Goal: Task Accomplishment & Management: Complete application form

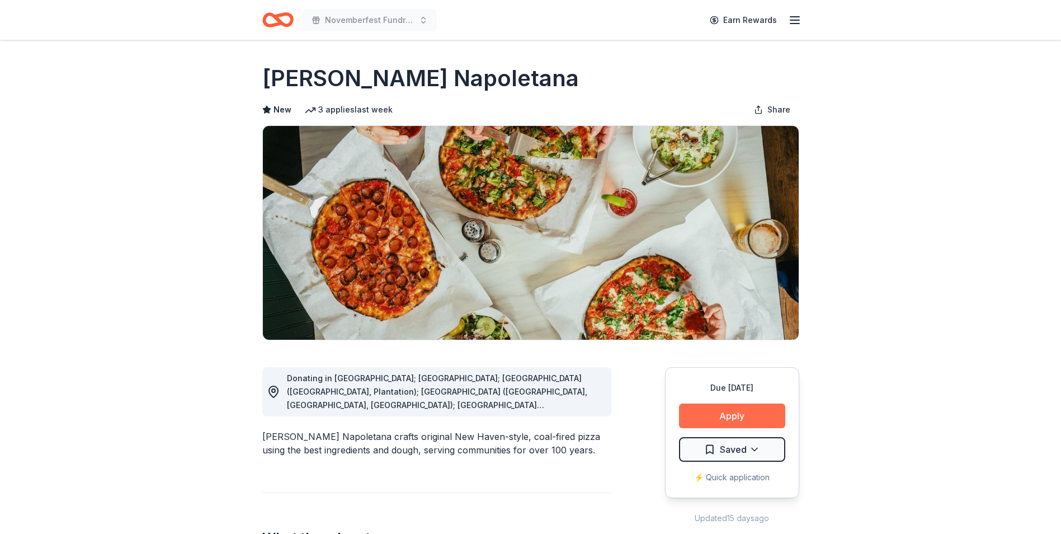
click at [744, 408] on button "Apply" at bounding box center [732, 415] width 106 height 25
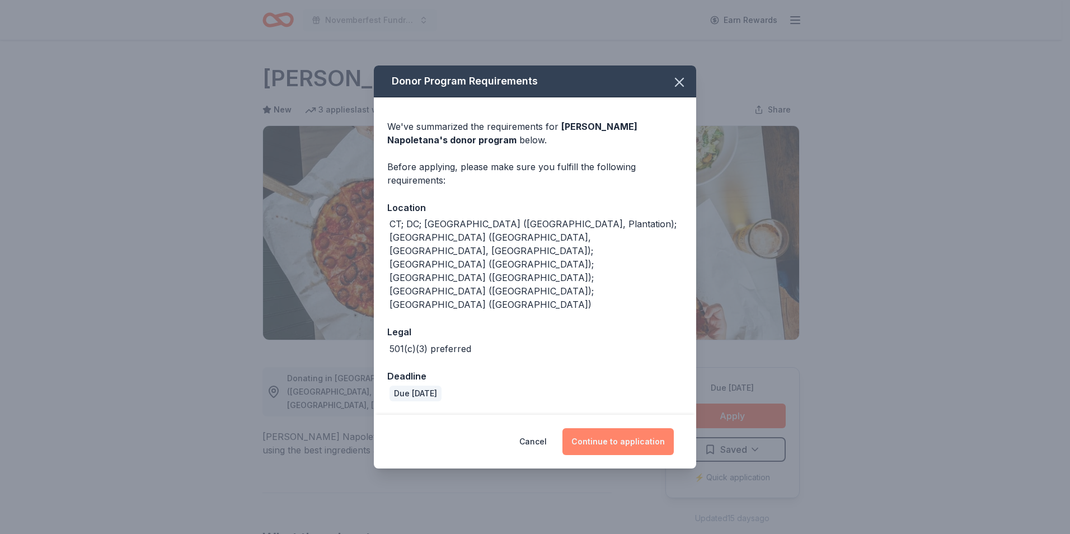
click at [644, 428] on button "Continue to application" at bounding box center [617, 441] width 111 height 27
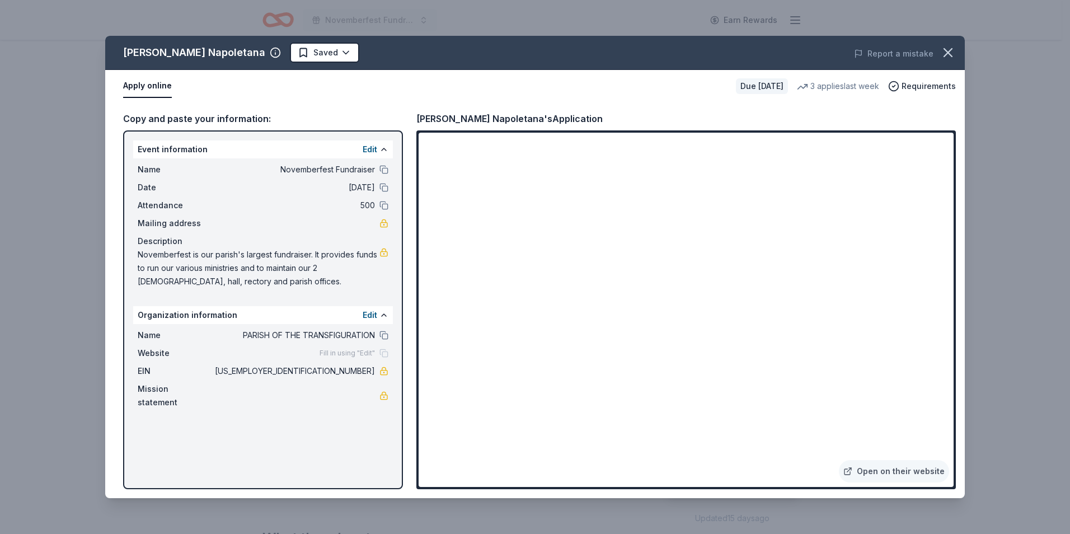
click at [580, 74] on div "Apply online Due in 17 days 3 applies last week Requirements" at bounding box center [534, 86] width 859 height 32
click at [919, 54] on button "Report a mistake" at bounding box center [893, 53] width 79 height 13
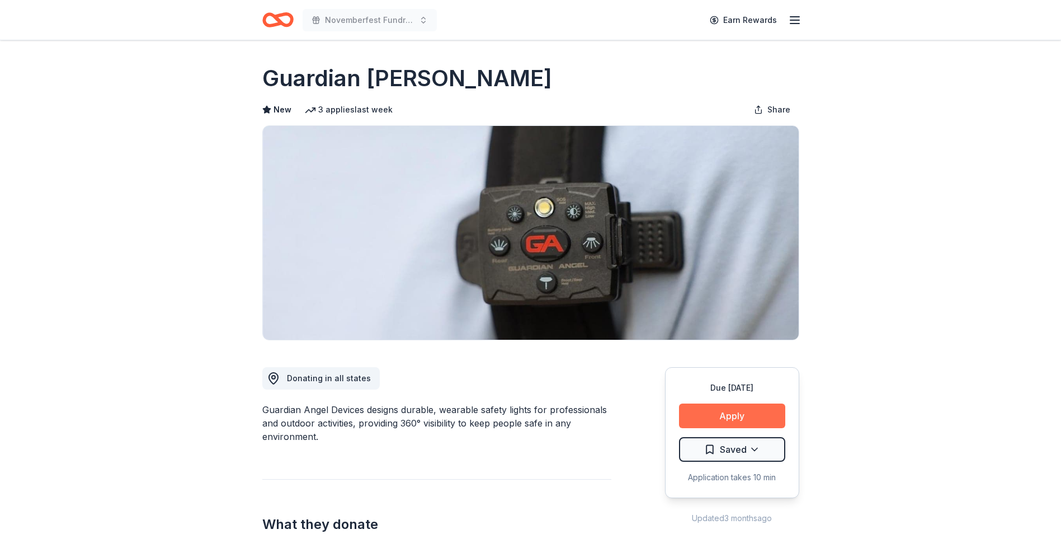
click at [723, 413] on button "Apply" at bounding box center [732, 415] width 106 height 25
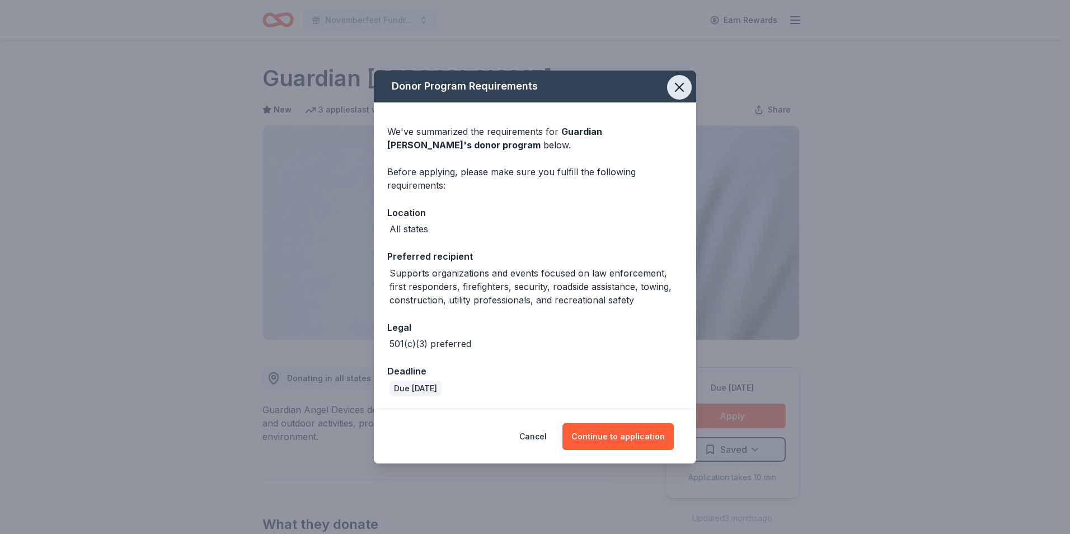
click at [678, 87] on icon "button" at bounding box center [679, 87] width 16 height 16
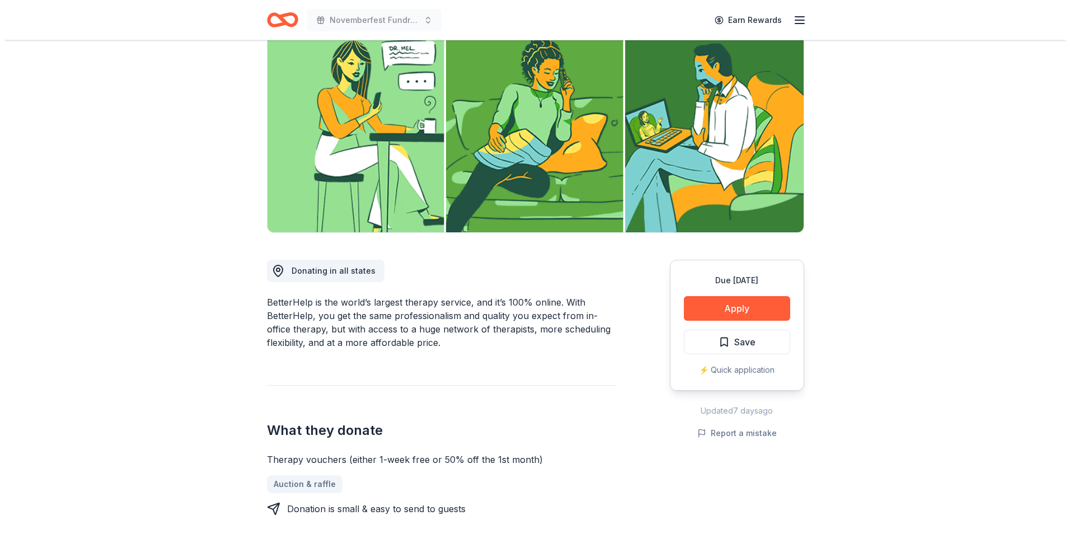
scroll to position [121, 0]
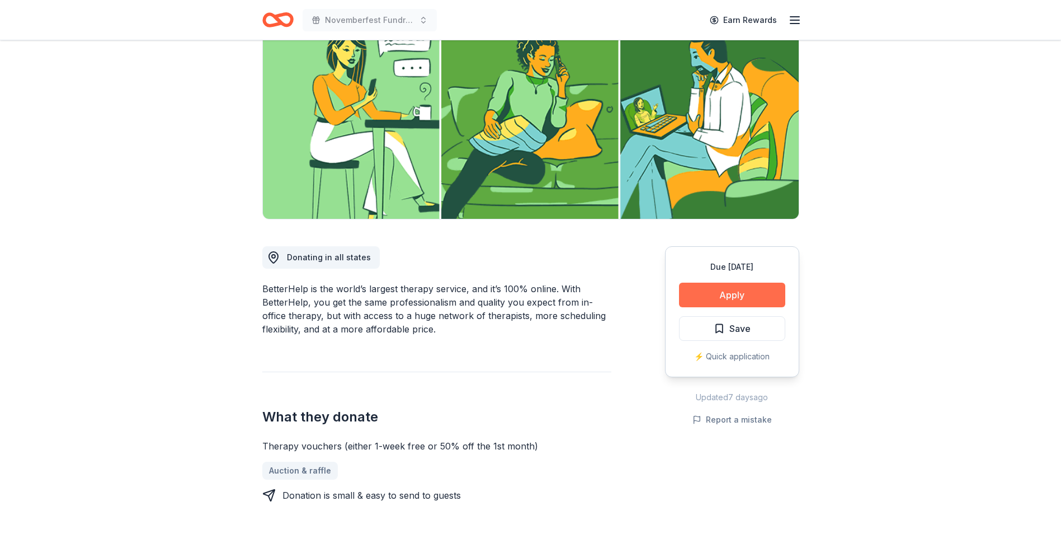
click at [722, 290] on button "Apply" at bounding box center [732, 294] width 106 height 25
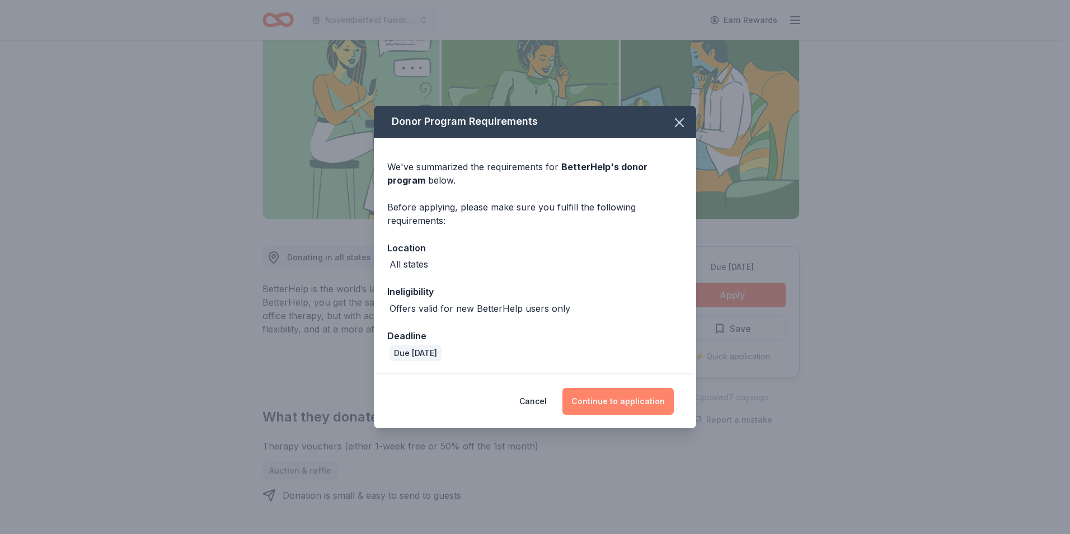
click at [630, 402] on button "Continue to application" at bounding box center [617, 401] width 111 height 27
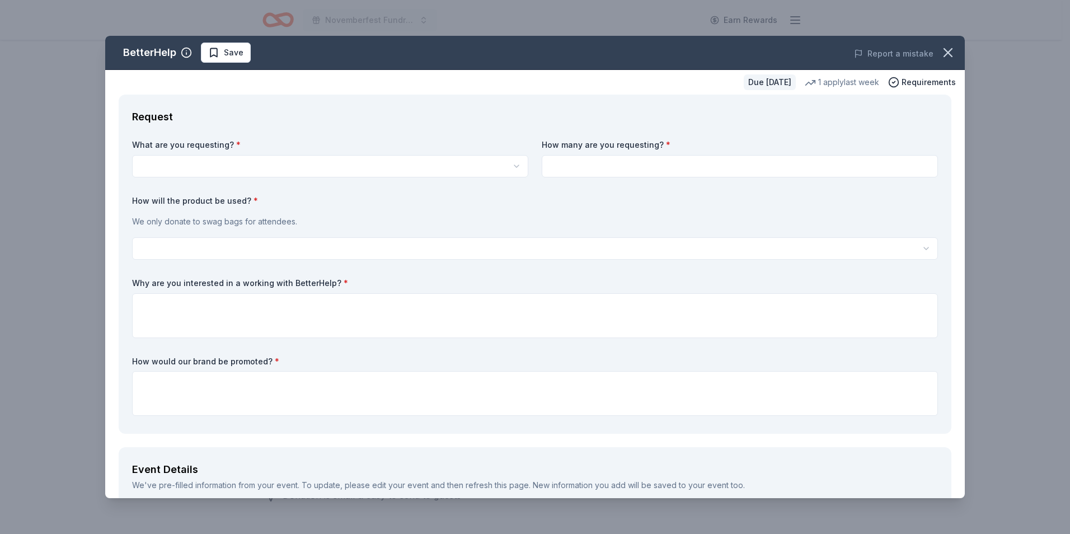
click at [458, 166] on html "Novemberfest Fundraiser Earn Rewards Due in 26 days Share BetterHelp New 1 appl…" at bounding box center [535, 146] width 1070 height 534
select select "Therapy vouchers (either 1-week free or 50% off the 1st month)"
click at [640, 162] on input at bounding box center [739, 166] width 396 height 22
type input "2"
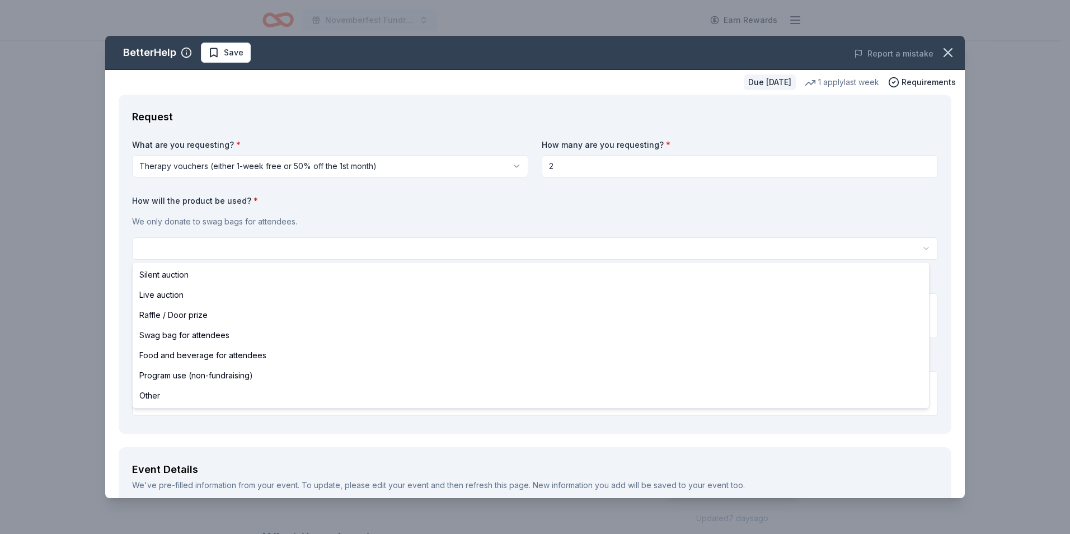
click at [545, 239] on html "Novemberfest Fundraiser Earn Rewards Due in 26 days Share BetterHelp New 1 appl…" at bounding box center [535, 267] width 1070 height 534
select select "liveAuction"
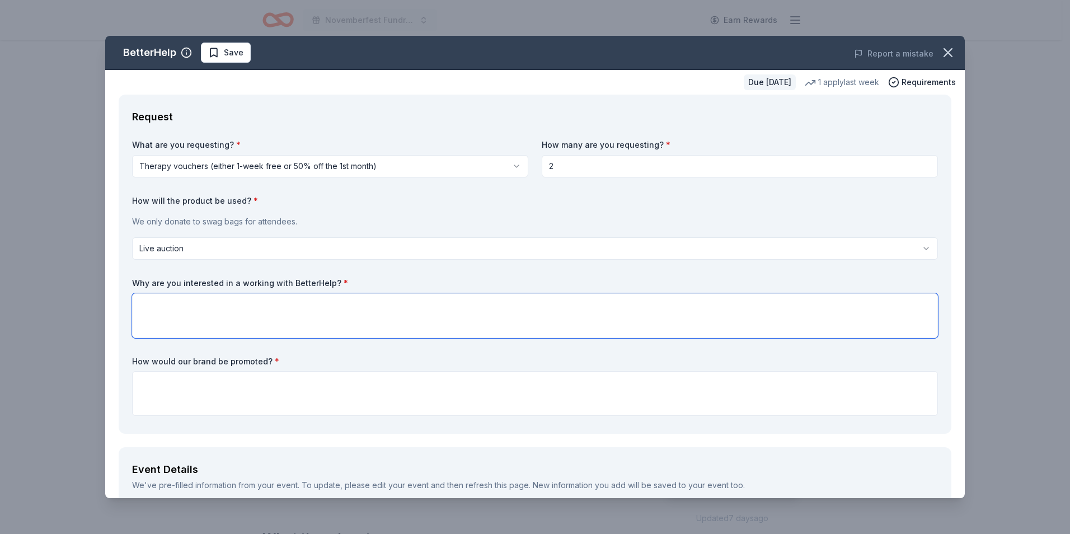
click at [255, 301] on textarea at bounding box center [535, 315] width 806 height 45
type textarea "They are convenient and have good reviews. As a church, we try to help those in…"
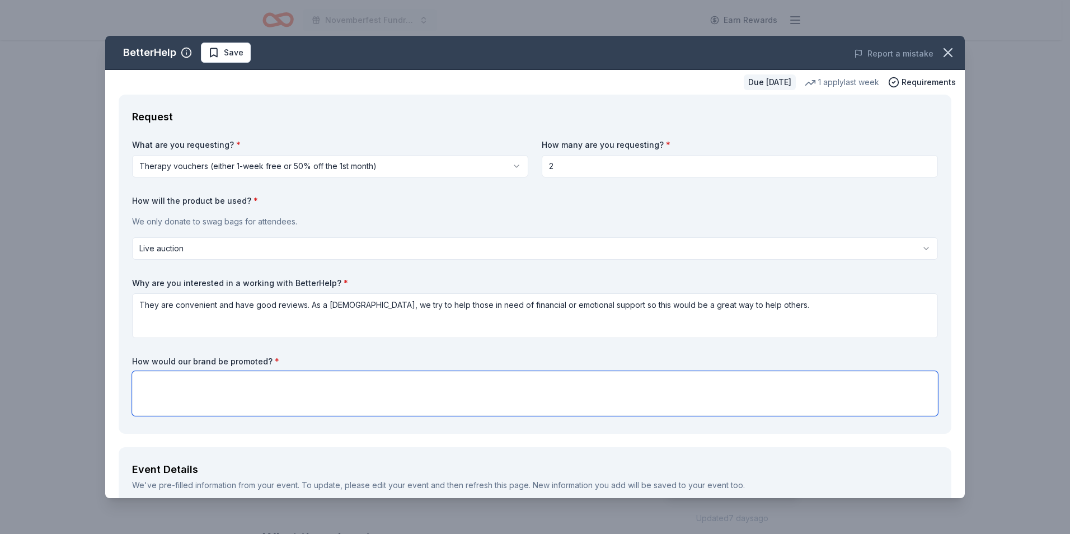
click at [261, 377] on textarea at bounding box center [535, 393] width 806 height 45
type textarea "We would promote it on our sponsor boards and communication."
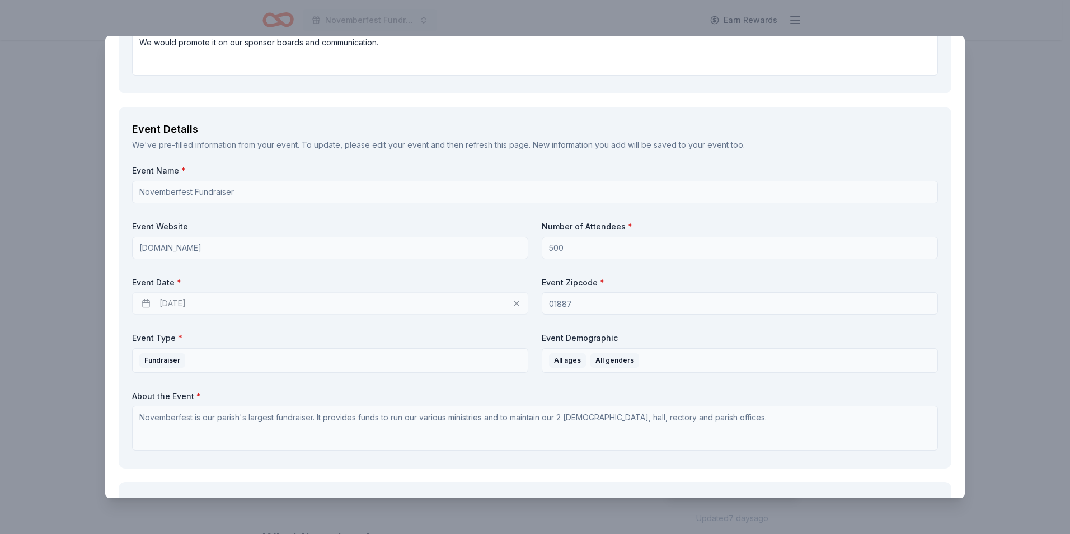
scroll to position [360, 0]
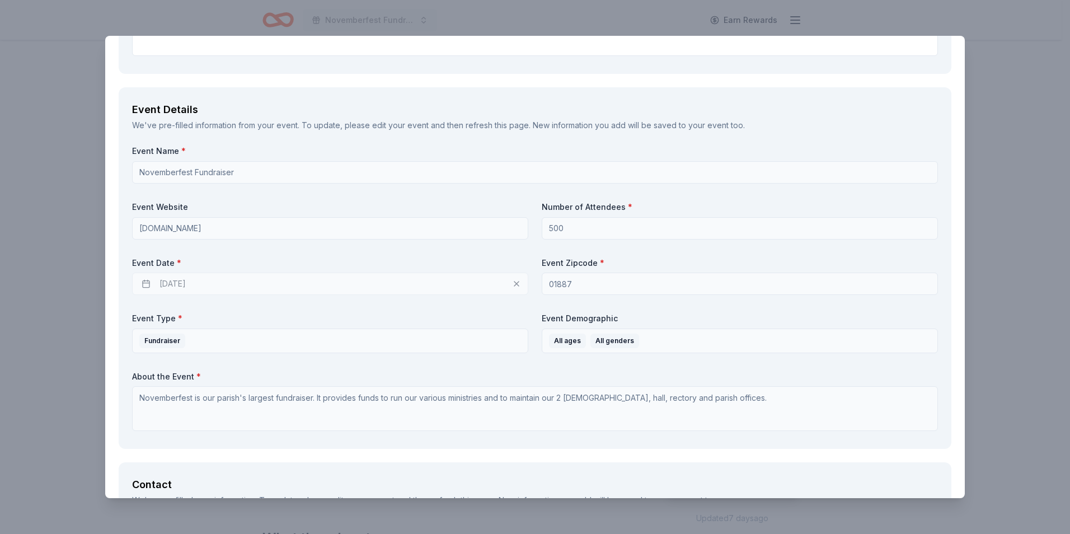
click at [472, 284] on div "11/14/2025" at bounding box center [330, 283] width 396 height 22
click at [202, 280] on div "11/14/2025" at bounding box center [330, 283] width 396 height 22
click at [147, 281] on div "11/14/2025" at bounding box center [330, 283] width 396 height 22
click at [513, 283] on div "11/14/2025" at bounding box center [330, 283] width 396 height 22
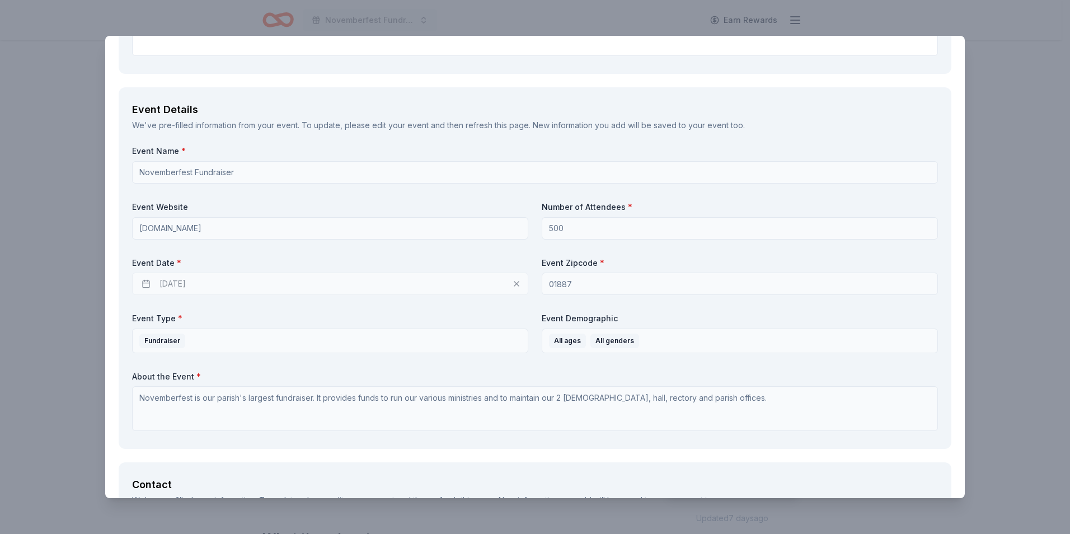
click at [204, 278] on div "11/14/2025" at bounding box center [330, 283] width 396 height 22
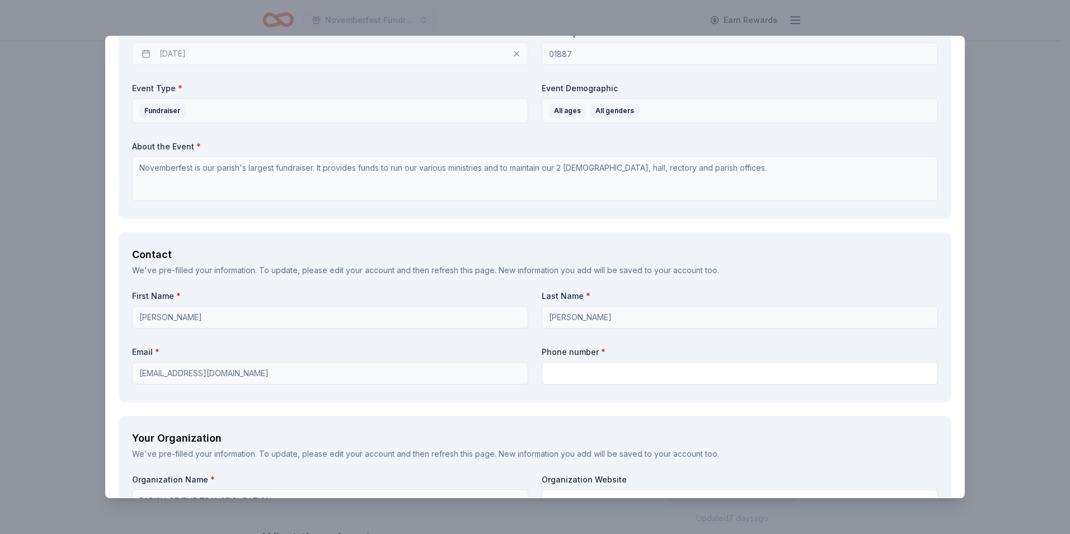
scroll to position [594, 0]
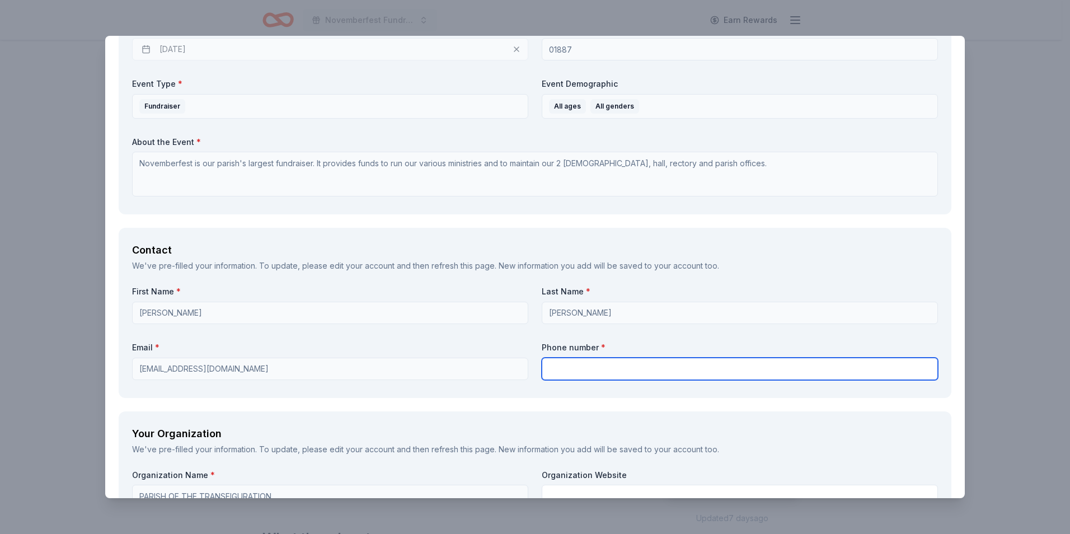
click at [698, 375] on input "text" at bounding box center [739, 368] width 396 height 22
type input "9786584665"
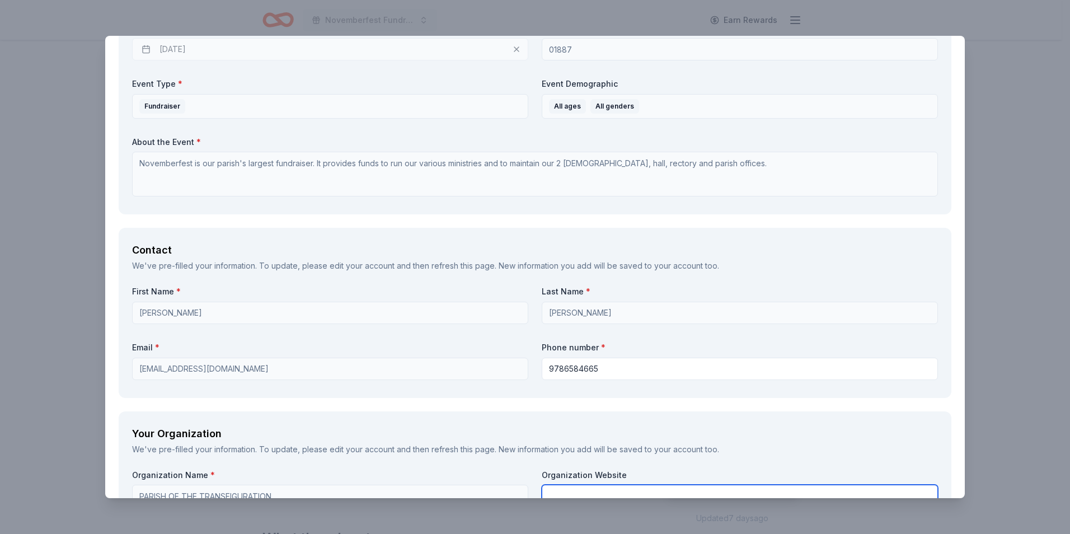
type input "[PERSON_NAME]"
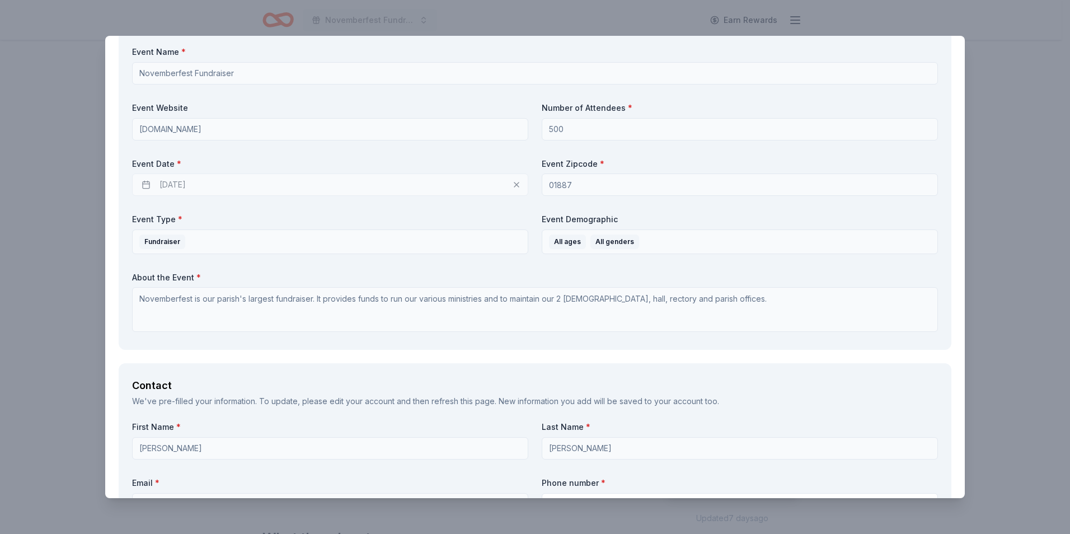
scroll to position [445, 0]
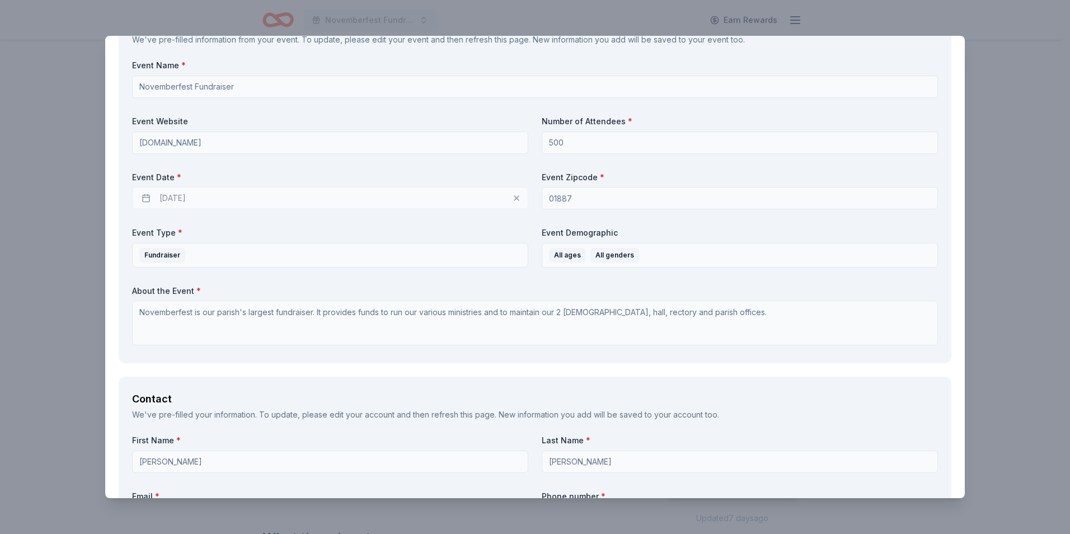
click at [146, 198] on div "11/14/2025" at bounding box center [330, 198] width 396 height 22
click at [145, 198] on div "11/14/2025" at bounding box center [330, 198] width 396 height 22
click at [177, 179] on span "*" at bounding box center [179, 177] width 4 height 10
click at [189, 195] on div "11/14/2025" at bounding box center [330, 198] width 396 height 22
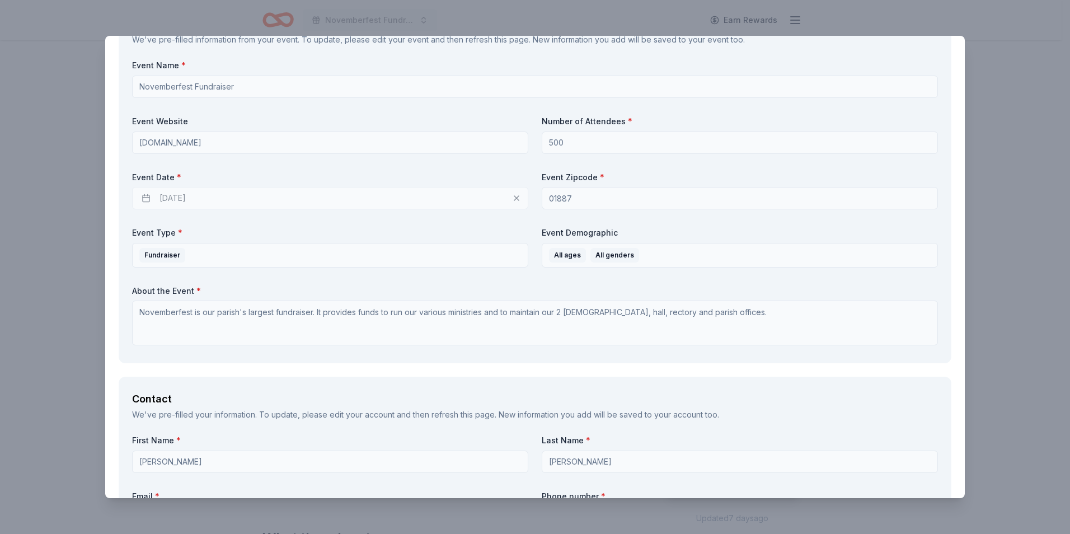
click at [187, 195] on div "11/14/2025" at bounding box center [330, 198] width 396 height 22
click at [147, 199] on div "11/14/2025" at bounding box center [330, 198] width 396 height 22
click at [187, 195] on div "11/14/2025" at bounding box center [330, 198] width 396 height 22
click at [189, 196] on div "11/14/2025" at bounding box center [330, 198] width 396 height 22
drag, startPoint x: 200, startPoint y: 197, endPoint x: 144, endPoint y: 197, distance: 55.4
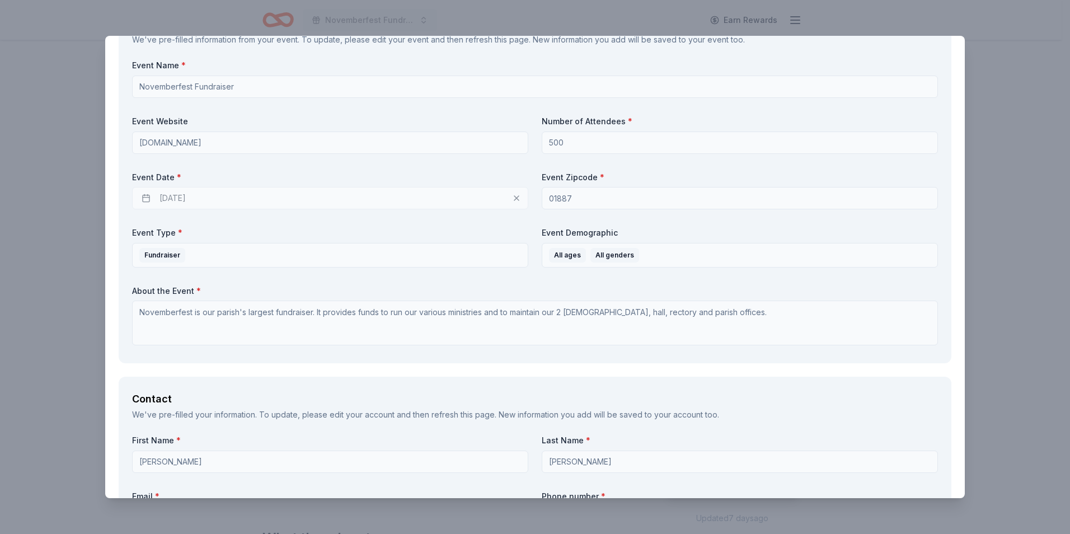
click at [144, 197] on div "11/14/2025" at bounding box center [330, 198] width 396 height 22
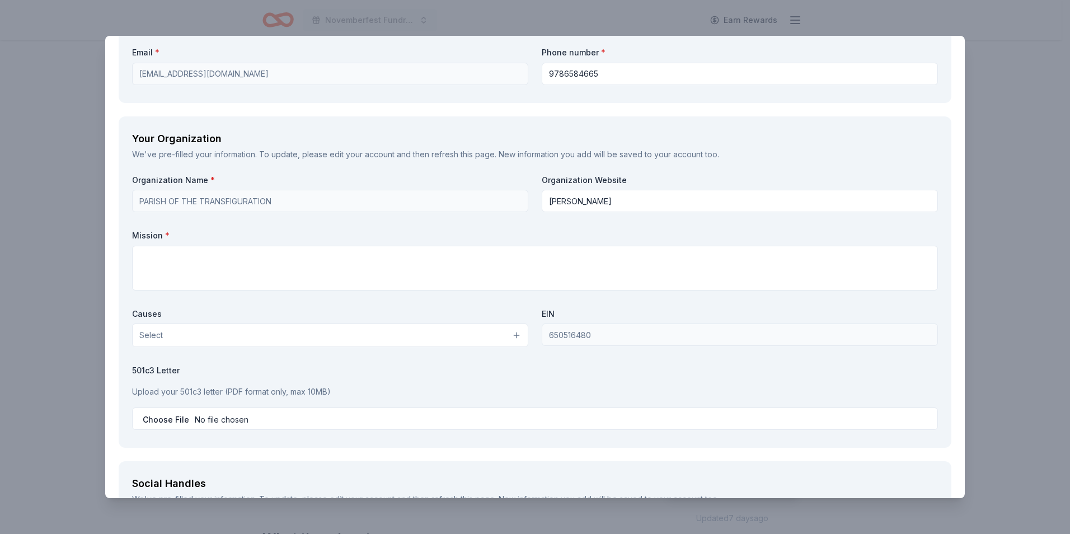
scroll to position [893, 0]
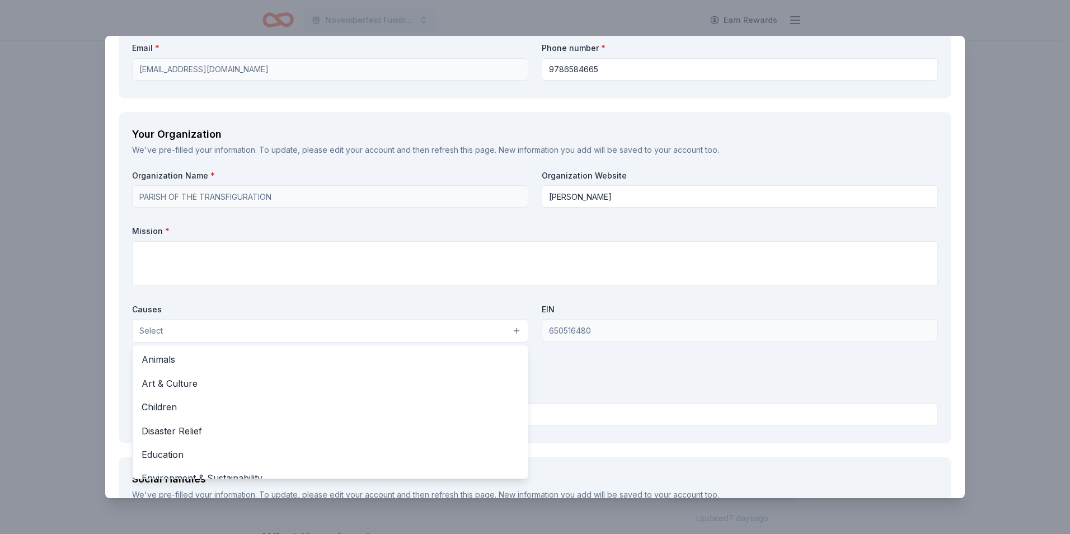
click at [511, 332] on button "Select" at bounding box center [330, 330] width 396 height 23
click at [497, 297] on div "Organization Name * PARISH OF THE TRANSFIGURATION Organization Website Diane Ga…" at bounding box center [535, 300] width 806 height 260
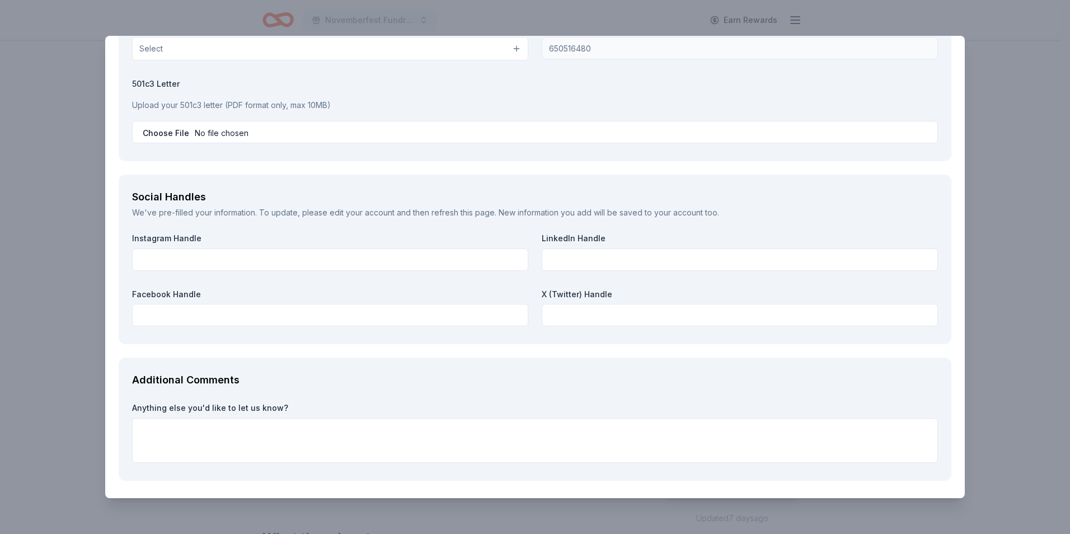
scroll to position [277, 0]
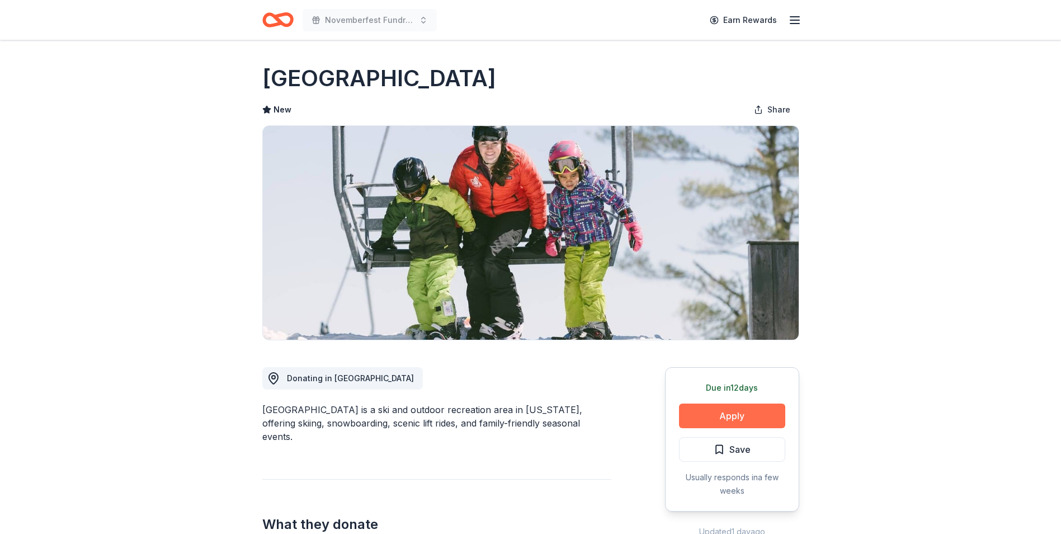
click at [731, 411] on button "Apply" at bounding box center [732, 415] width 106 height 25
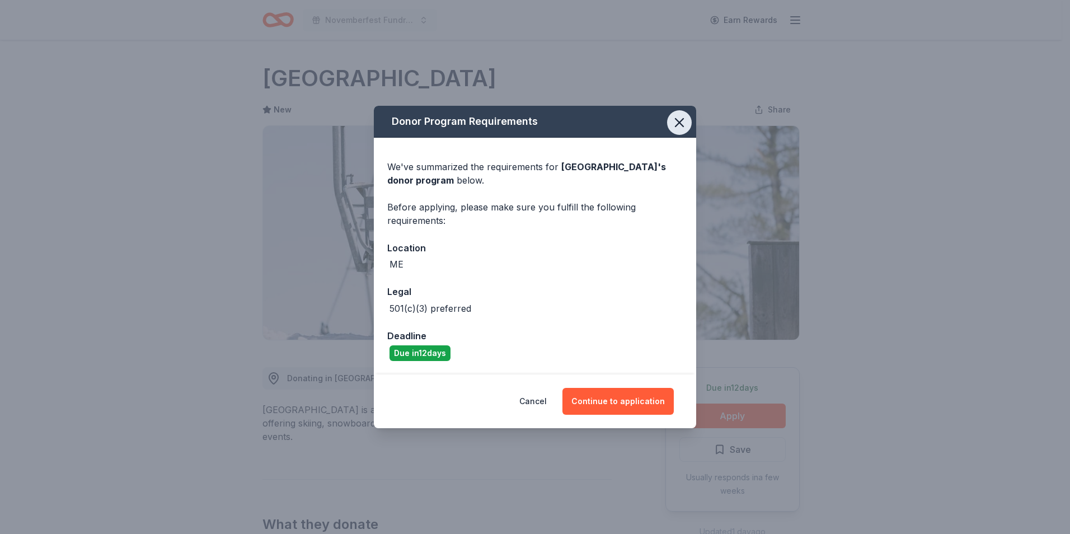
click at [670, 123] on button "button" at bounding box center [679, 122] width 25 height 25
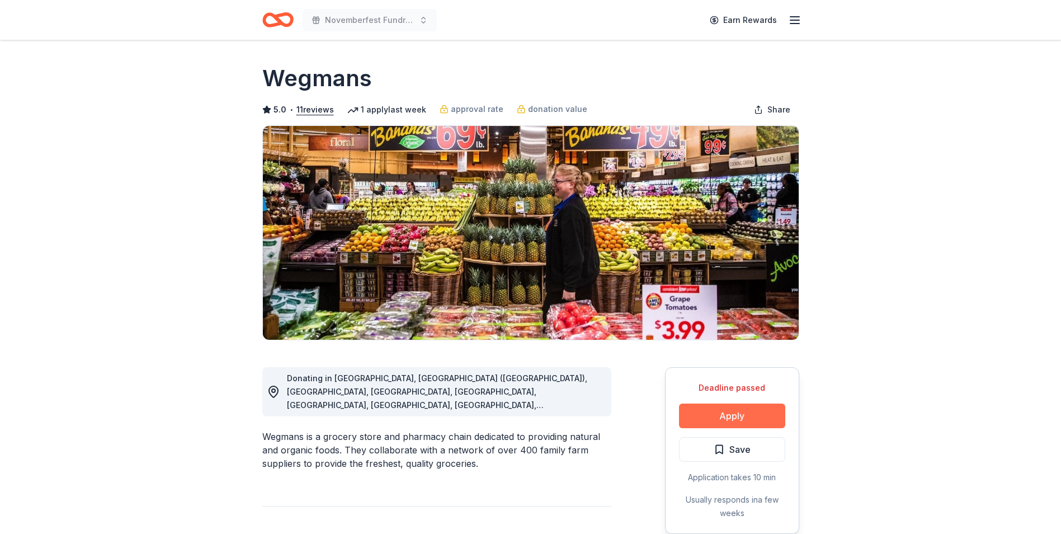
click at [735, 415] on button "Apply" at bounding box center [732, 415] width 106 height 25
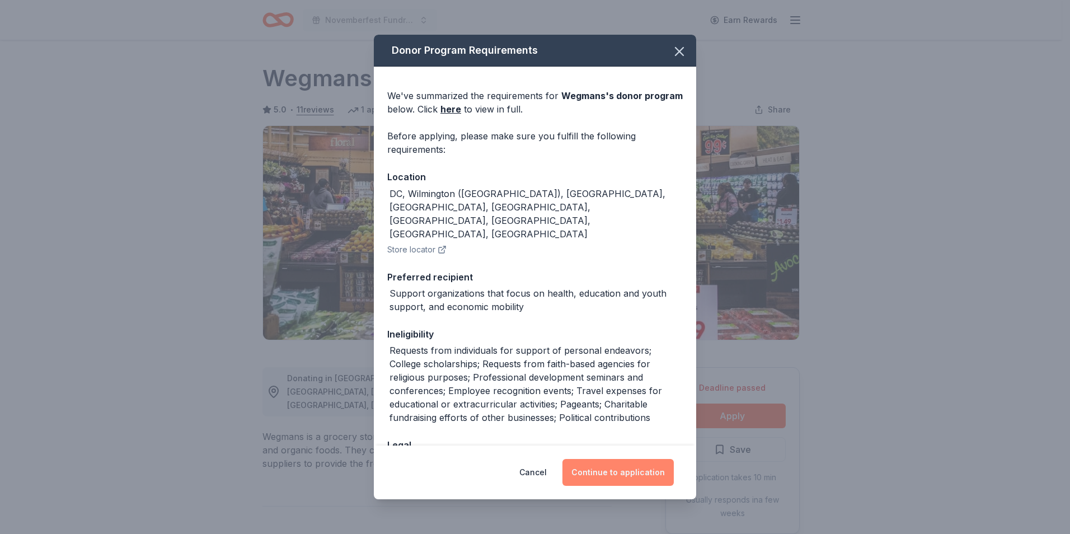
click at [634, 471] on button "Continue to application" at bounding box center [617, 472] width 111 height 27
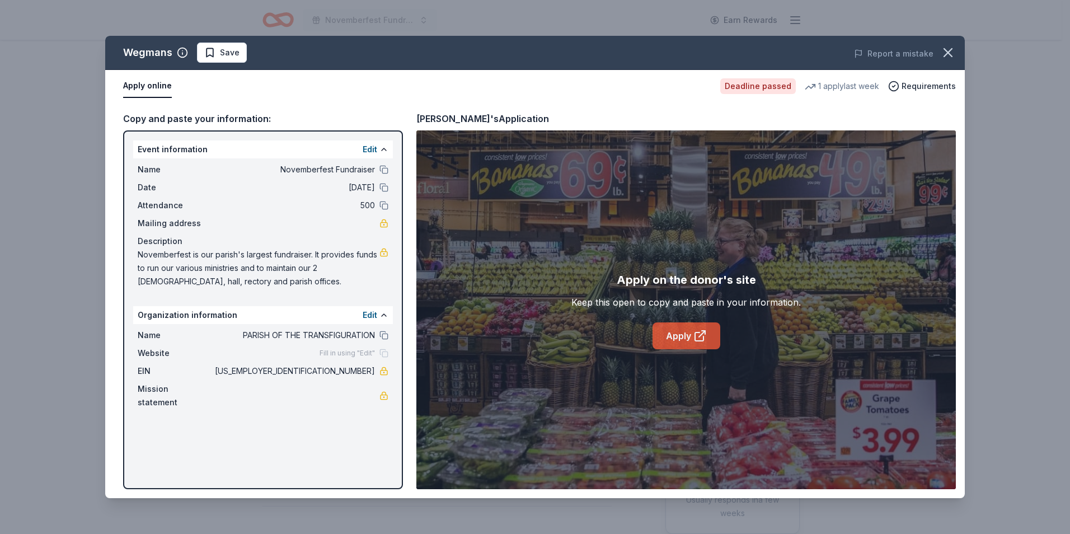
click at [680, 329] on link "Apply" at bounding box center [686, 335] width 68 height 27
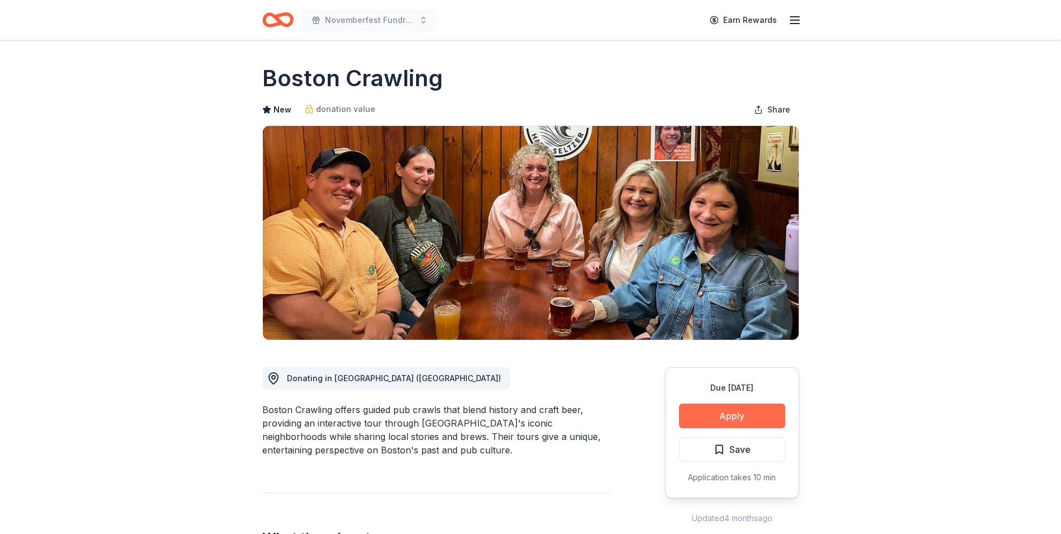
click at [743, 410] on button "Apply" at bounding box center [732, 415] width 106 height 25
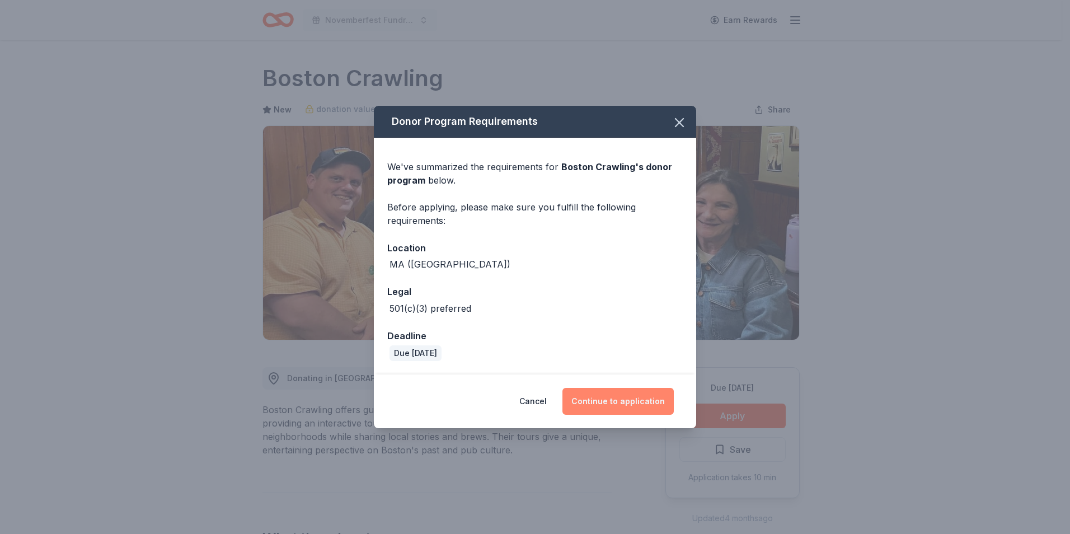
click at [634, 401] on button "Continue to application" at bounding box center [617, 401] width 111 height 27
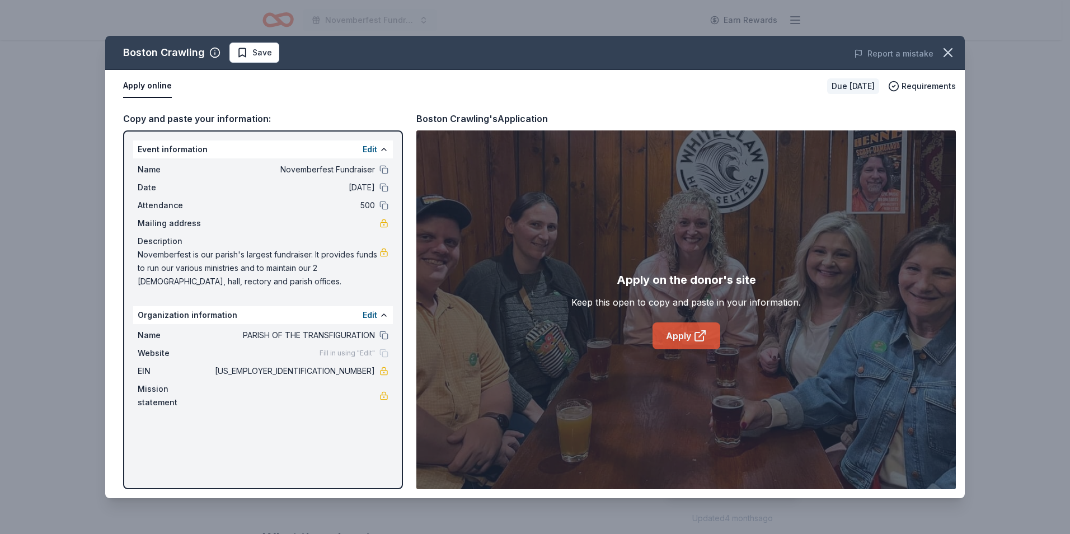
click at [679, 337] on link "Apply" at bounding box center [686, 335] width 68 height 27
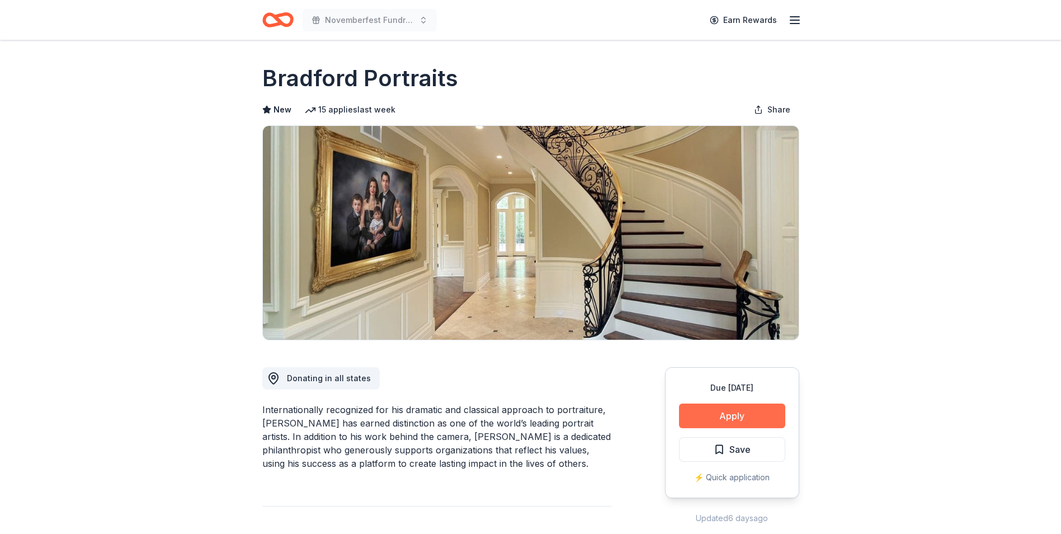
click at [702, 415] on button "Apply" at bounding box center [732, 415] width 106 height 25
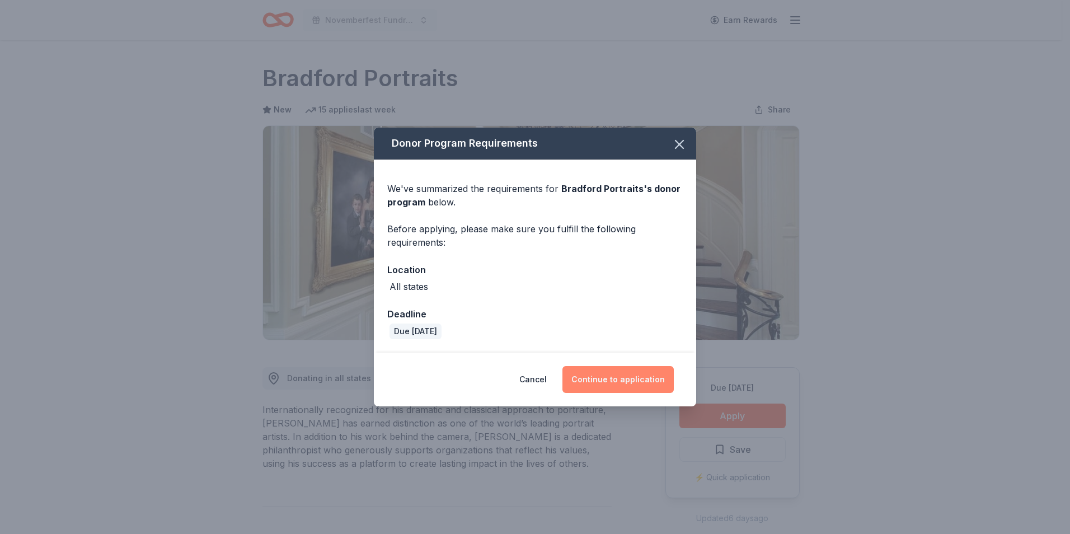
click at [601, 373] on button "Continue to application" at bounding box center [617, 379] width 111 height 27
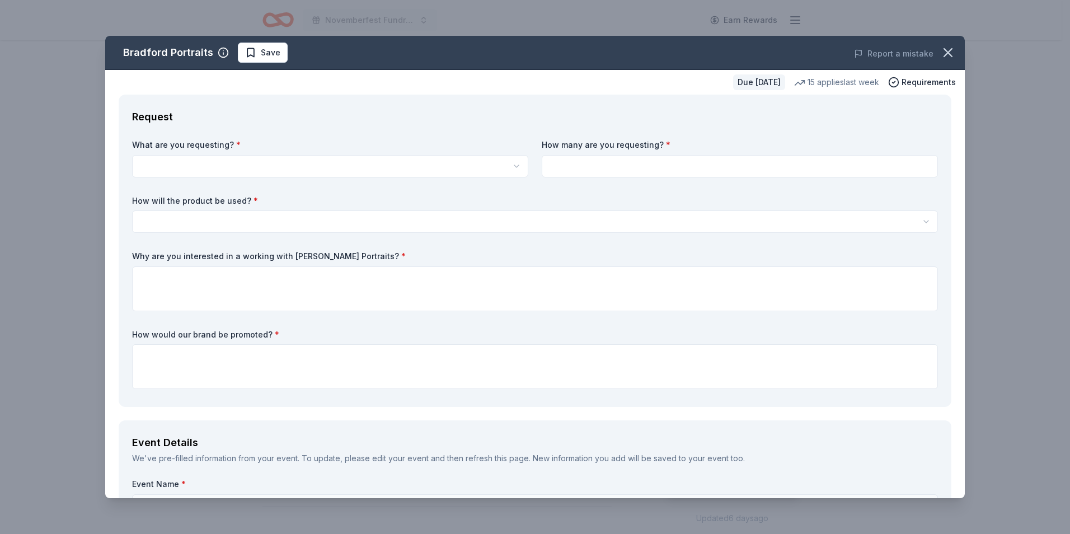
click at [346, 165] on html "Novemberfest Fundraiser Earn Rewards Due [DATE] [PERSON_NAME] Portraits New 15 …" at bounding box center [535, 267] width 1070 height 534
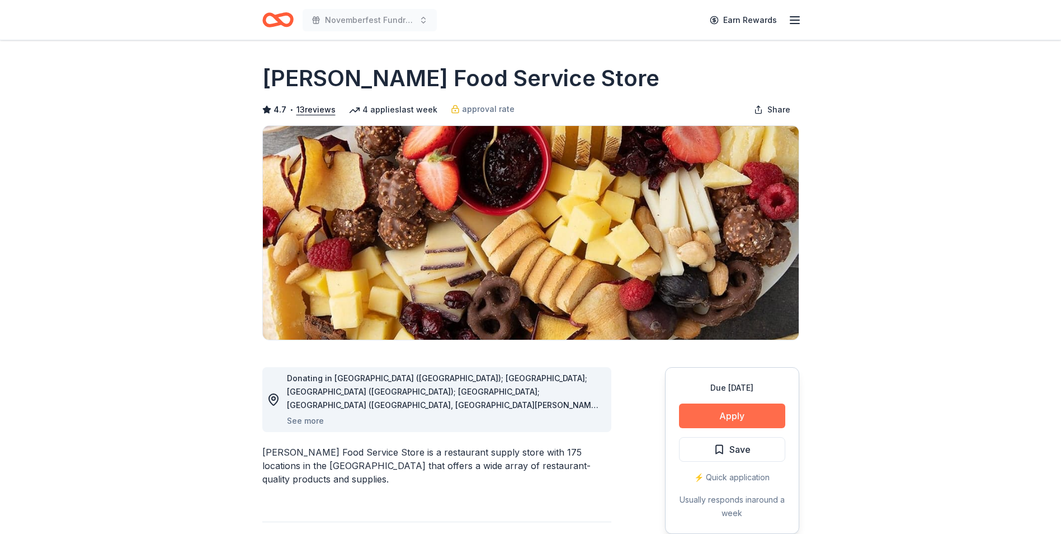
click at [733, 408] on button "Apply" at bounding box center [732, 415] width 106 height 25
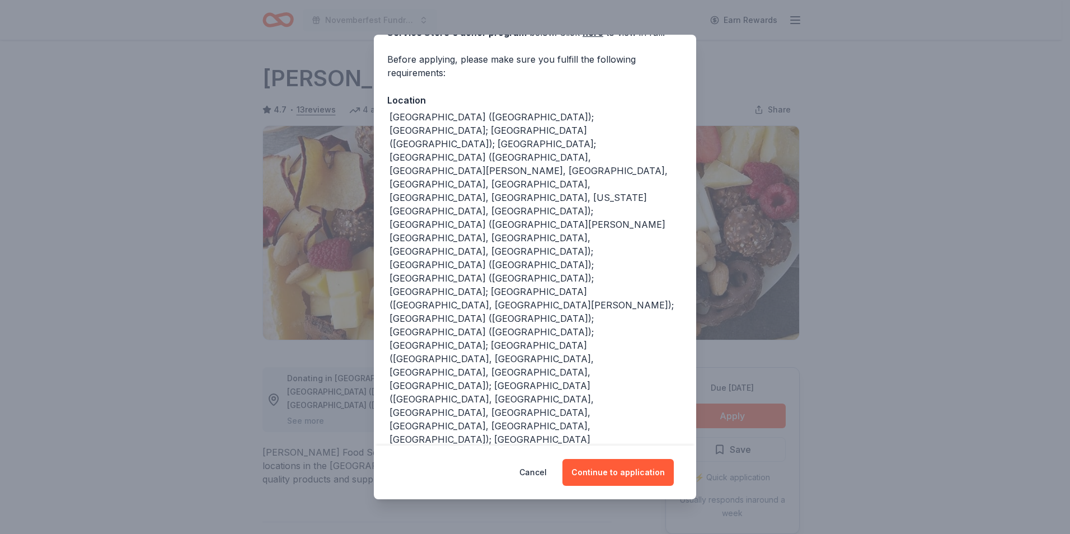
scroll to position [72, 0]
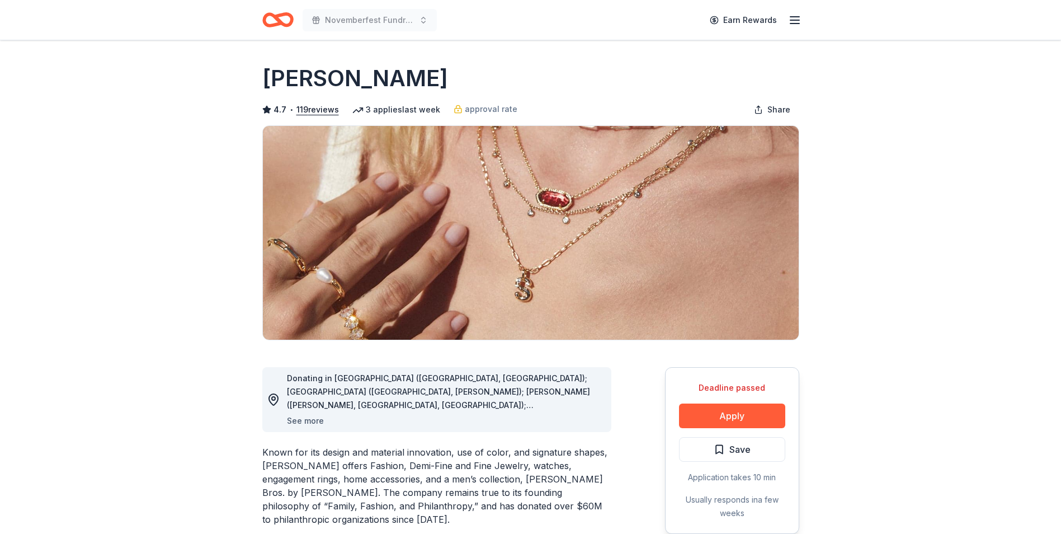
click at [310, 417] on button "See more" at bounding box center [305, 420] width 37 height 13
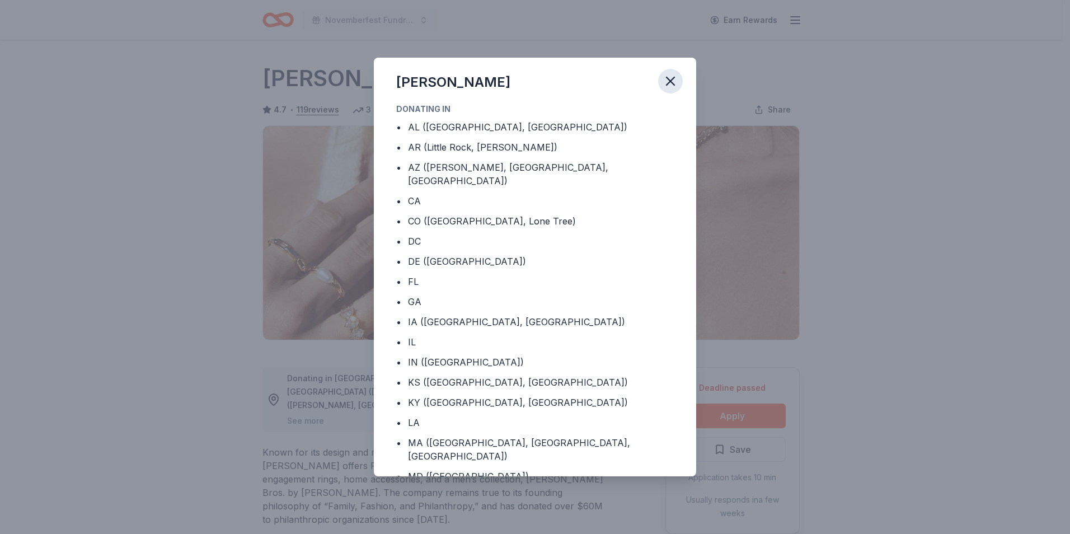
click at [665, 81] on icon "button" at bounding box center [670, 81] width 16 height 16
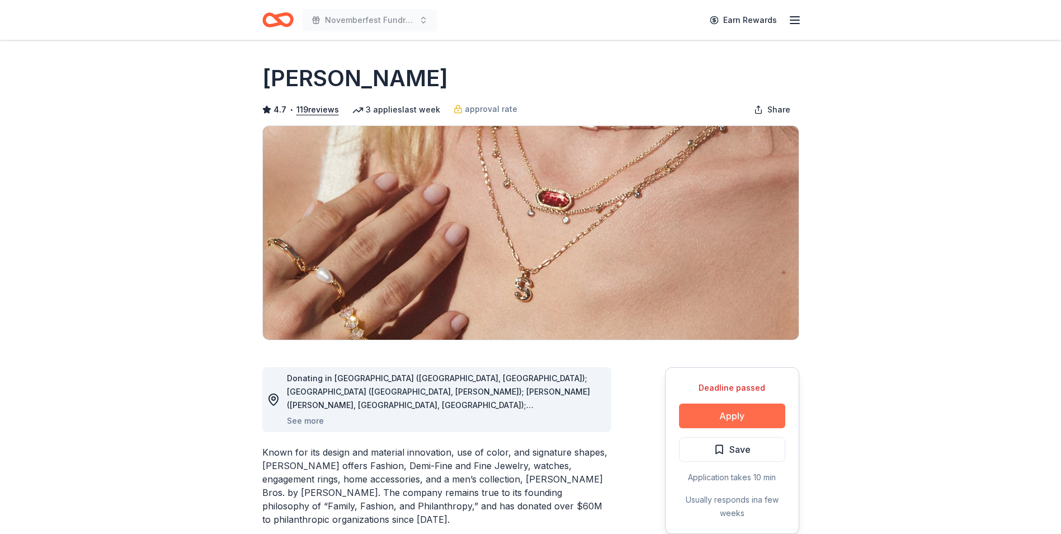
click at [716, 408] on button "Apply" at bounding box center [732, 415] width 106 height 25
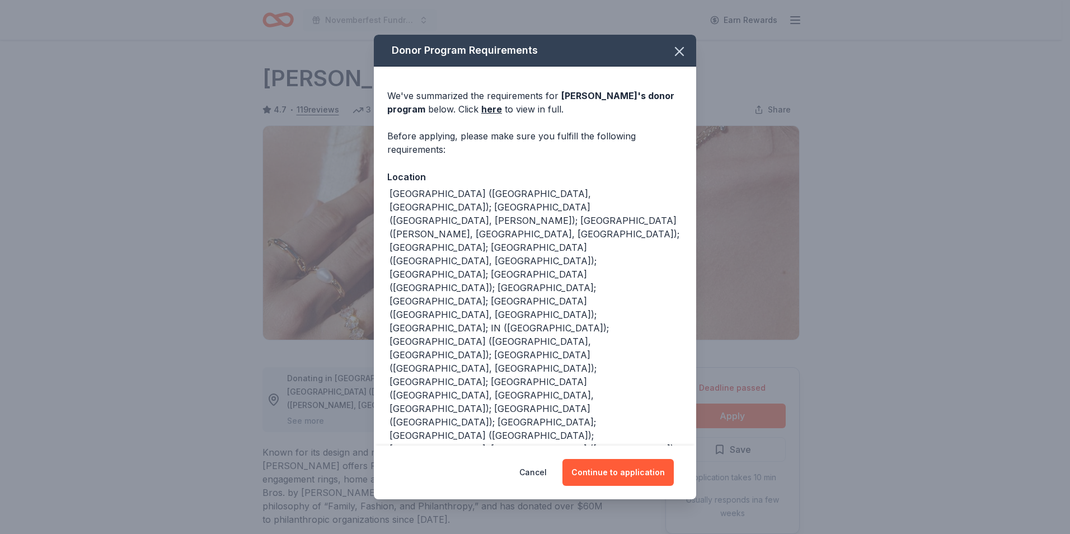
scroll to position [25, 0]
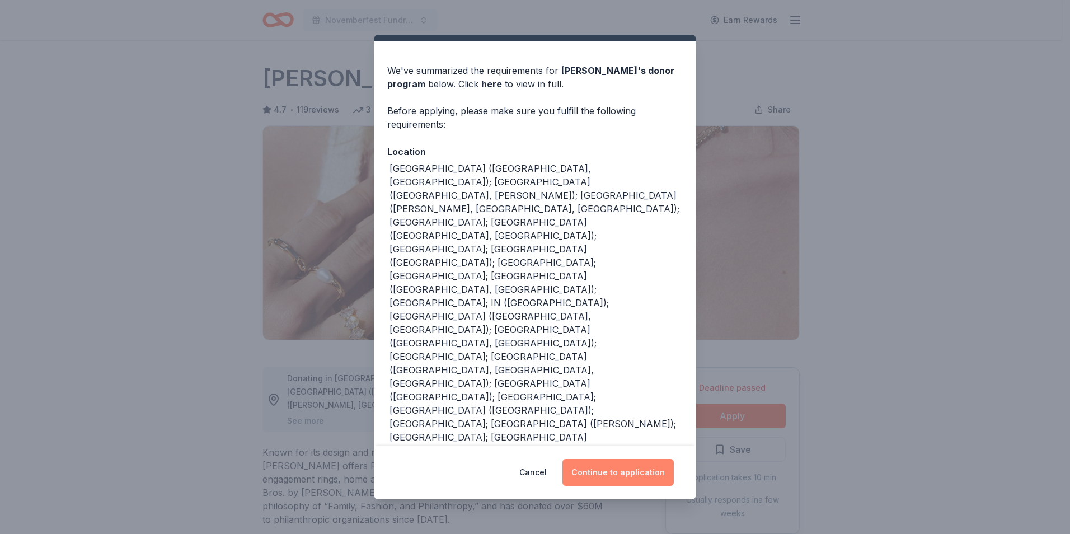
click at [621, 465] on button "Continue to application" at bounding box center [617, 472] width 111 height 27
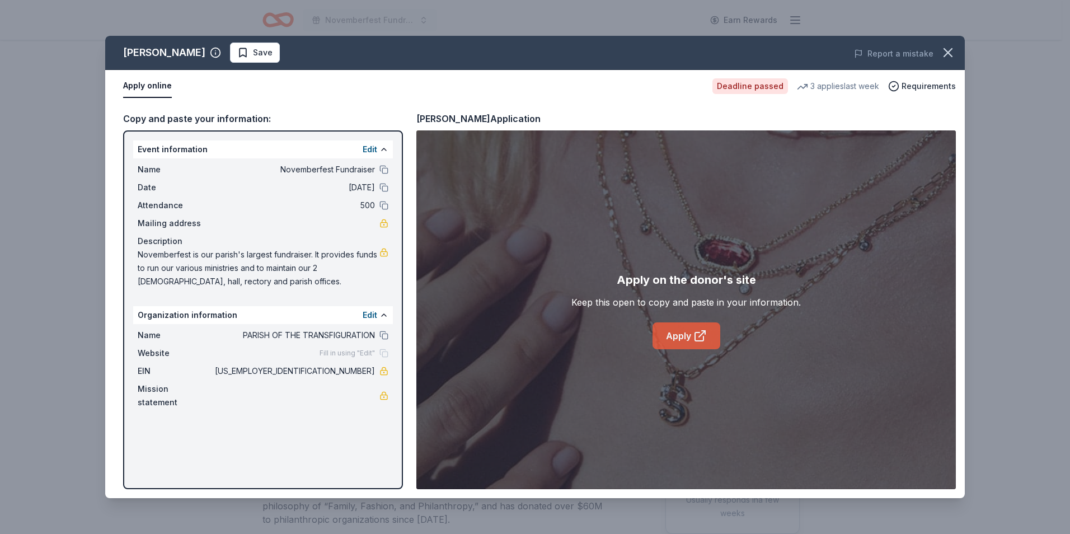
click at [690, 336] on link "Apply" at bounding box center [686, 335] width 68 height 27
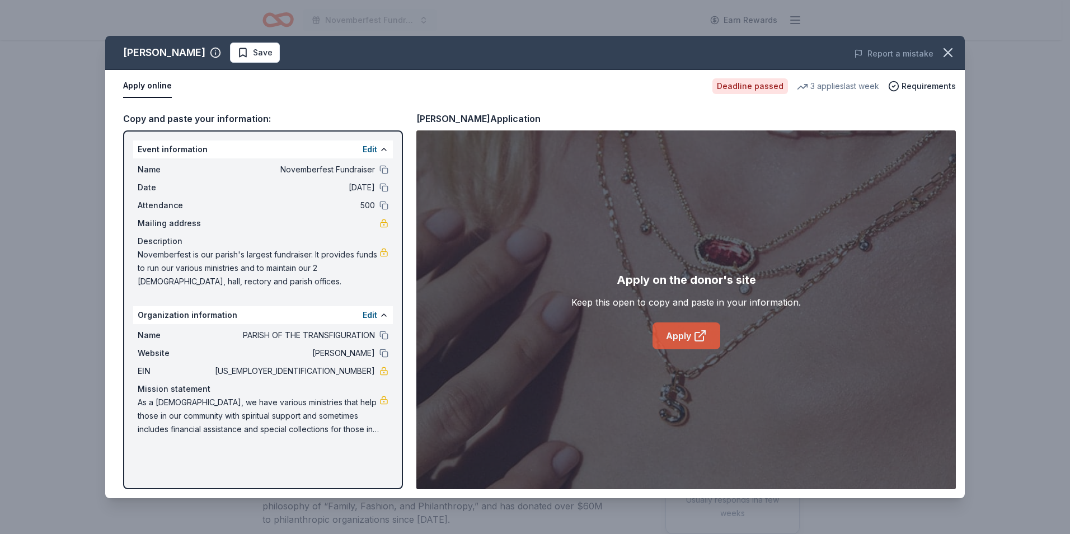
click at [670, 336] on link "Apply" at bounding box center [686, 335] width 68 height 27
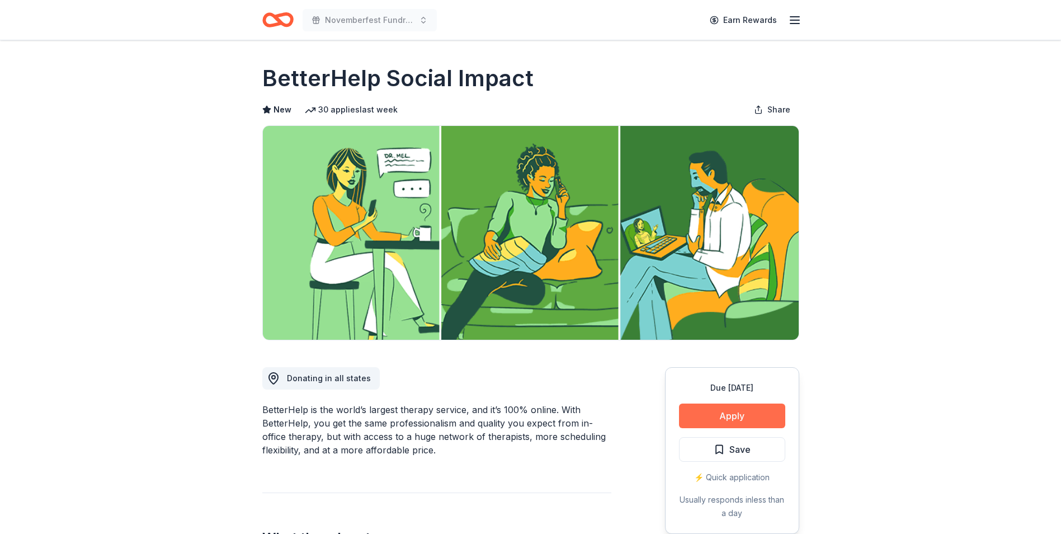
click at [759, 408] on button "Apply" at bounding box center [732, 415] width 106 height 25
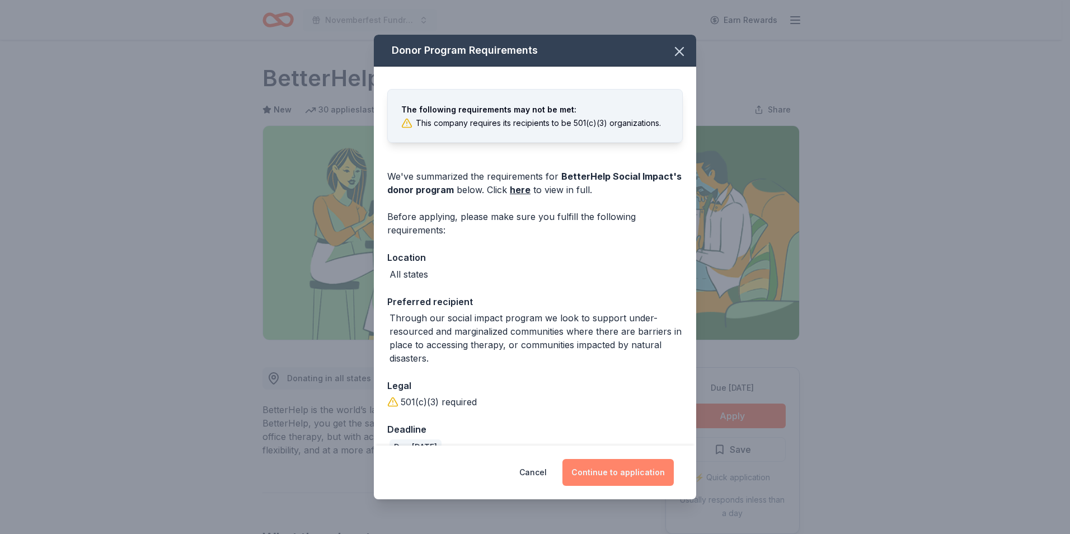
click at [650, 468] on button "Continue to application" at bounding box center [617, 472] width 111 height 27
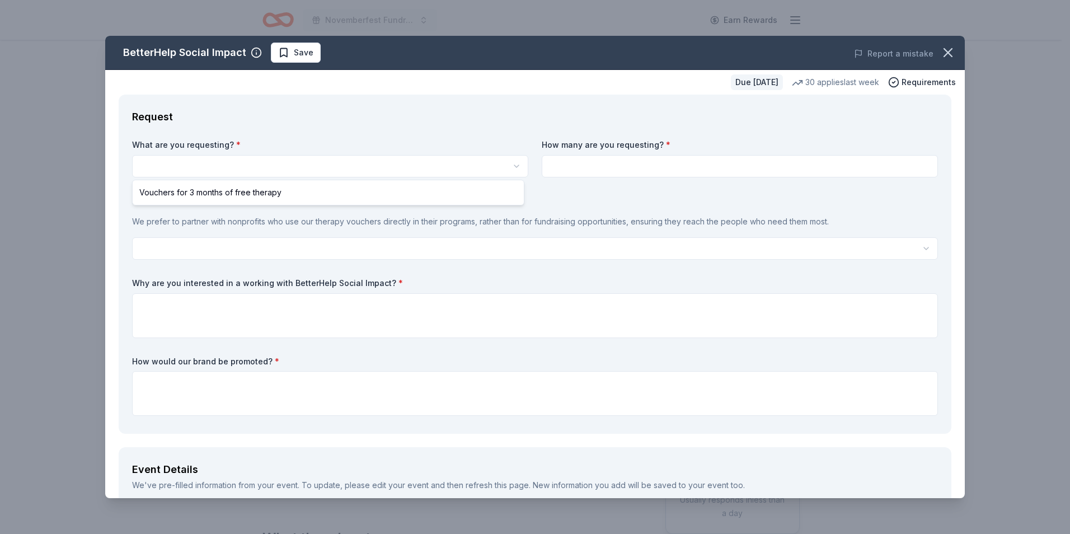
click at [305, 171] on html "Novemberfest Fundraiser Earn Rewards Due in 26 days Share BetterHelp Social Imp…" at bounding box center [535, 267] width 1070 height 534
select select "Vouchers for 3 months of free therapy"
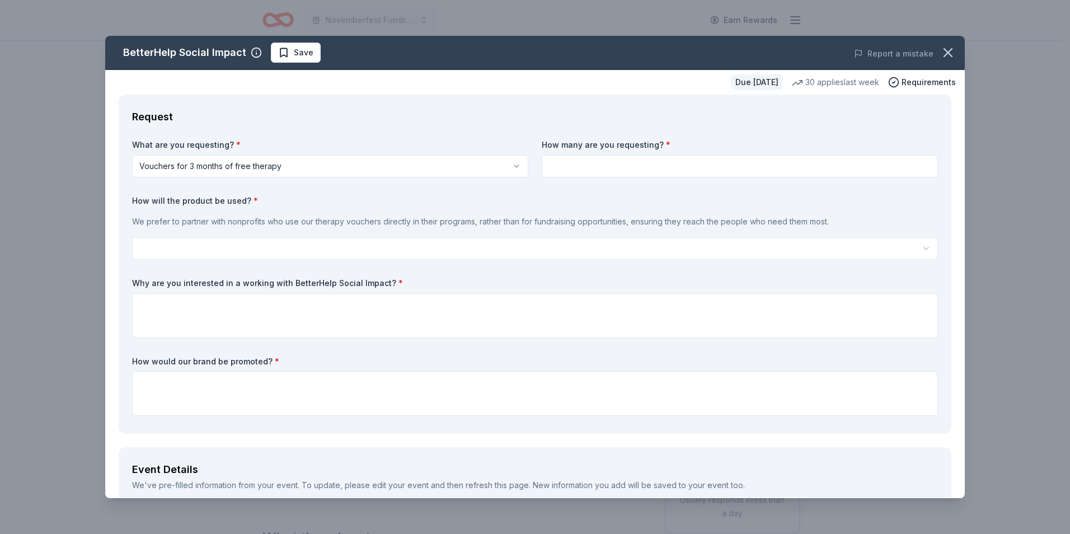
click at [590, 170] on input at bounding box center [739, 166] width 396 height 22
type input "2"
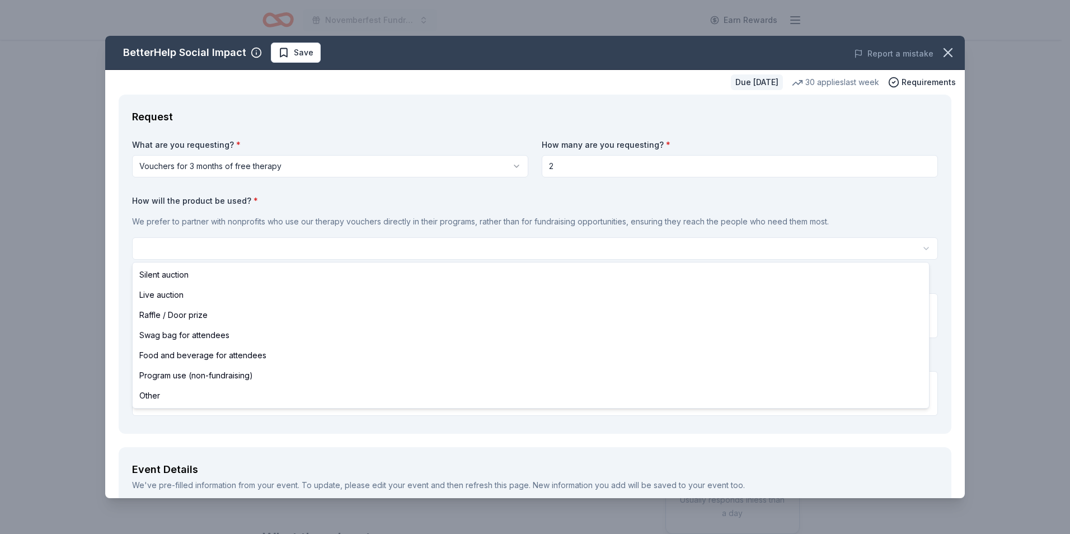
click at [493, 246] on html "Novemberfest Fundraiser Earn Rewards Due in 26 days Share BetterHelp Social Imp…" at bounding box center [535, 267] width 1070 height 534
select select "liveAuction"
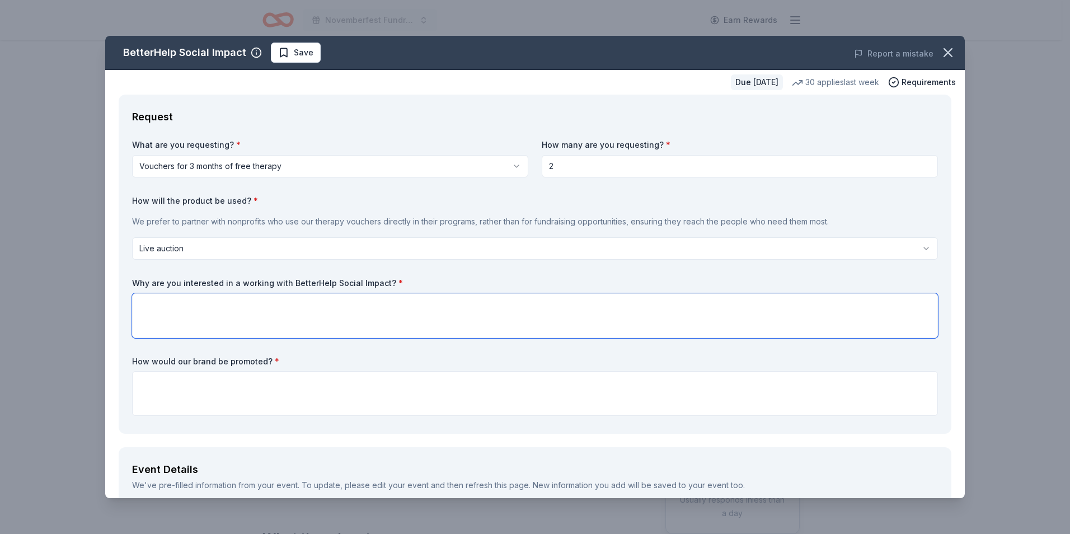
click at [481, 301] on textarea at bounding box center [535, 315] width 806 height 45
paste textarea "Novemberfest is our parish largest fundraiser, which helps us to operate and ma…"
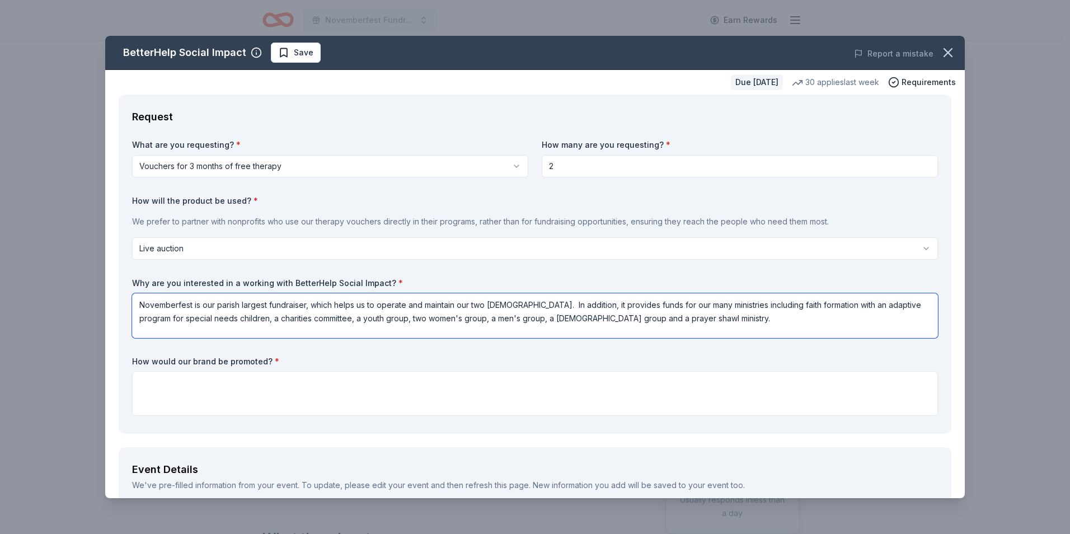
drag, startPoint x: 675, startPoint y: 318, endPoint x: 81, endPoint y: 282, distance: 595.7
click at [81, 282] on div "BetterHelp Social Impact Save Report a mistake Due in 26 days 30 applies last w…" at bounding box center [535, 267] width 1070 height 534
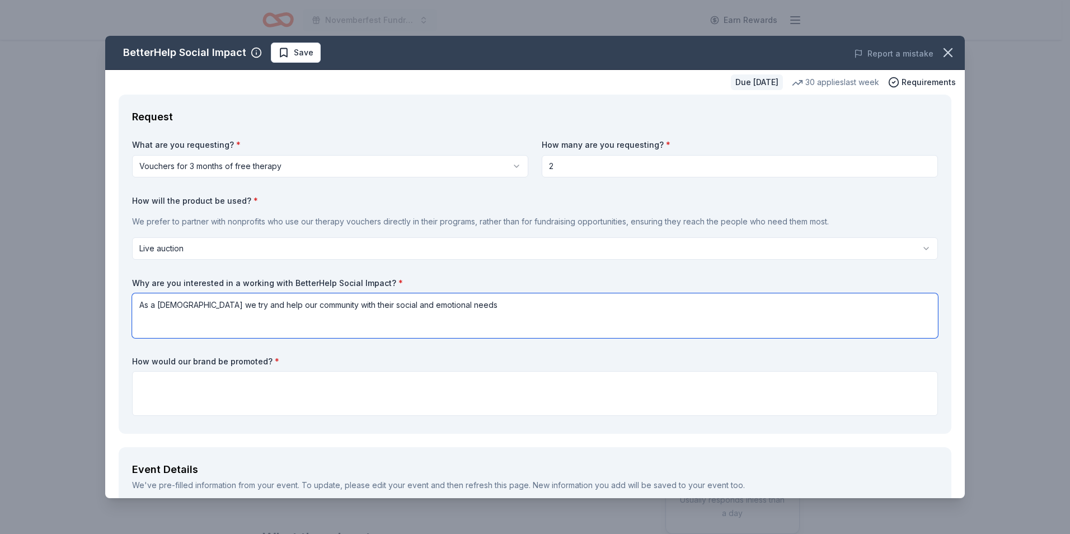
click at [483, 309] on textarea "As a church we try and help our community with their social and emotional needs" at bounding box center [535, 315] width 806 height 45
drag, startPoint x: 227, startPoint y: 305, endPoint x: 244, endPoint y: 305, distance: 16.8
click at [244, 305] on textarea "As a church we try and help our community with their social and emotional needs…" at bounding box center [535, 315] width 806 height 45
drag, startPoint x: 415, startPoint y: 306, endPoint x: 540, endPoint y: 308, distance: 124.8
click at [417, 306] on textarea "As a church we try and support our parishoners and community with their social …" at bounding box center [535, 315] width 806 height 45
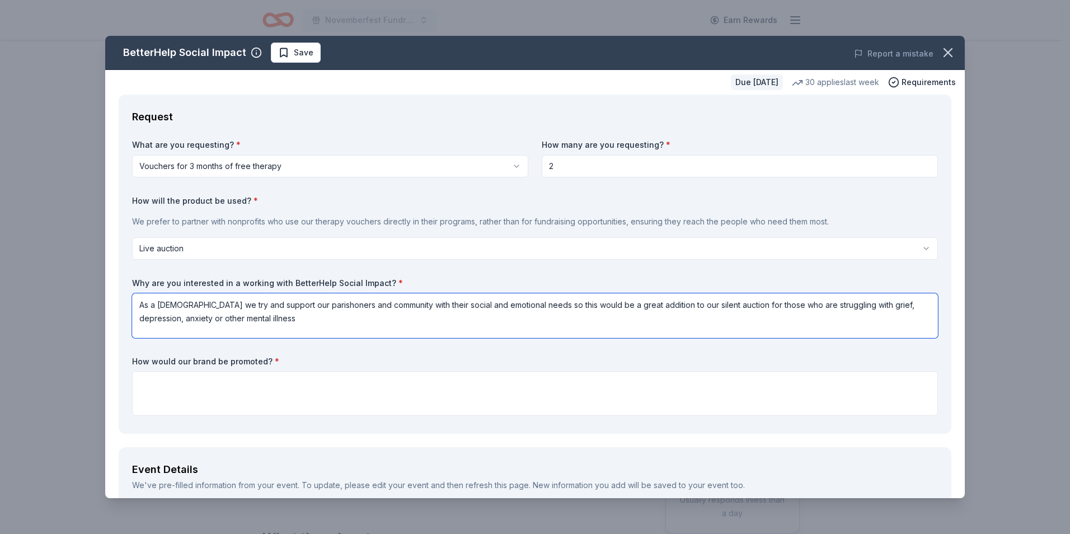
type textarea "As a church we try and support our parishoners and community with their social …"
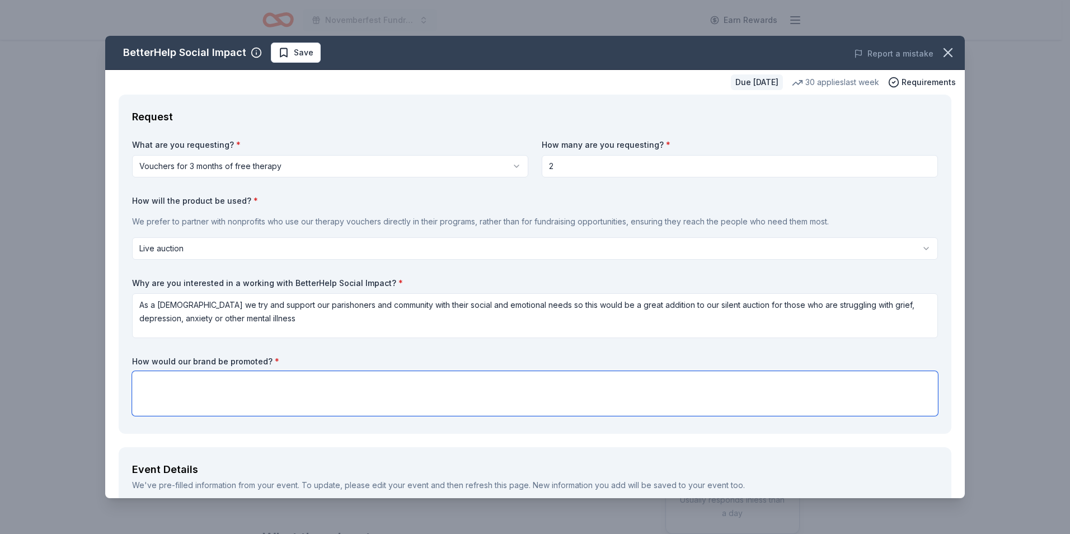
click at [252, 384] on textarea at bounding box center [535, 393] width 806 height 45
type textarea "We would acknowledge you on our sponsorship board and in our social media and m…"
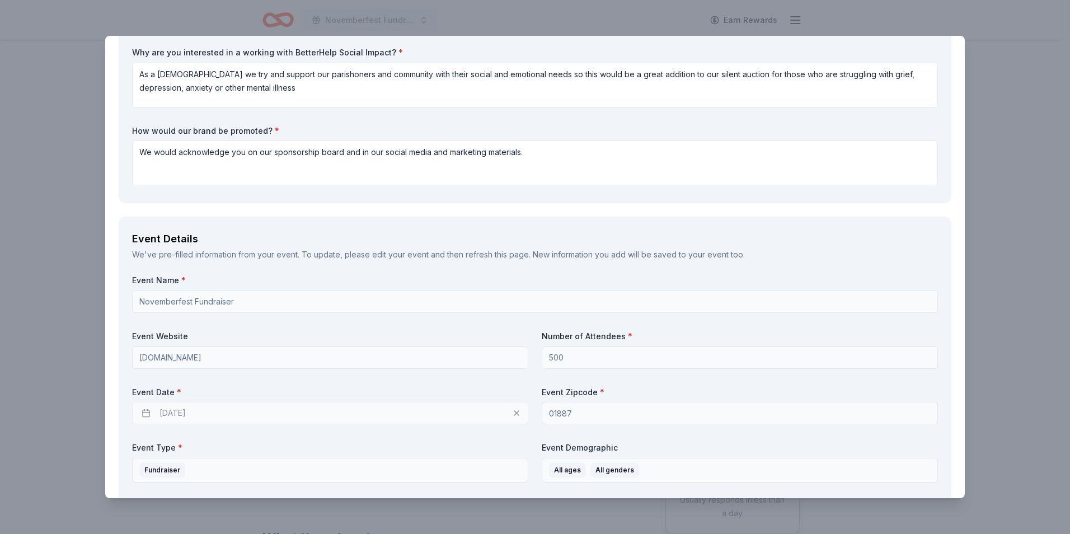
scroll to position [247, 0]
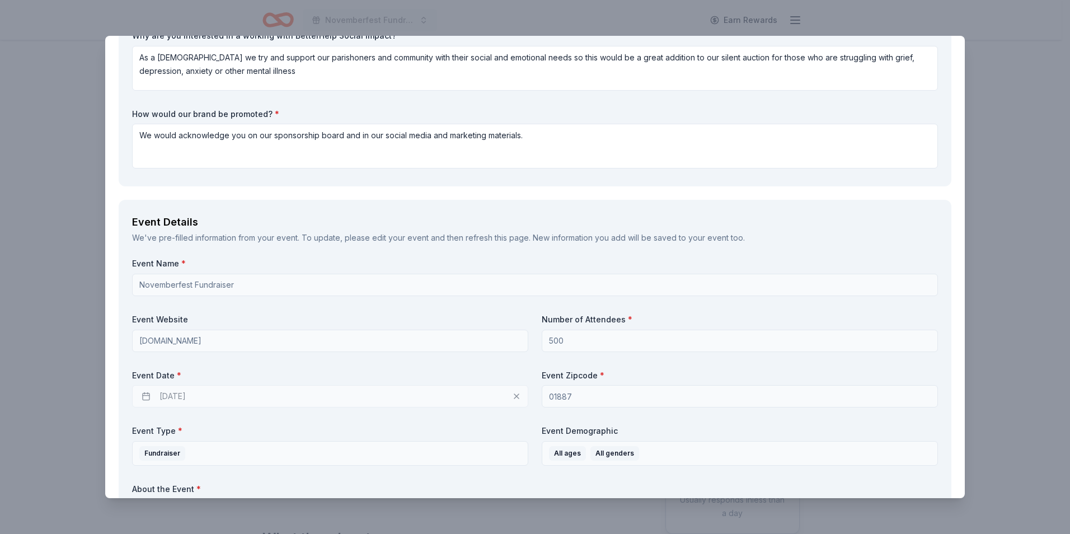
click at [196, 397] on div "11/14/2025" at bounding box center [330, 396] width 396 height 22
click at [146, 394] on div "11/14/2025" at bounding box center [330, 396] width 396 height 22
click at [192, 388] on div "11/14/2025" at bounding box center [330, 396] width 396 height 22
click at [511, 395] on div "11/14/2025" at bounding box center [330, 396] width 396 height 22
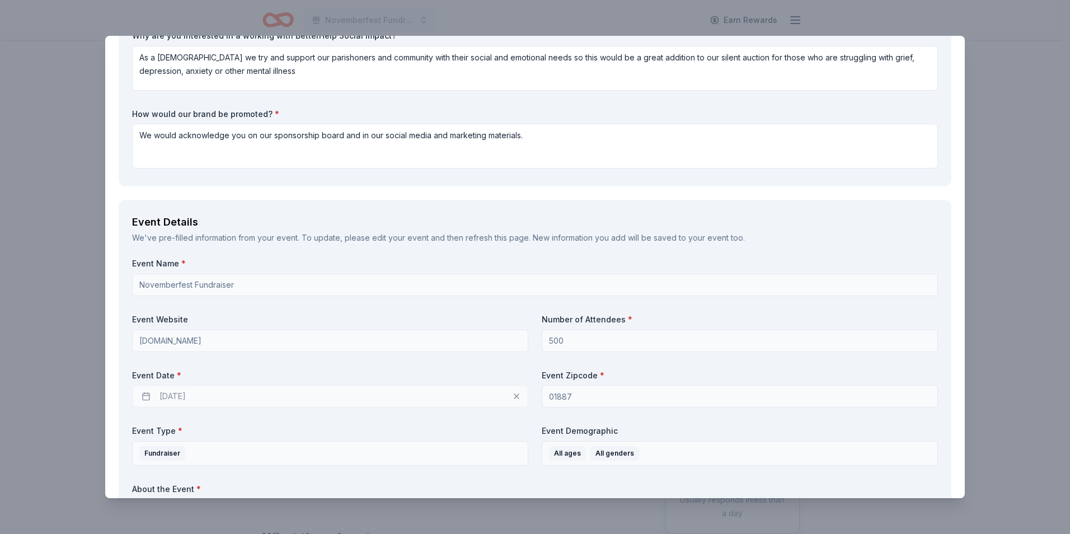
click at [355, 395] on div "11/14/2025" at bounding box center [330, 396] width 396 height 22
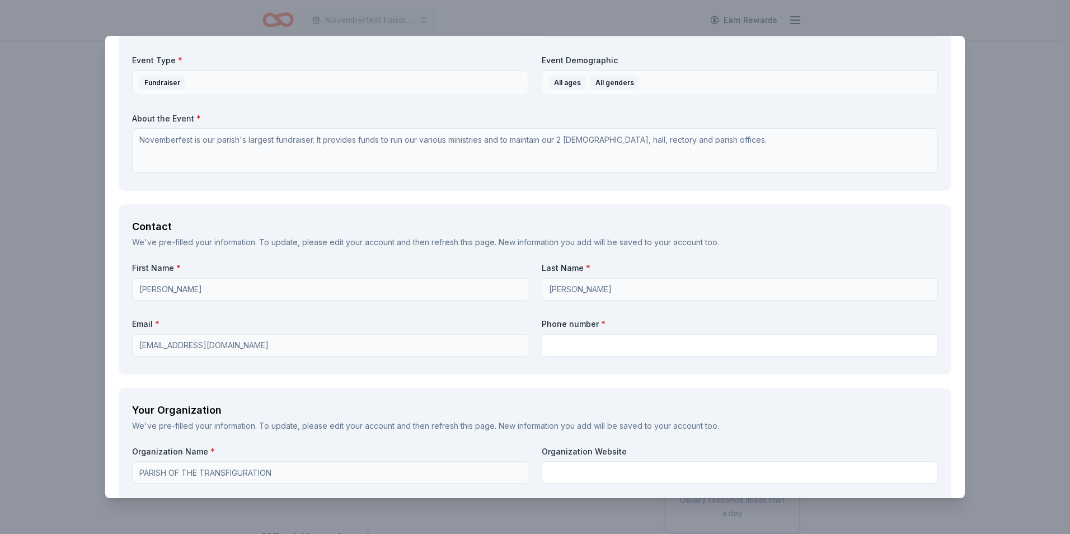
scroll to position [627, 0]
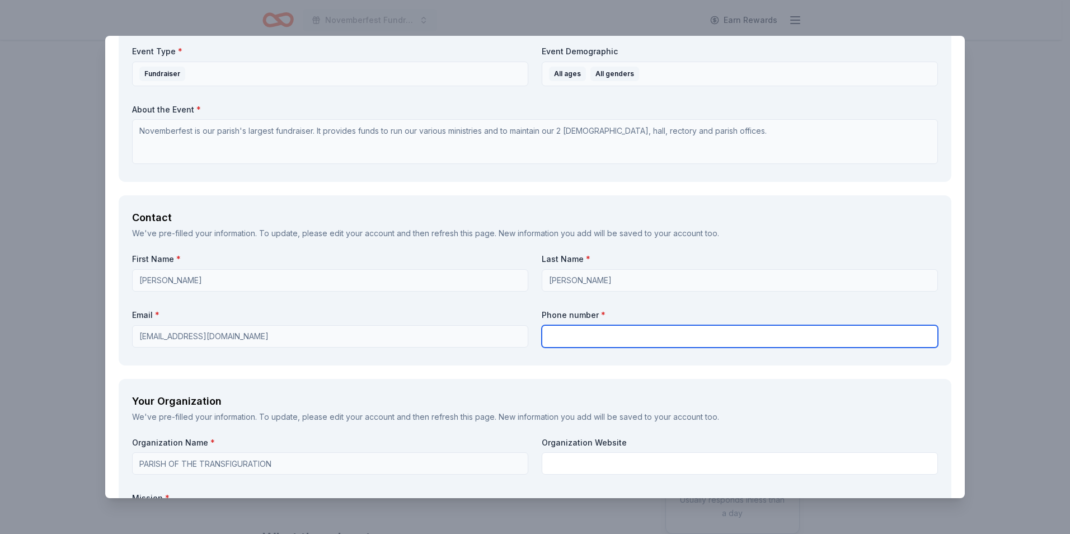
click at [638, 334] on input "text" at bounding box center [739, 336] width 396 height 22
type input "9786584665"
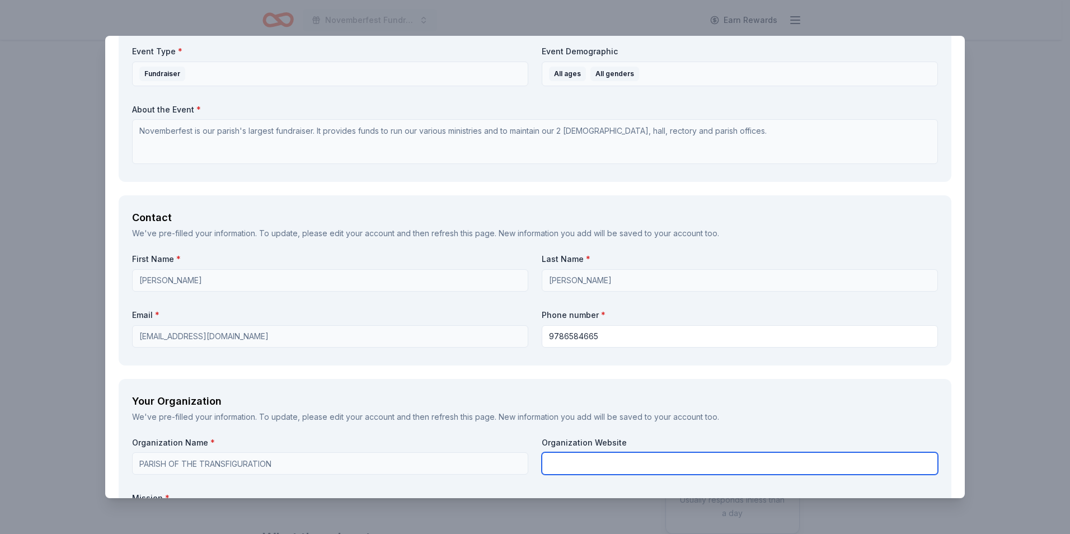
type input "[PERSON_NAME]"
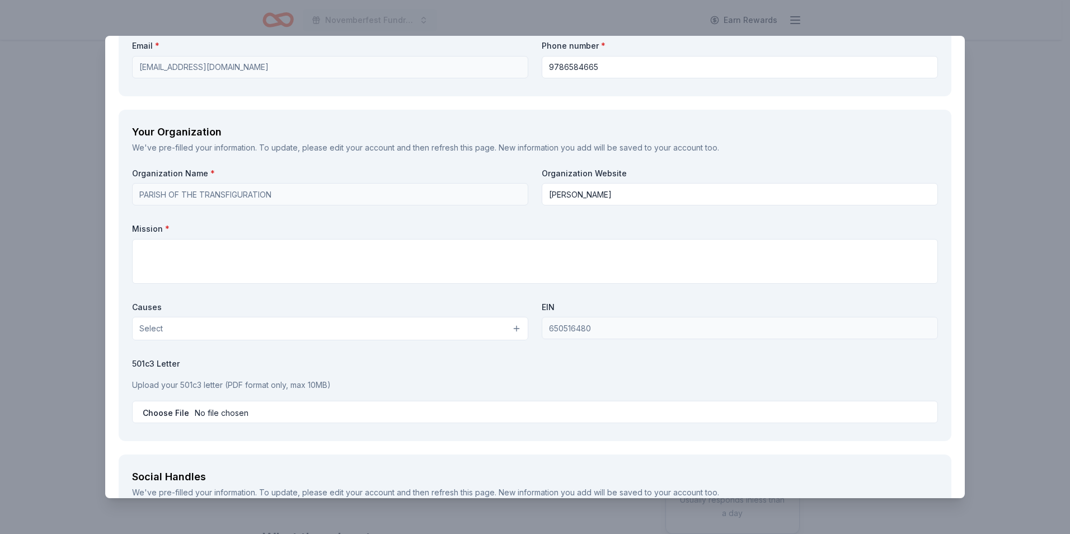
scroll to position [911, 0]
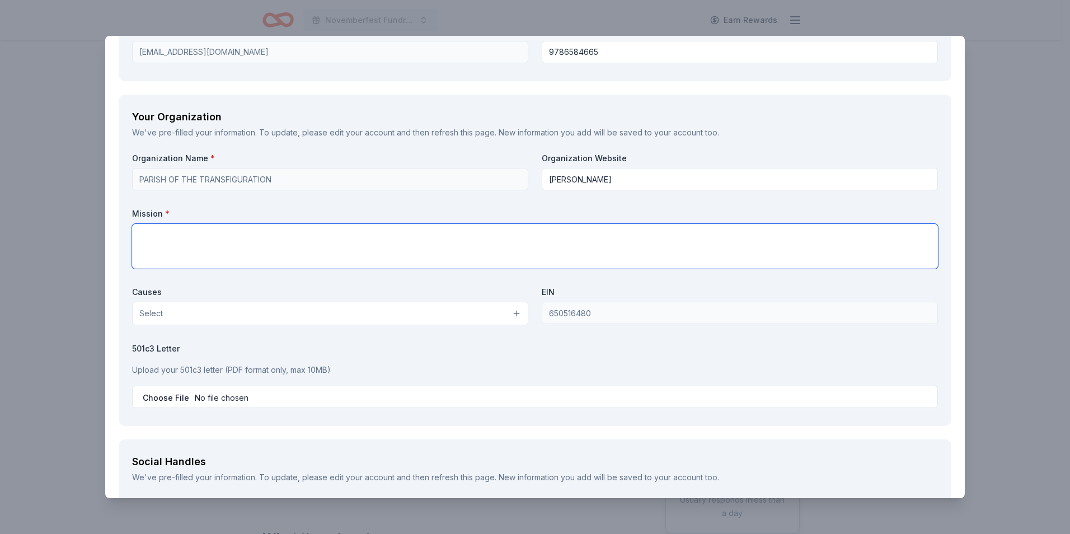
click at [582, 240] on textarea at bounding box center [535, 246] width 806 height 45
click at [513, 308] on button "Select" at bounding box center [330, 313] width 396 height 23
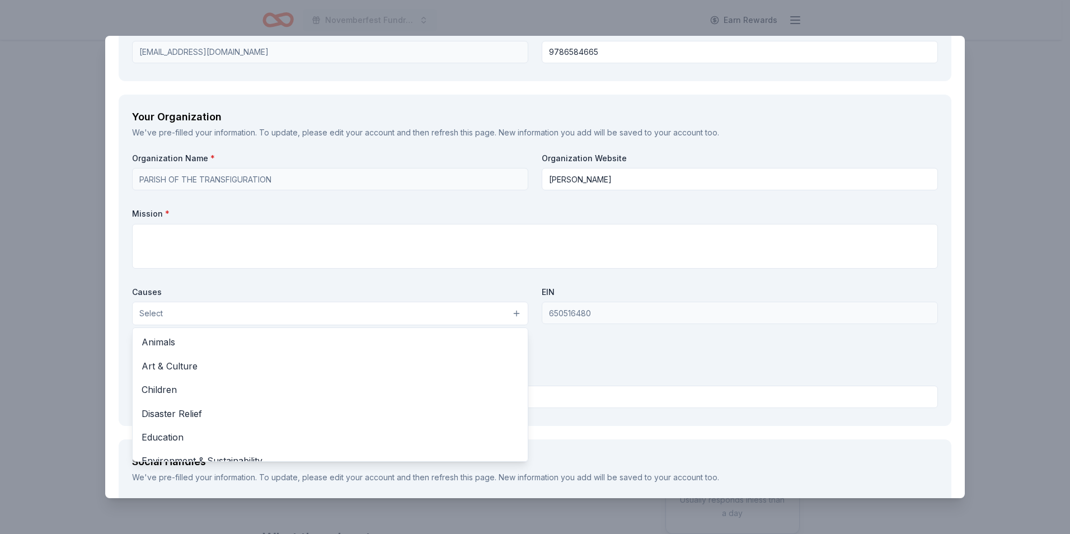
scroll to position [156, 0]
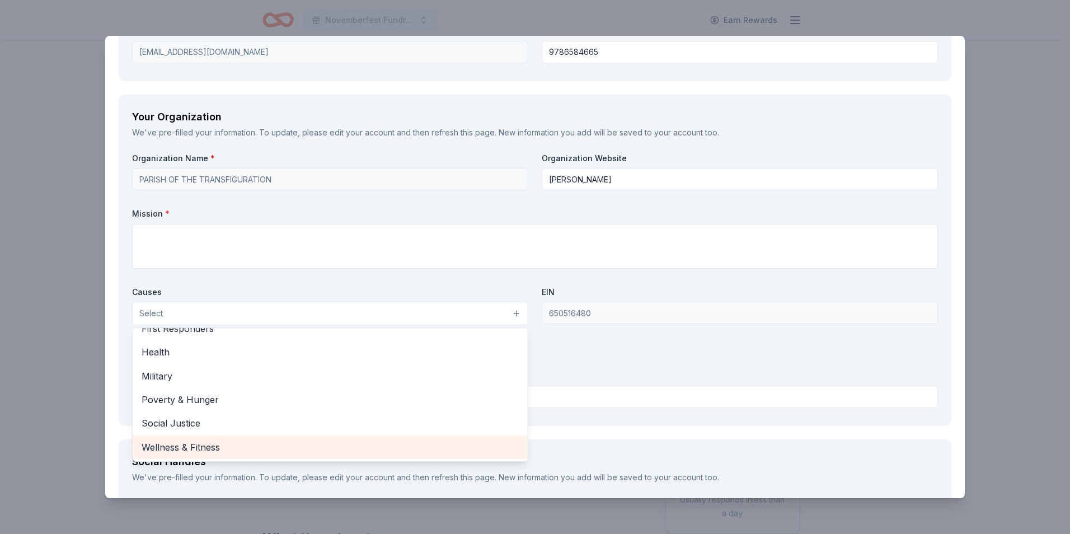
click at [456, 456] on div "Wellness & Fitness" at bounding box center [330, 446] width 395 height 23
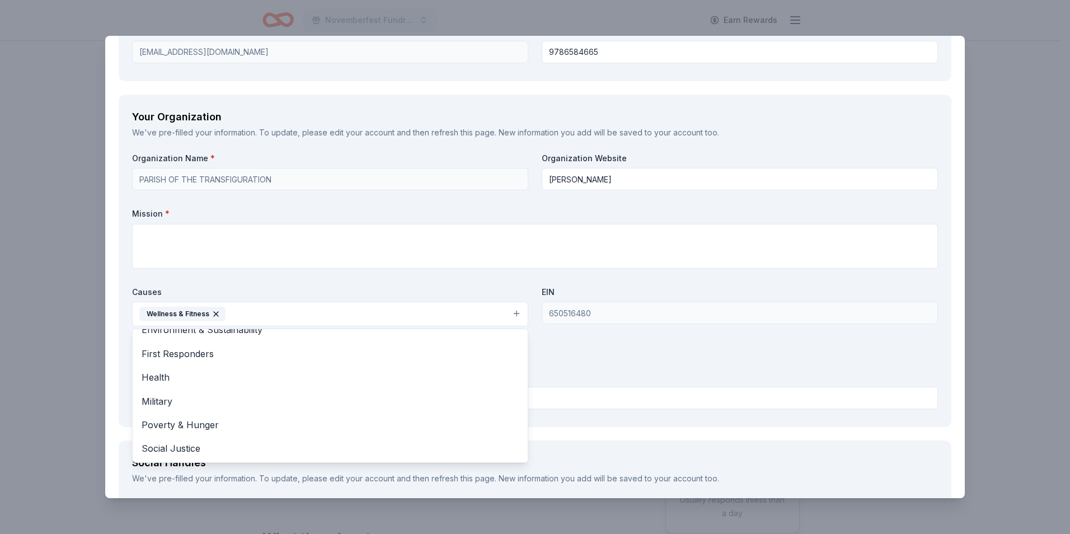
click at [620, 373] on div "Organization Name * PARISH OF THE TRANSFIGURATION Organization Website Diane Ga…" at bounding box center [535, 283] width 806 height 261
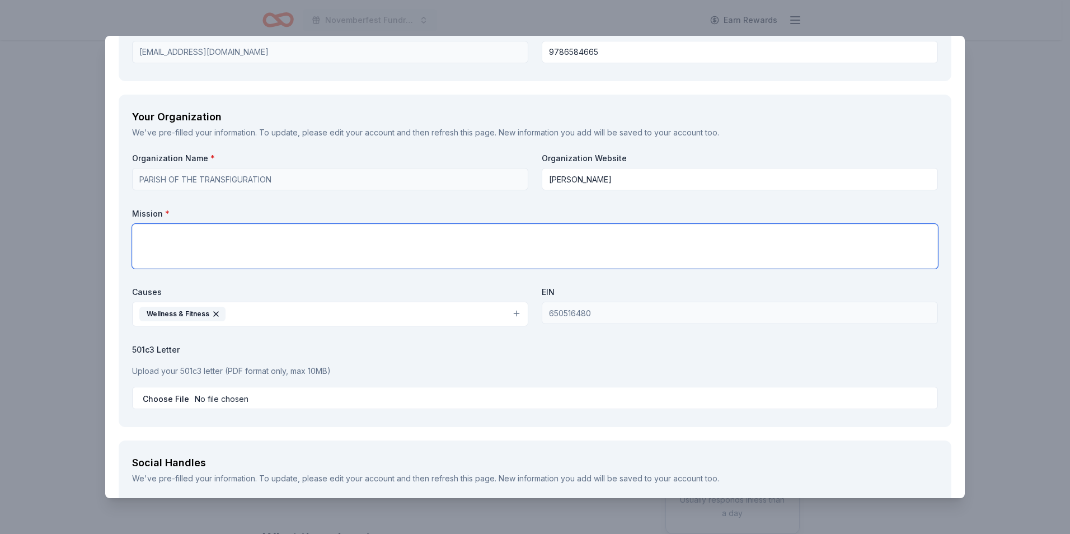
click at [267, 239] on textarea at bounding box center [535, 246] width 806 height 45
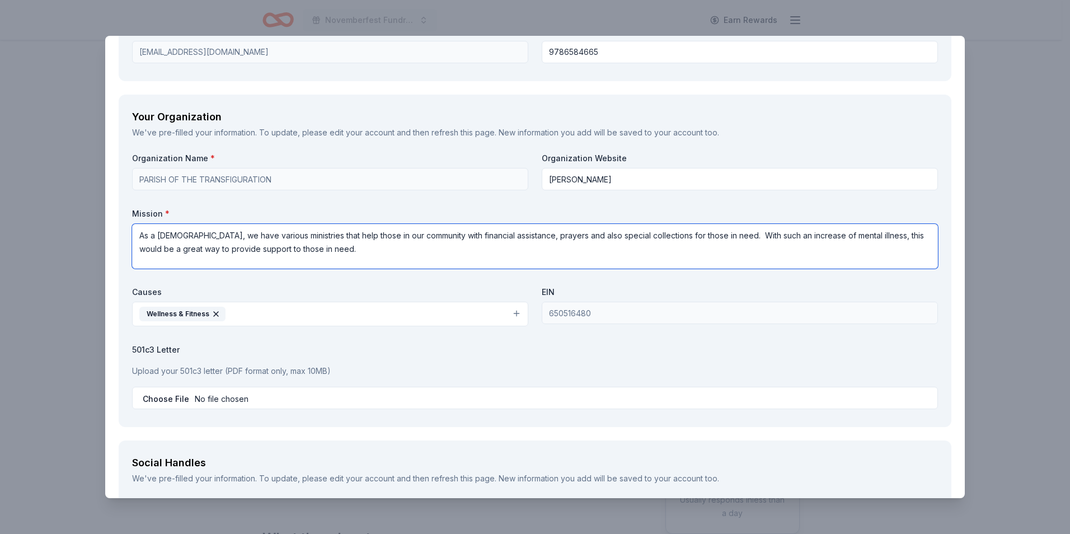
click at [317, 248] on textarea "As a church, we have various ministries that help those in our community with f…" at bounding box center [535, 246] width 806 height 45
click at [429, 237] on textarea "As a church, we have various ministries that help those in our community with f…" at bounding box center [535, 246] width 806 height 45
click at [875, 238] on textarea "As a church, we have various ministries that help those in our community with s…" at bounding box center [535, 246] width 806 height 45
drag, startPoint x: 460, startPoint y: 236, endPoint x: 502, endPoint y: 234, distance: 42.0
click at [502, 234] on textarea "As a church, we have various ministries that help those in our community with s…" at bounding box center [535, 246] width 806 height 45
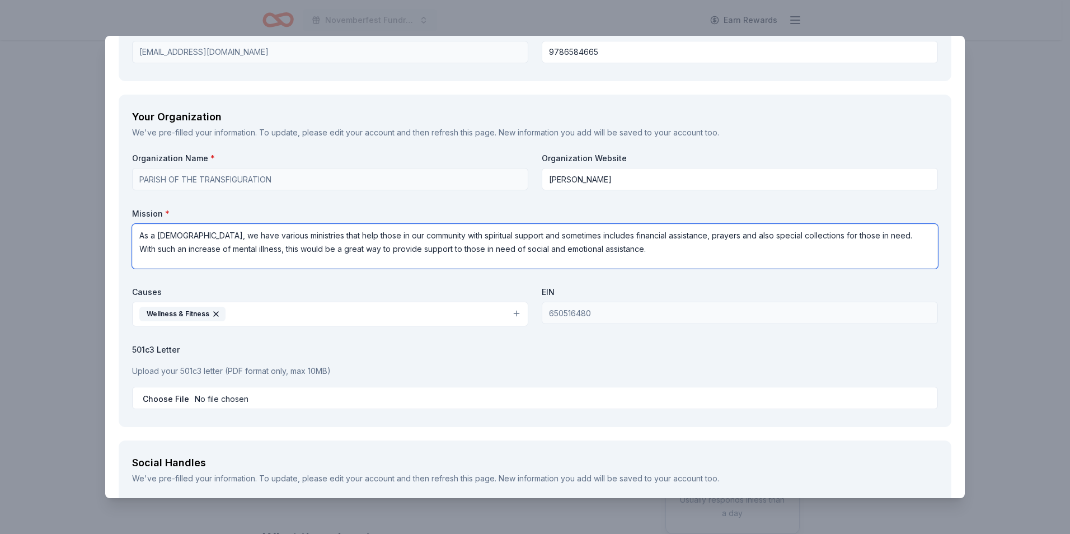
drag, startPoint x: 681, startPoint y: 236, endPoint x: 720, endPoint y: 236, distance: 39.7
click at [720, 236] on textarea "As a church, we have various ministries that help those in our community with s…" at bounding box center [535, 246] width 806 height 45
type textarea "As a church, we have various ministries that help those in our community with s…"
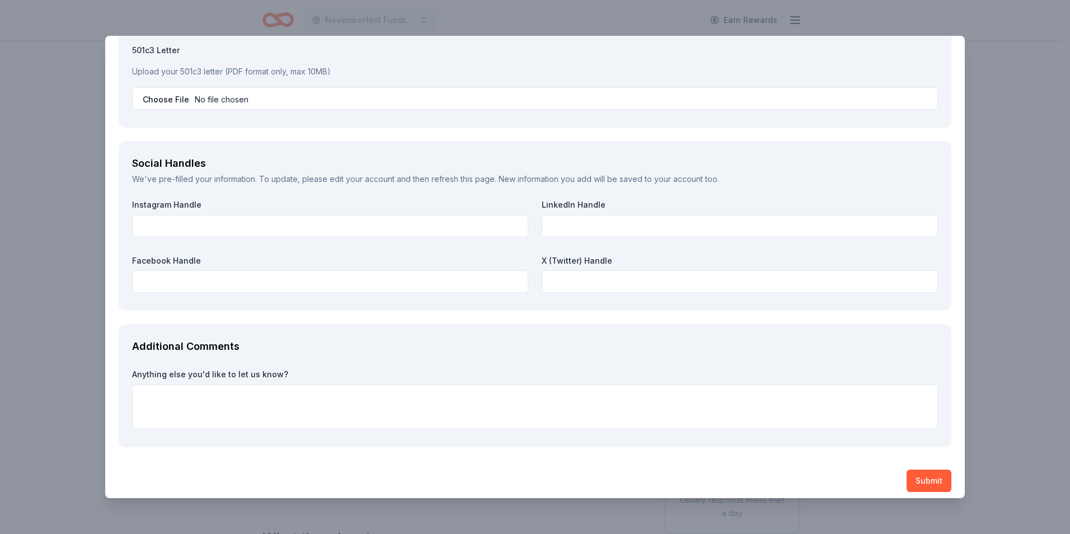
scroll to position [1217, 0]
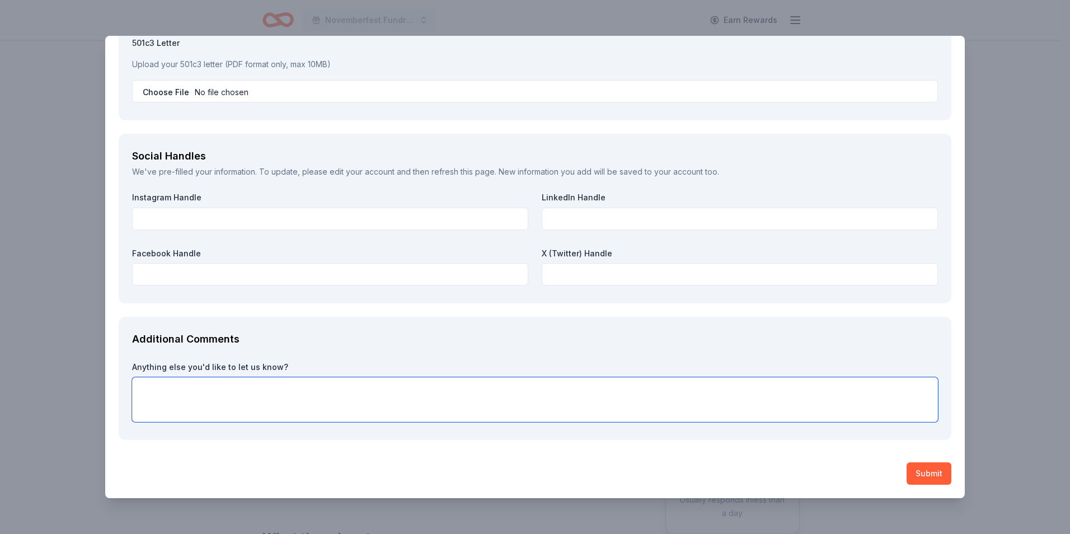
click at [551, 392] on textarea at bounding box center [535, 399] width 806 height 45
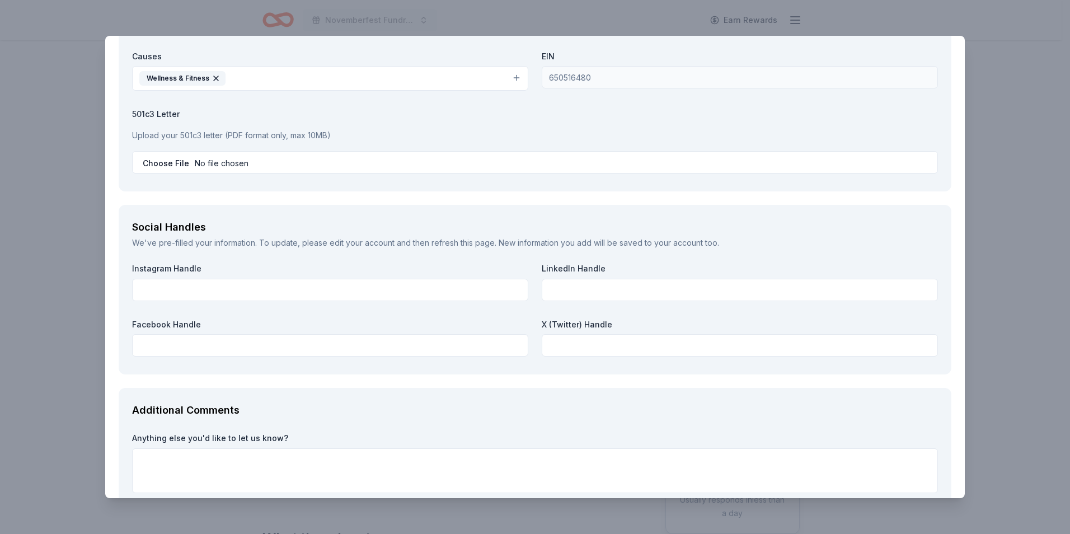
scroll to position [1136, 0]
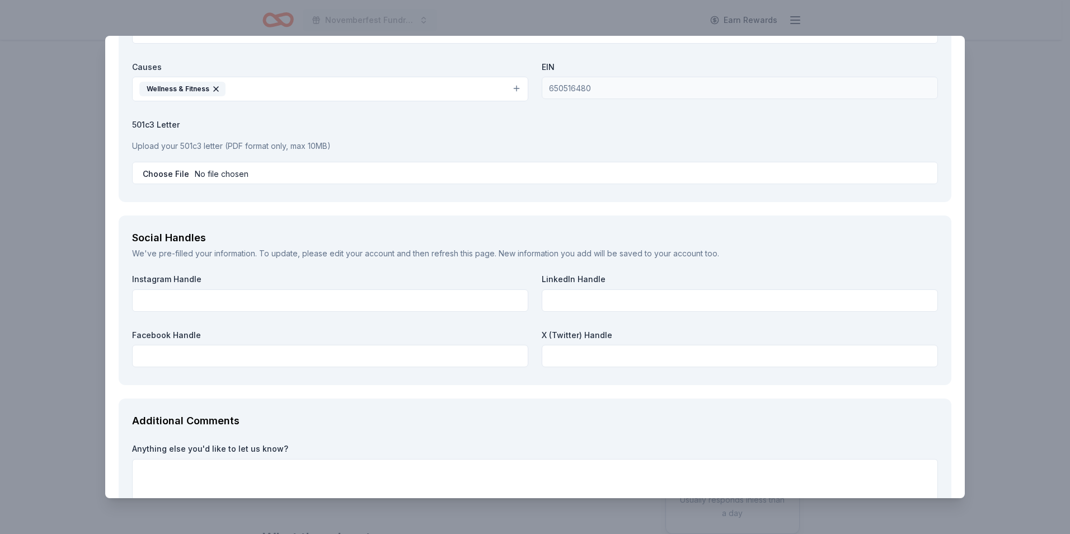
click at [211, 146] on p "Upload your 501c3 letter (PDF format only, max 10MB)" at bounding box center [535, 145] width 806 height 13
click at [148, 148] on p "Upload your 501c3 letter (PDF format only, max 10MB)" at bounding box center [535, 145] width 806 height 13
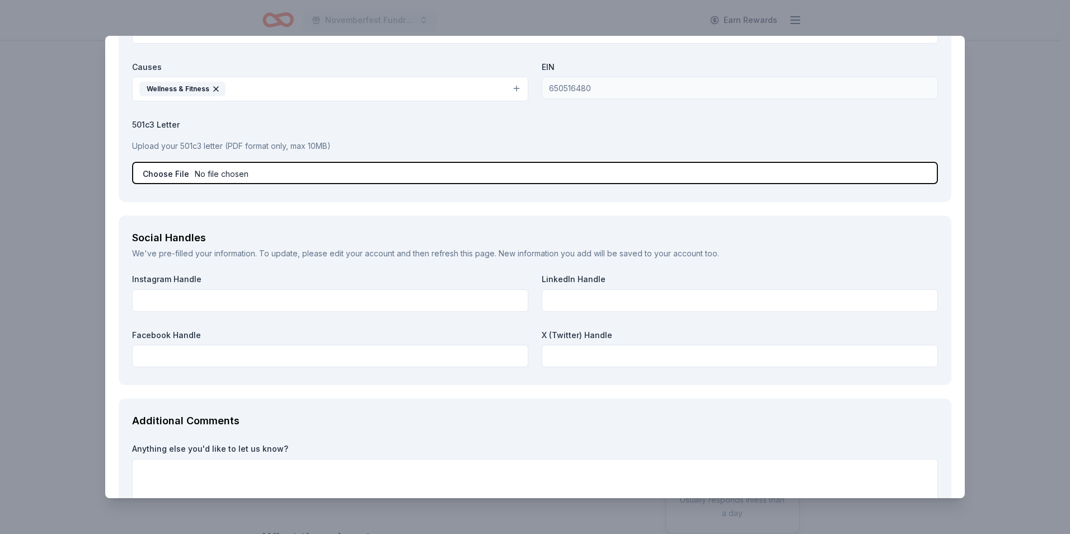
click at [175, 175] on input "file" at bounding box center [535, 173] width 806 height 22
type input "C:\fakepath\eindocument.pdf"
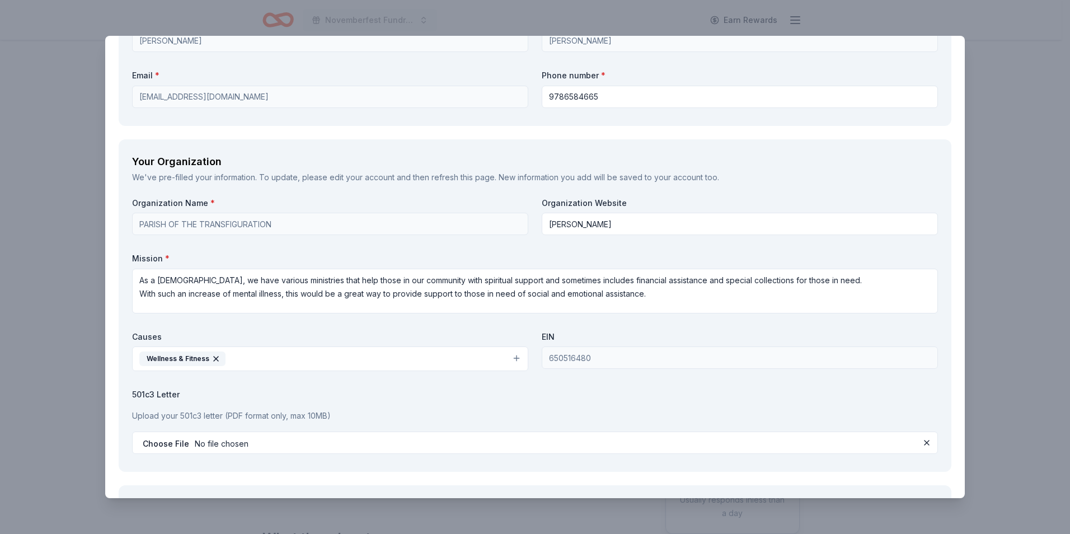
scroll to position [862, 0]
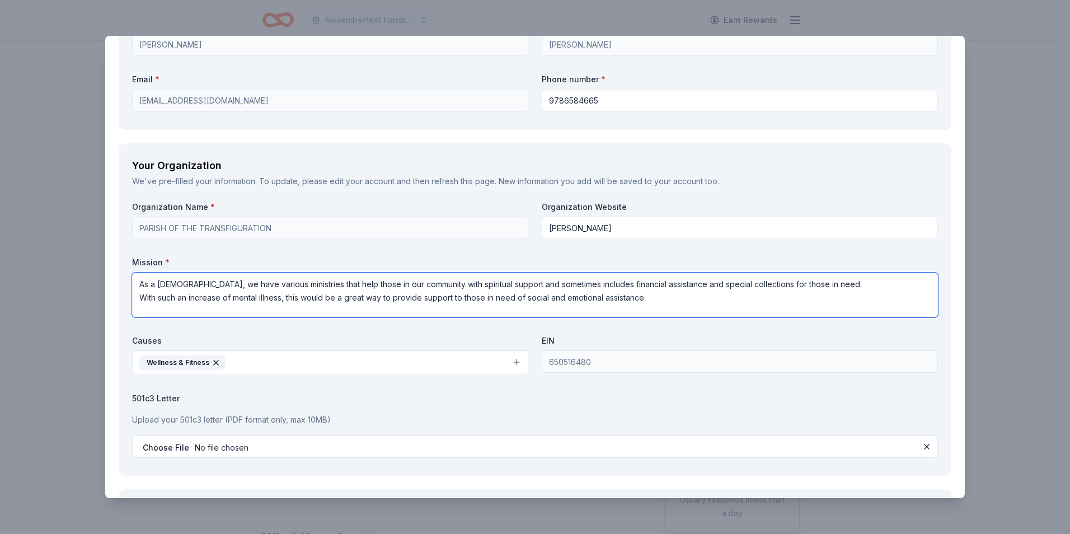
click at [679, 301] on textarea "As a church, we have various ministries that help those in our community with s…" at bounding box center [535, 294] width 806 height 45
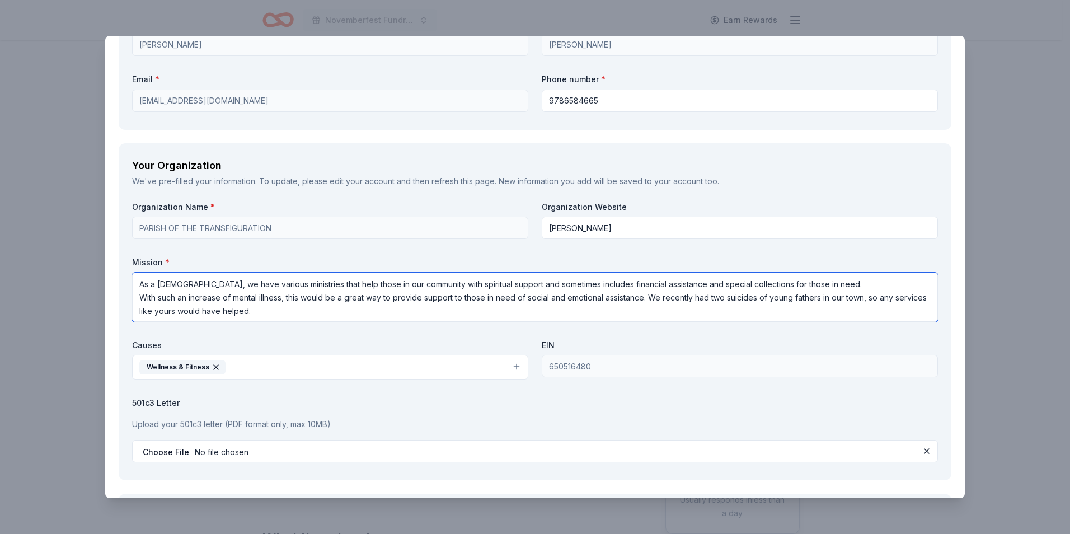
type textarea "As a church, we have various ministries that help those in our community with s…"
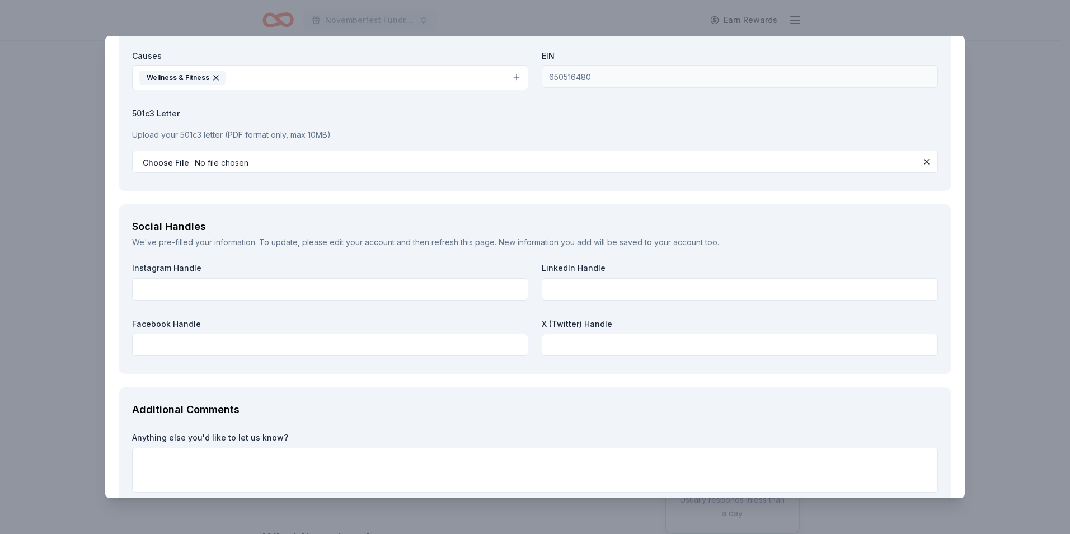
scroll to position [1222, 0]
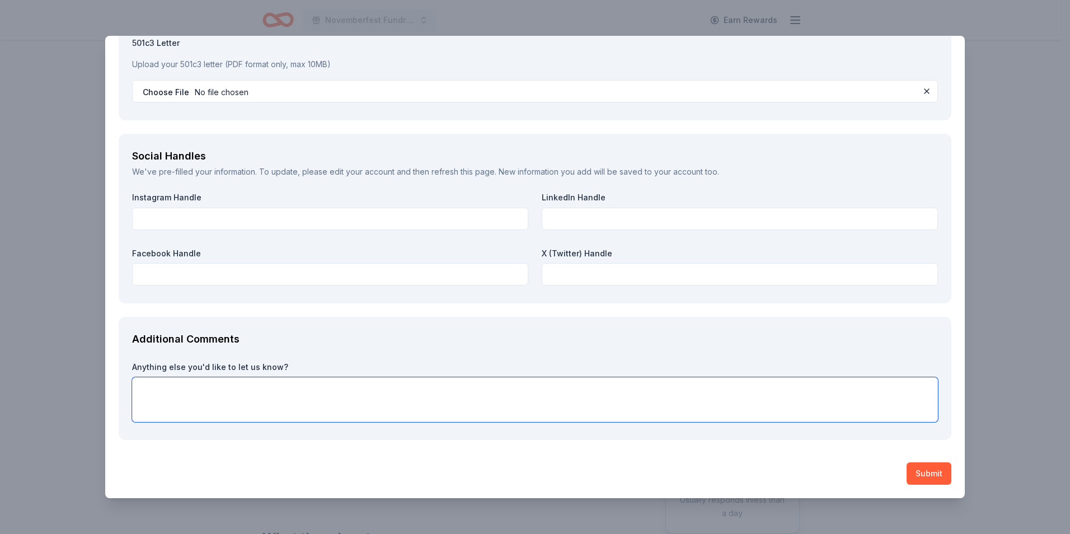
click at [611, 398] on textarea at bounding box center [535, 399] width 806 height 45
type textarea "We appreciate your consideration and any assistance you can provide."
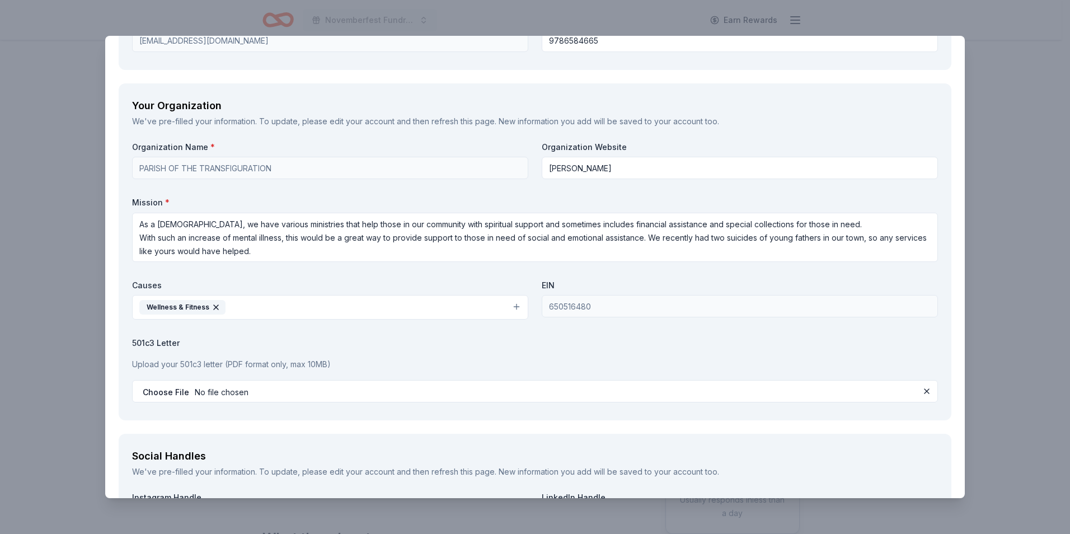
scroll to position [896, 0]
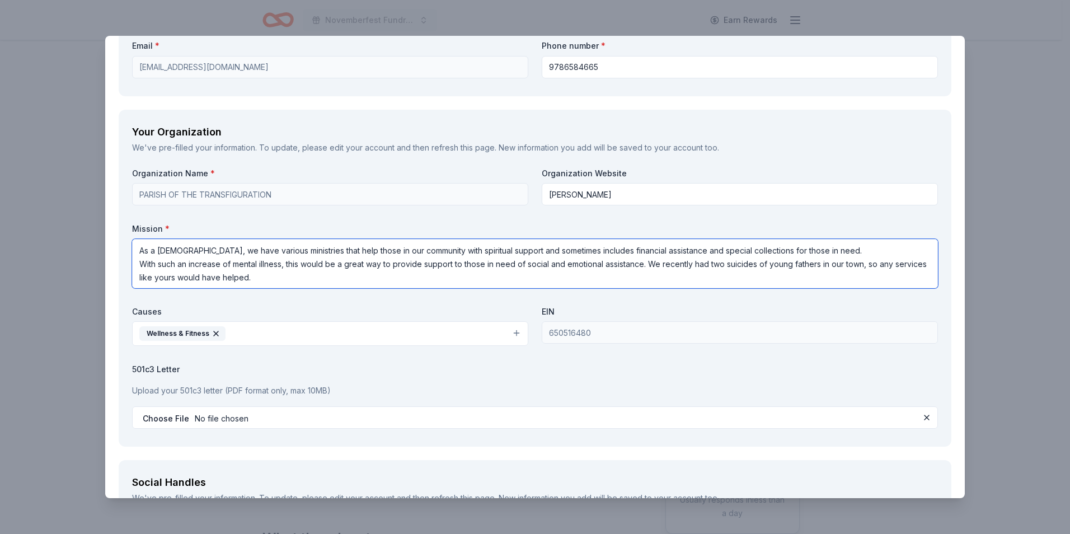
click at [232, 263] on textarea "As a church, we have various ministries that help those in our community with s…" at bounding box center [535, 263] width 806 height 49
type textarea "As a [DEMOGRAPHIC_DATA], we have various ministries that help those in our comm…"
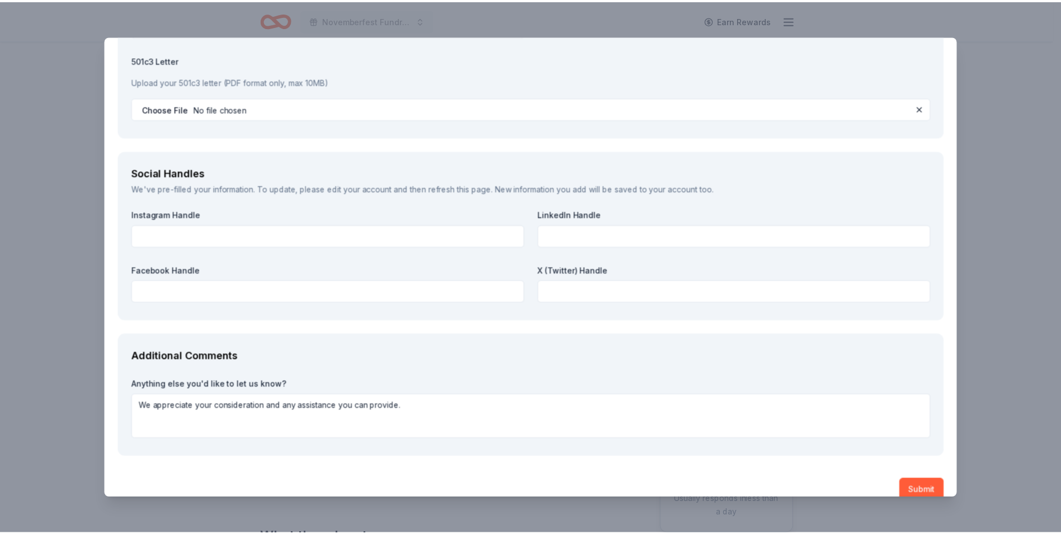
scroll to position [1222, 0]
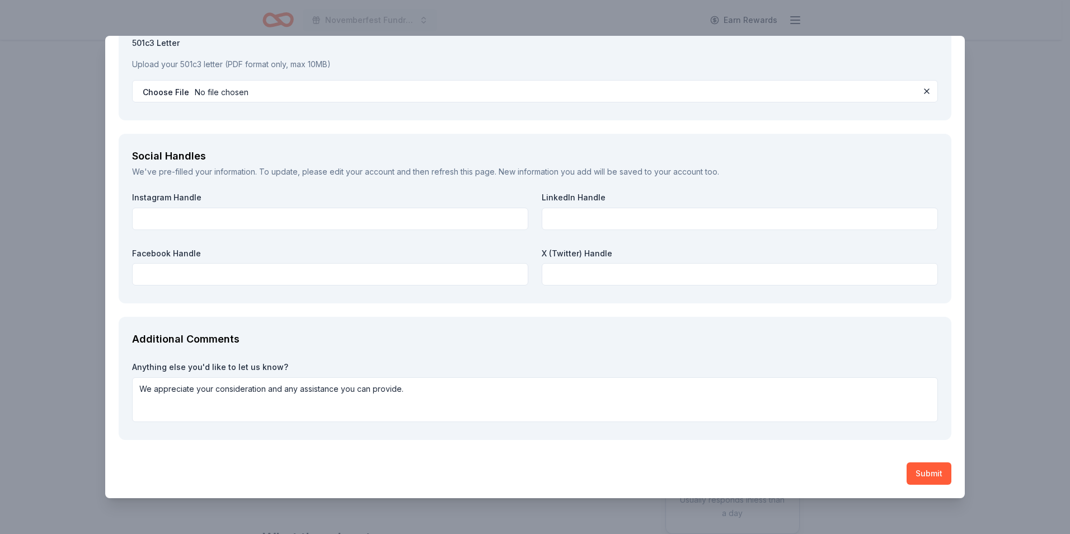
click at [920, 471] on button "Submit" at bounding box center [928, 473] width 45 height 22
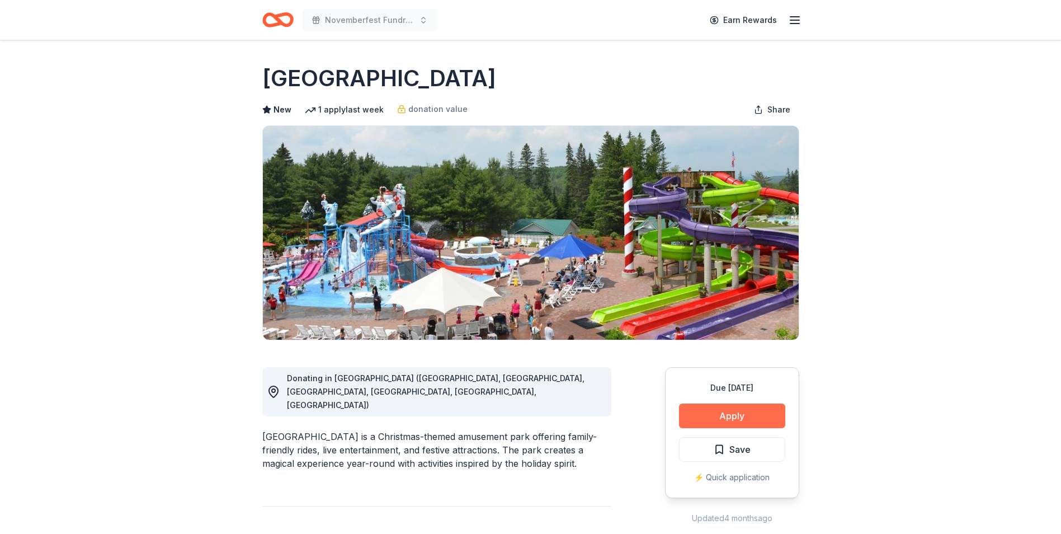
click at [733, 413] on button "Apply" at bounding box center [732, 415] width 106 height 25
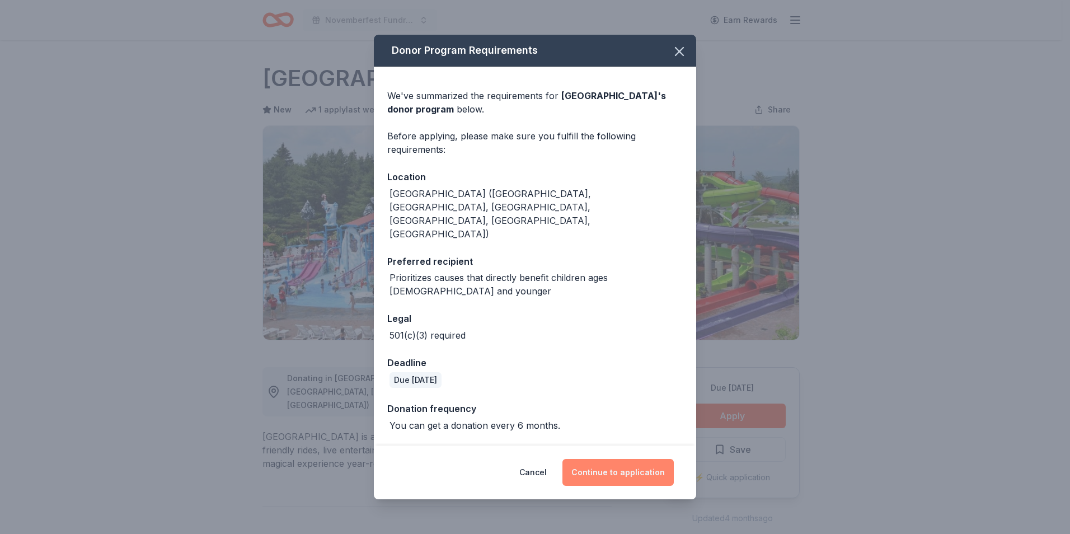
click at [624, 459] on button "Continue to application" at bounding box center [617, 472] width 111 height 27
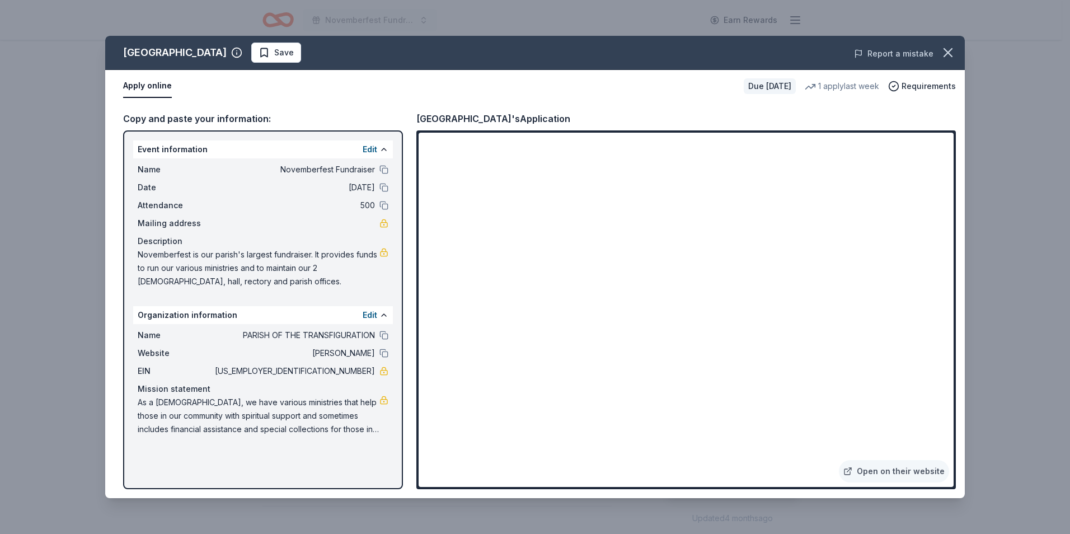
click at [901, 53] on button "Report a mistake" at bounding box center [893, 53] width 79 height 13
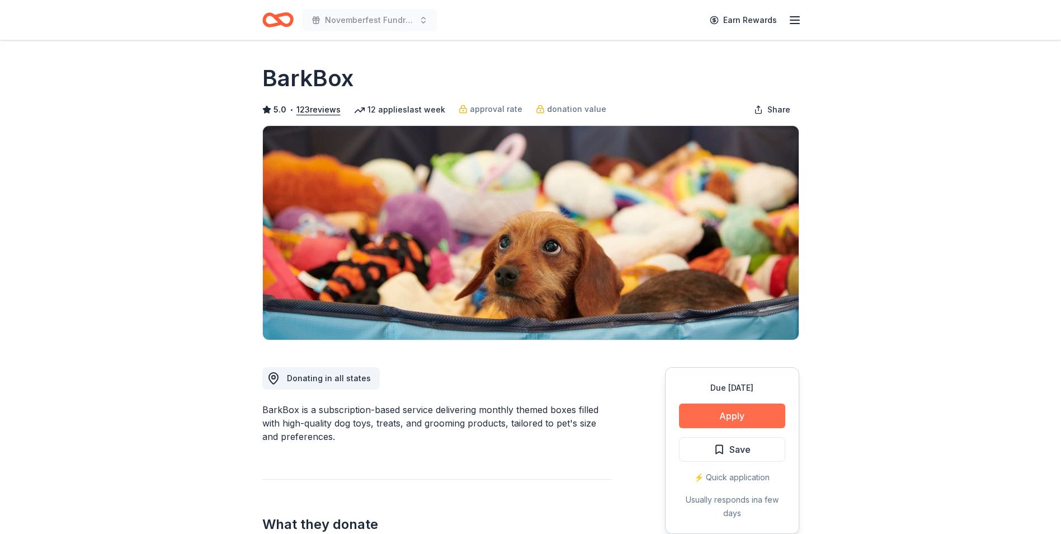
click at [739, 411] on button "Apply" at bounding box center [732, 415] width 106 height 25
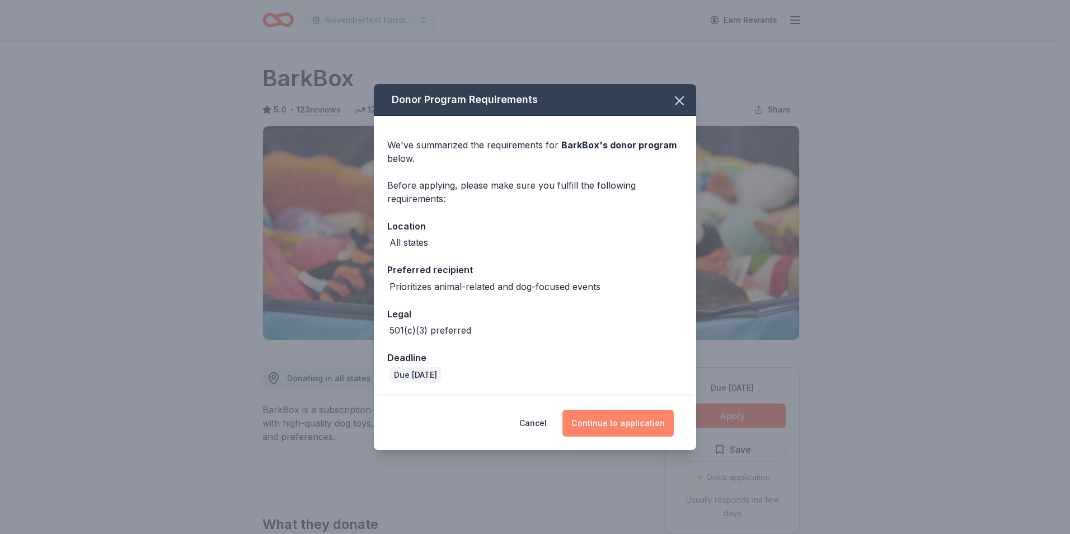
click at [616, 417] on button "Continue to application" at bounding box center [617, 422] width 111 height 27
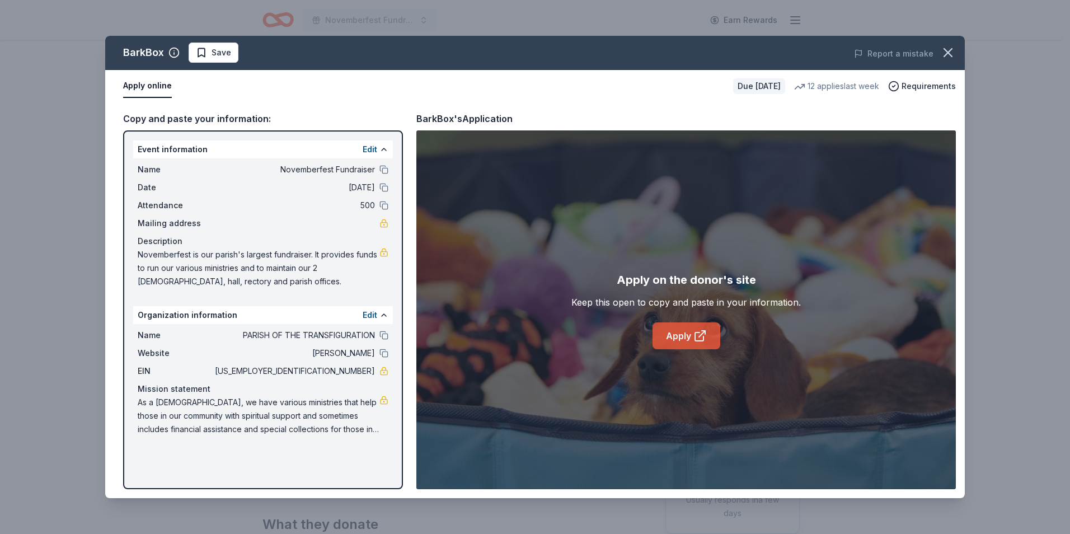
click at [682, 331] on link "Apply" at bounding box center [686, 335] width 68 height 27
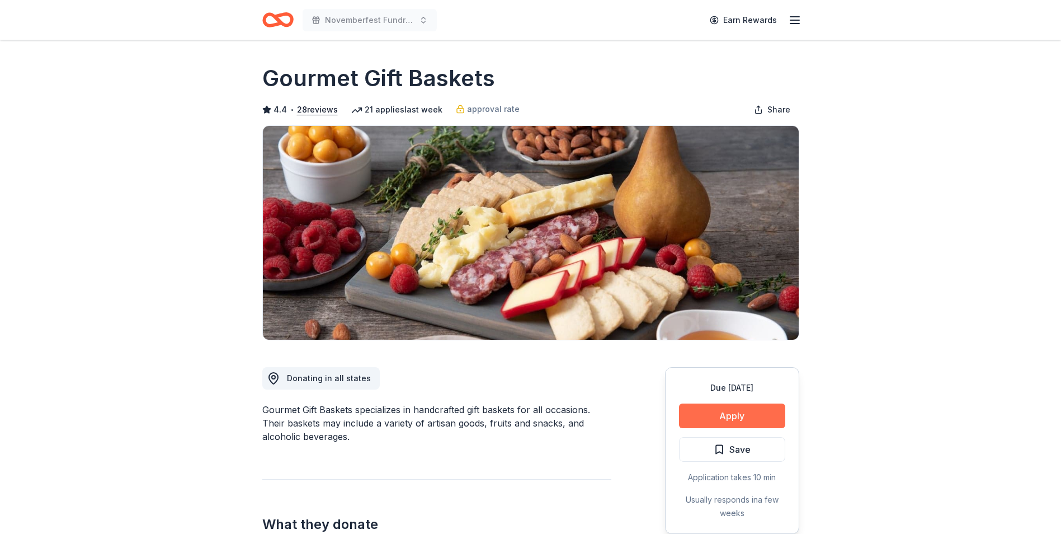
click at [725, 412] on button "Apply" at bounding box center [732, 415] width 106 height 25
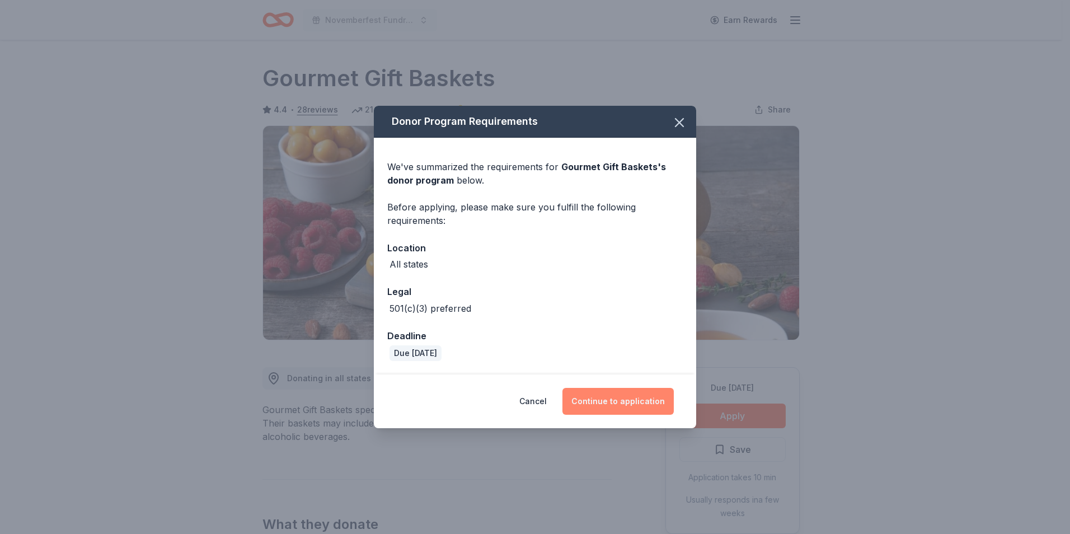
click at [642, 399] on button "Continue to application" at bounding box center [617, 401] width 111 height 27
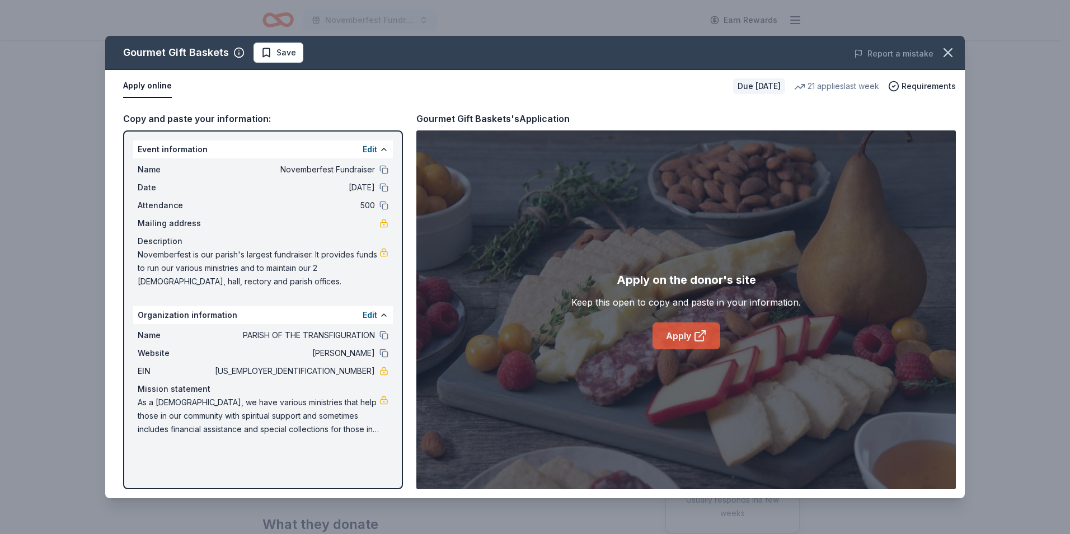
click at [677, 330] on link "Apply" at bounding box center [686, 335] width 68 height 27
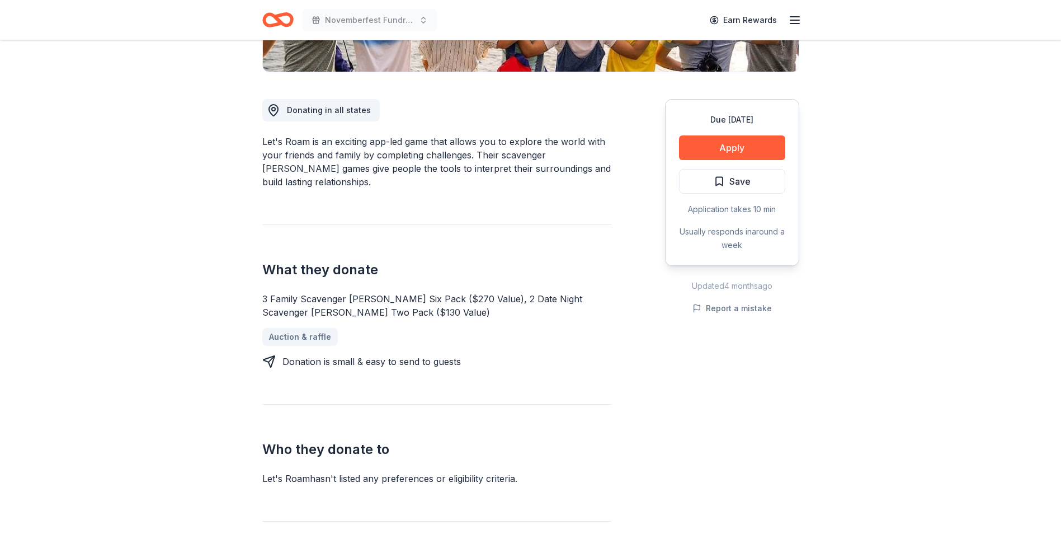
scroll to position [272, 0]
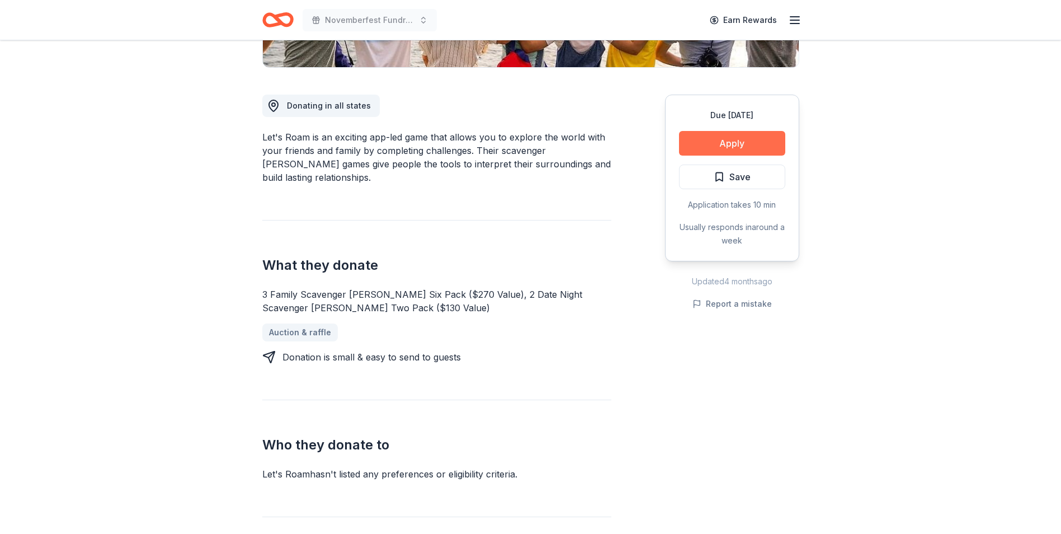
click at [723, 141] on button "Apply" at bounding box center [732, 143] width 106 height 25
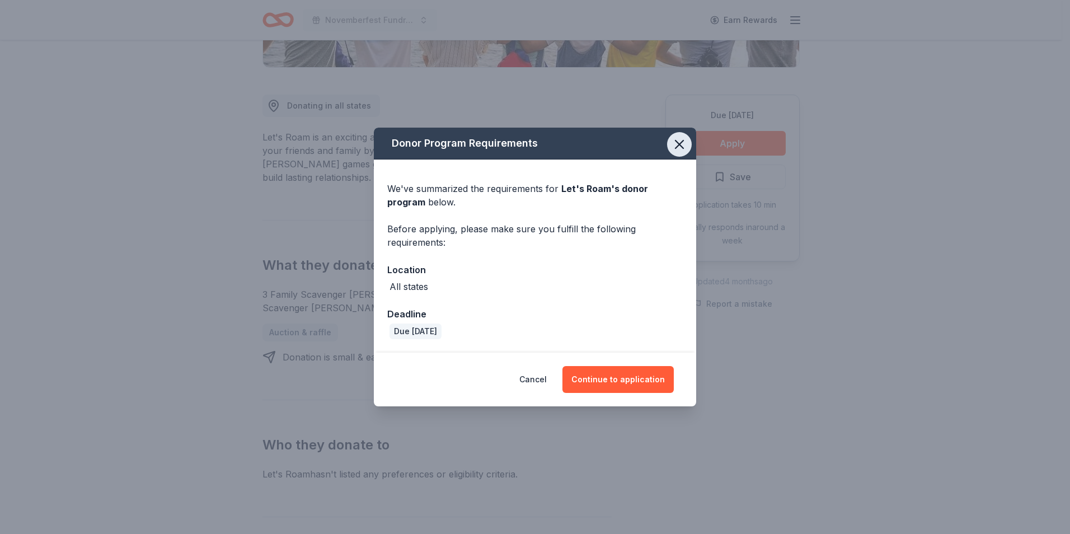
click at [680, 142] on icon "button" at bounding box center [679, 144] width 16 height 16
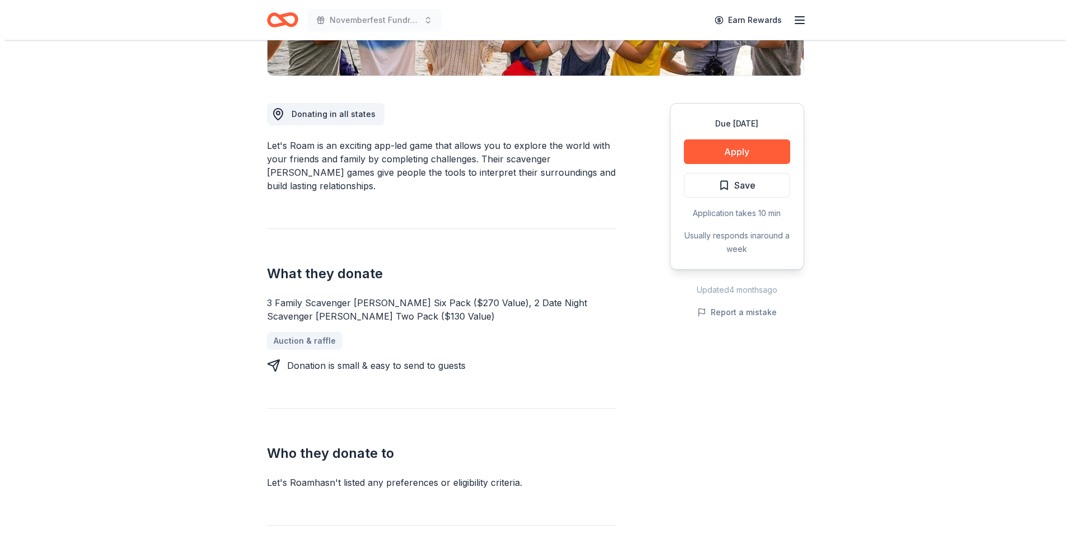
scroll to position [241, 0]
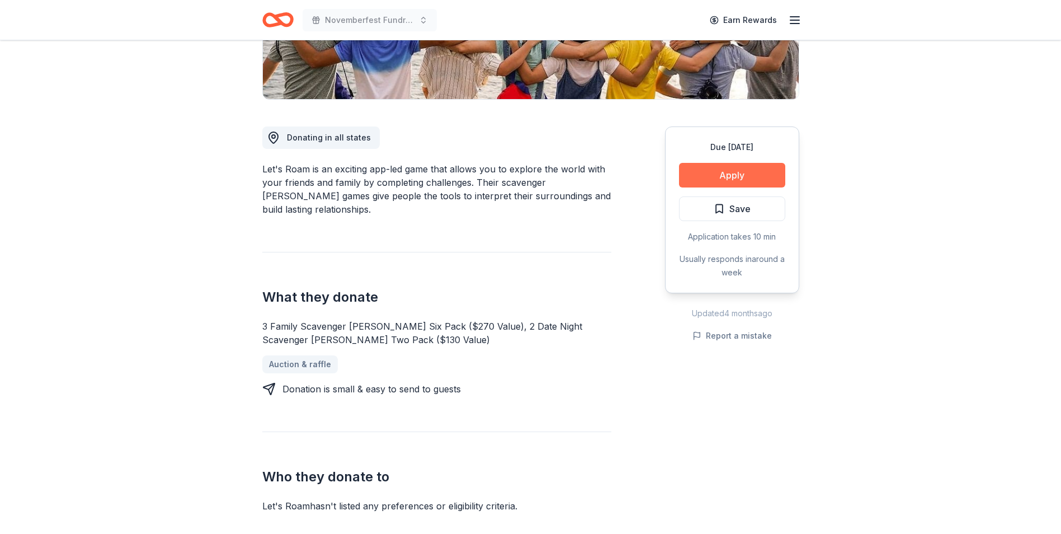
click at [728, 176] on button "Apply" at bounding box center [732, 175] width 106 height 25
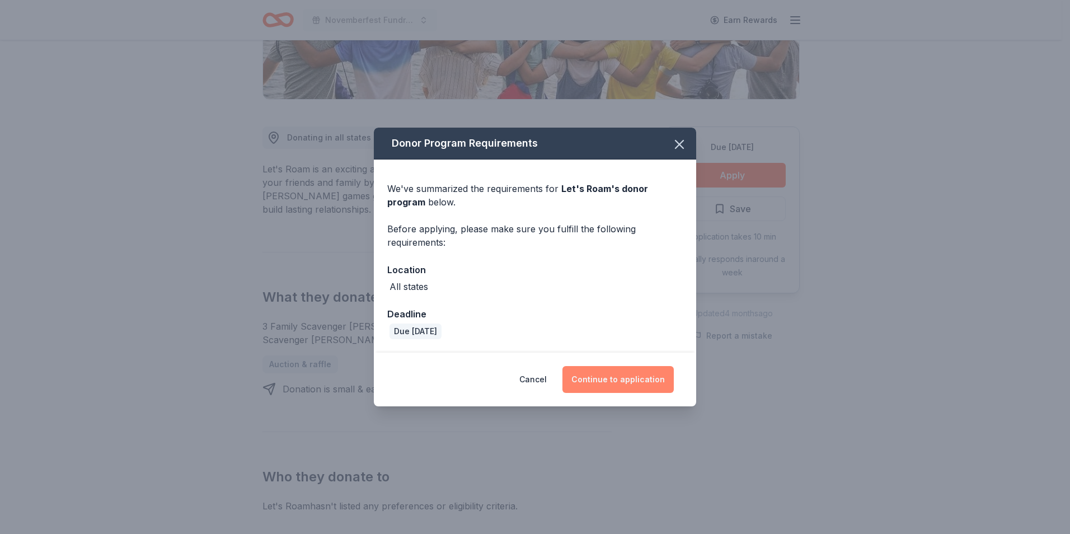
click at [621, 375] on button "Continue to application" at bounding box center [617, 379] width 111 height 27
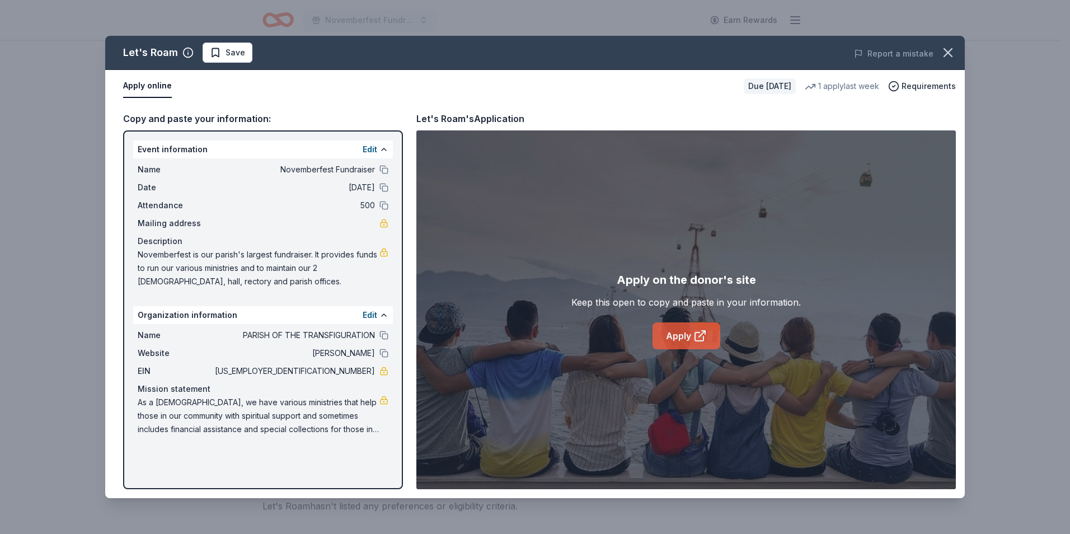
click at [696, 335] on icon at bounding box center [699, 335] width 13 height 13
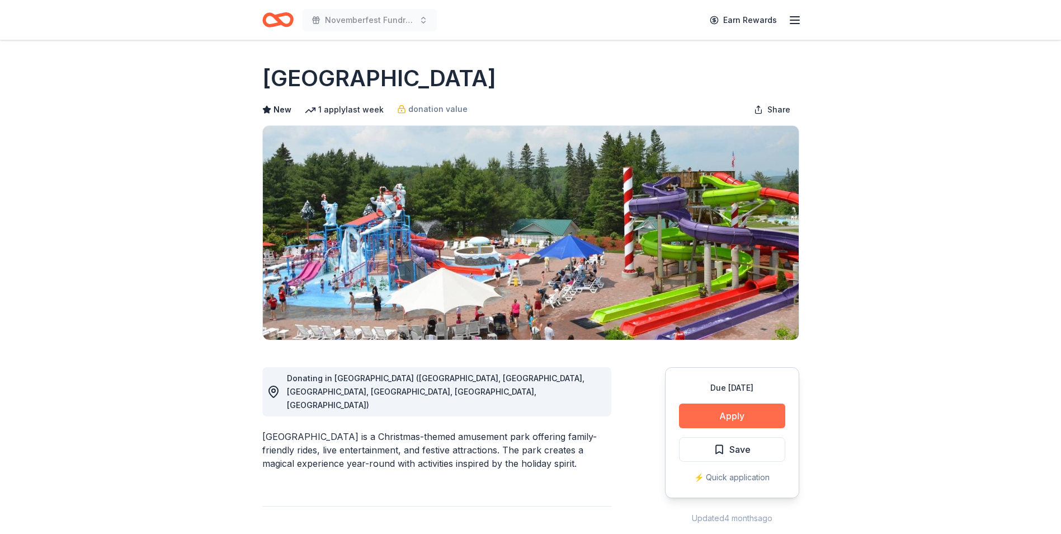
click at [724, 414] on button "Apply" at bounding box center [732, 415] width 106 height 25
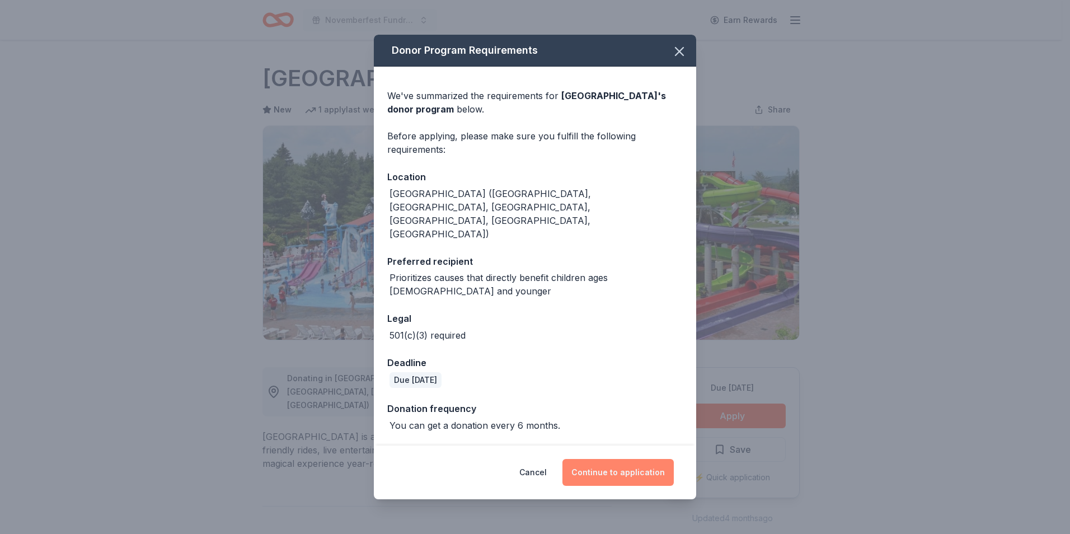
click at [643, 459] on button "Continue to application" at bounding box center [617, 472] width 111 height 27
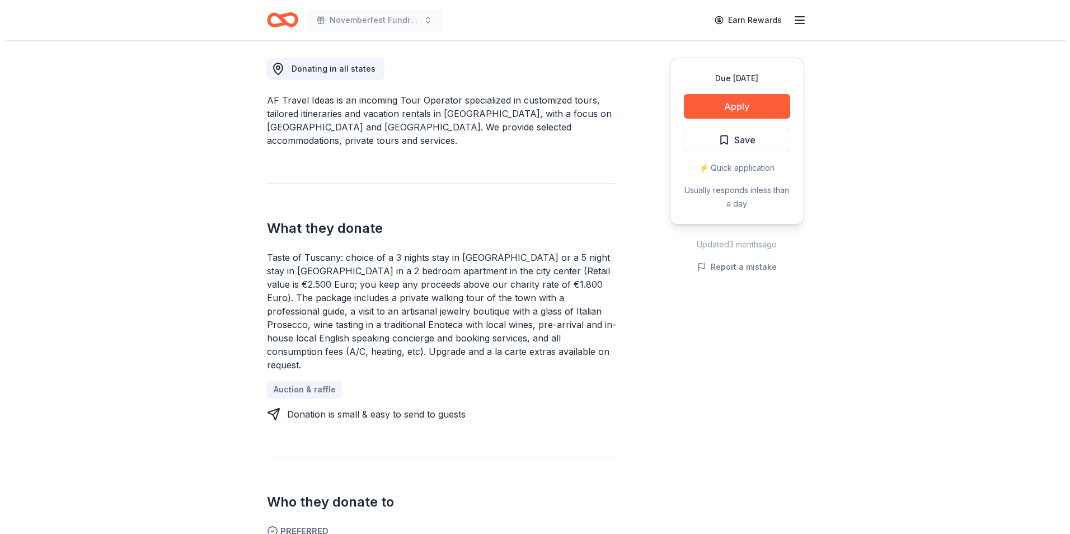
scroll to position [308, 0]
click at [750, 104] on button "Apply" at bounding box center [732, 108] width 106 height 25
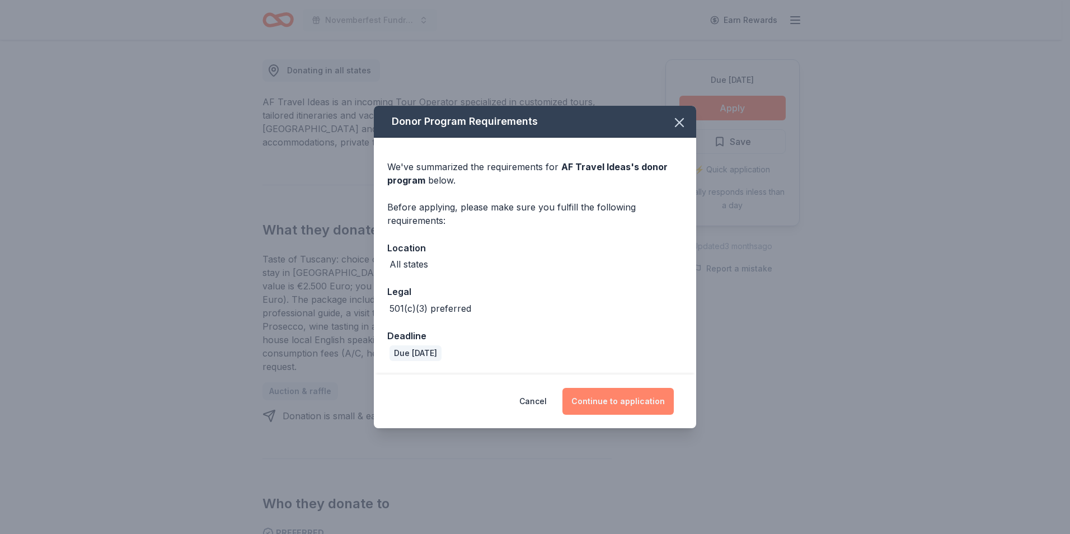
click at [604, 398] on button "Continue to application" at bounding box center [617, 401] width 111 height 27
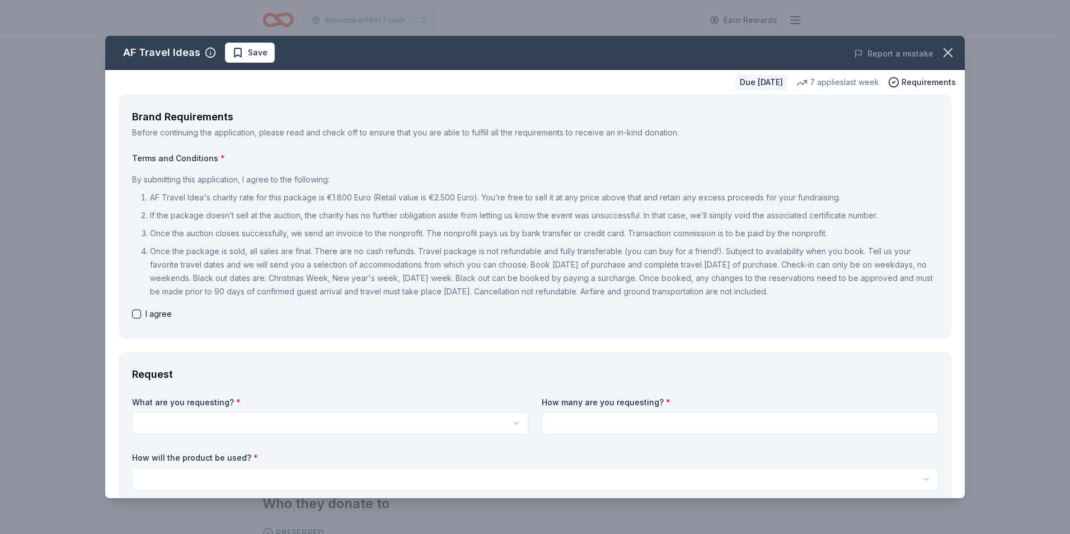
click at [136, 314] on button "button" at bounding box center [136, 313] width 9 height 9
checkbox input "true"
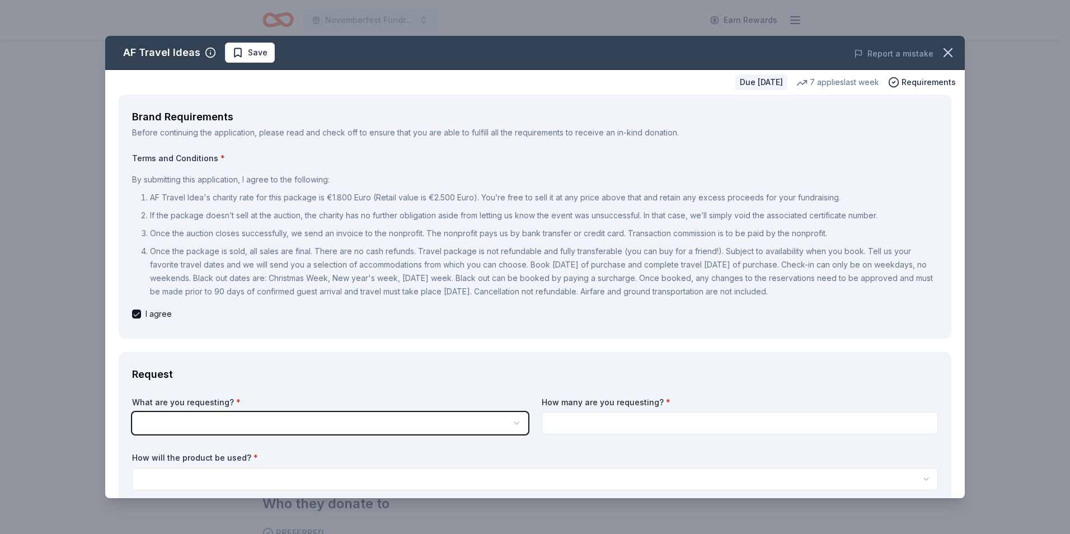
scroll to position [0, 0]
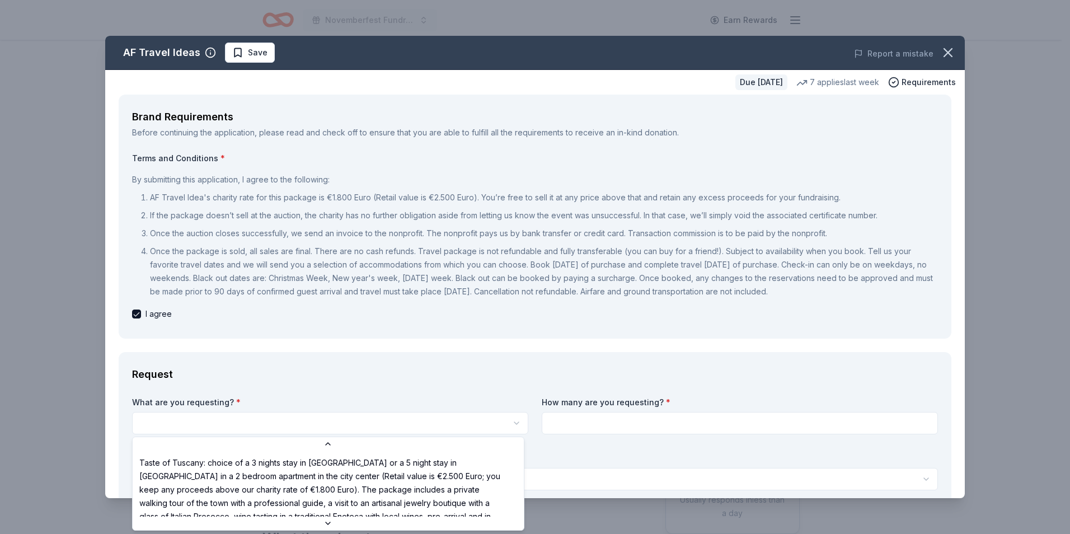
click at [206, 418] on html "Novemberfest Fundraiser Earn Rewards Due [DATE] Share AF Travel Ideas New 7 app…" at bounding box center [535, 267] width 1070 height 534
select select "Taste of Tuscany: choice of a 3 nights stay in [GEOGRAPHIC_DATA] or a 5 night s…"
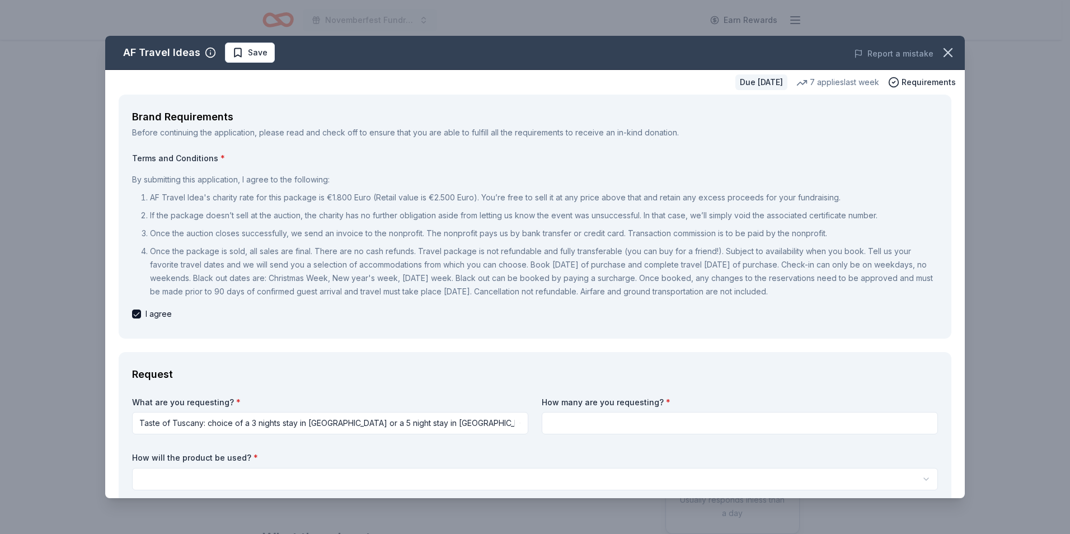
scroll to position [159, 0]
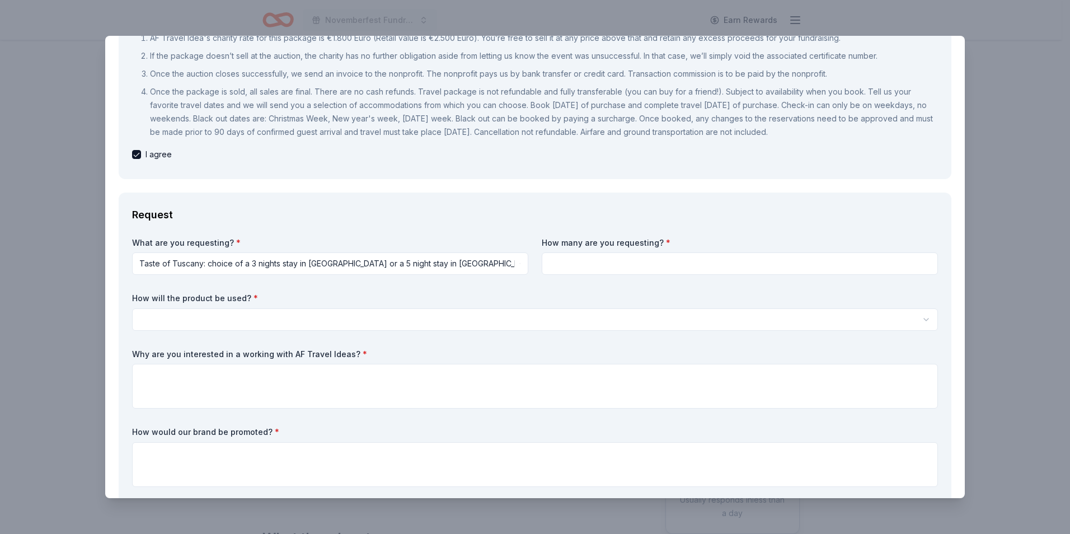
click at [730, 261] on input at bounding box center [739, 263] width 396 height 22
type input "1"
click at [668, 309] on html "Novemberfest Fundraiser Earn Rewards Due [DATE] Share AF Travel Ideas New 7 app…" at bounding box center [535, 267] width 1070 height 534
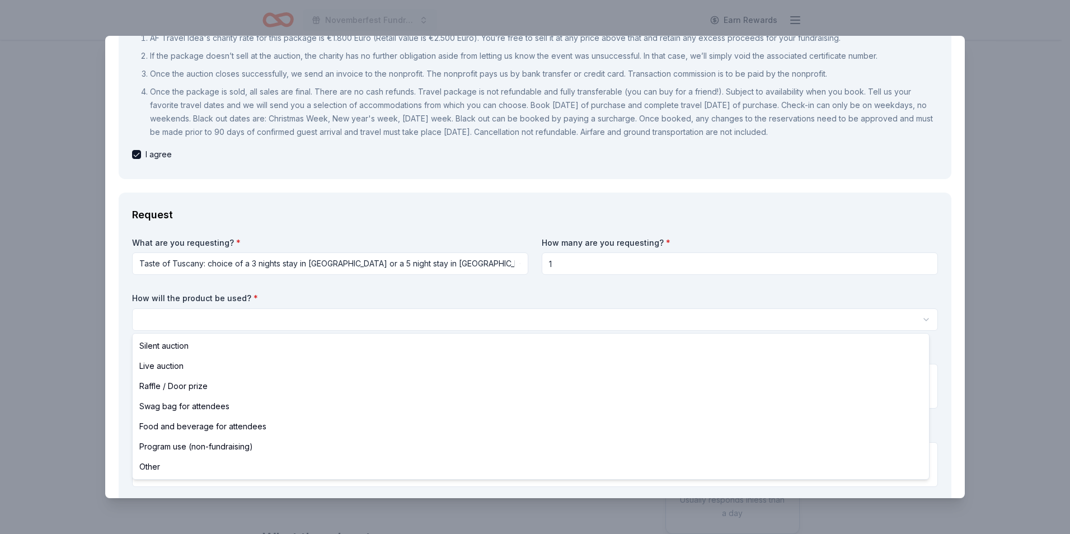
select select "silentAuction"
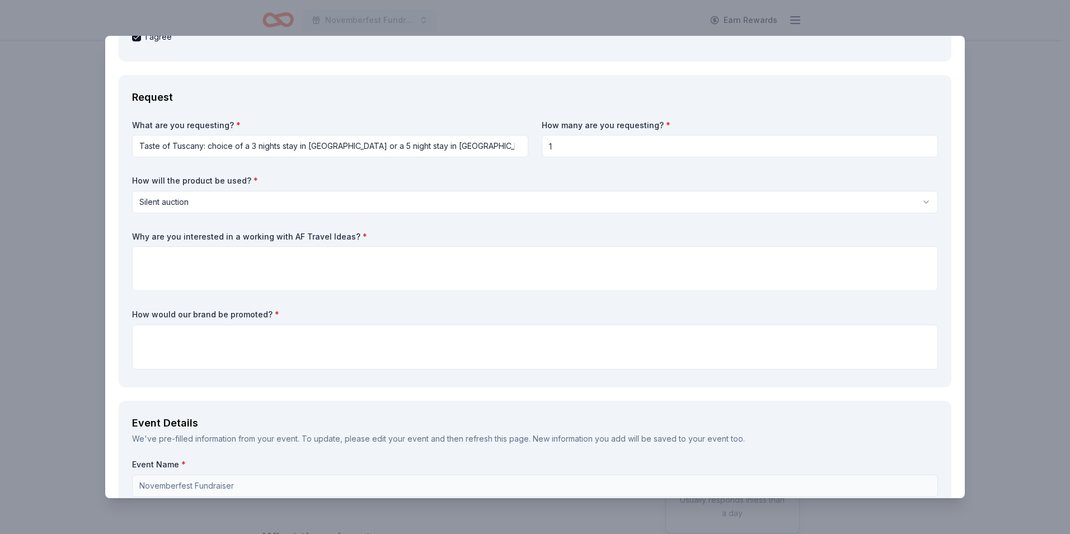
scroll to position [279, 0]
click at [490, 258] on textarea at bounding box center [535, 266] width 806 height 45
drag, startPoint x: 490, startPoint y: 258, endPoint x: 839, endPoint y: 257, distance: 348.5
click at [839, 257] on textarea at bounding box center [535, 266] width 806 height 45
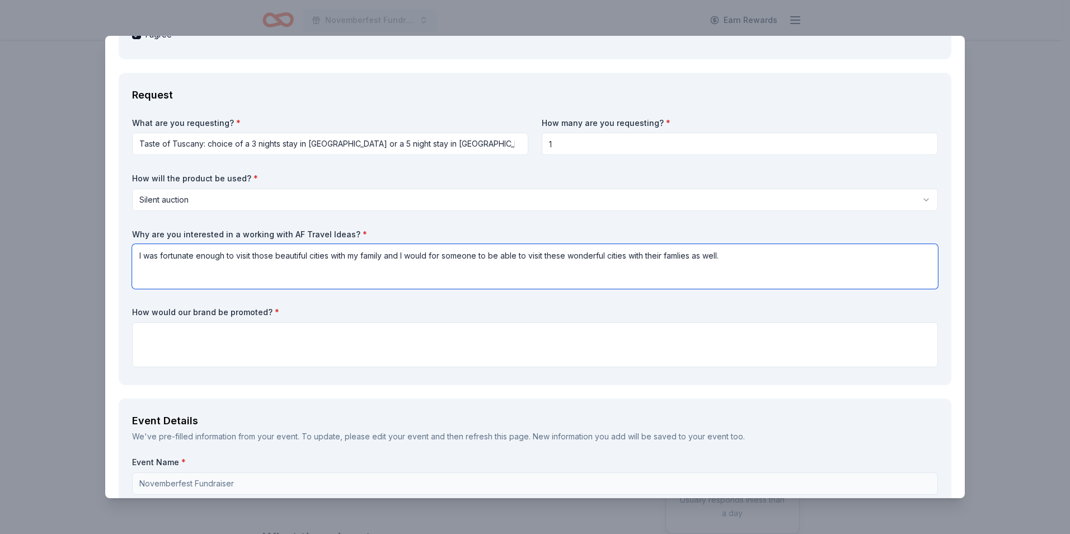
click at [677, 260] on textarea "I was fortunate enough to visit those beautiful cities with my family and I wou…" at bounding box center [535, 266] width 806 height 45
click at [376, 257] on textarea "I was fortunate enough to visit those beautiful cities with my family and I wou…" at bounding box center [535, 266] width 806 height 45
click at [444, 267] on textarea "I was fortunate enough to visit those beautiful cities with my family and I wou…" at bounding box center [535, 266] width 806 height 45
click at [145, 257] on textarea "I was fortunate enough to visit those beautiful cities with my family and I wou…" at bounding box center [535, 266] width 806 height 45
click at [359, 254] on textarea "I believe this vacation would help us to raise a lot of money was fortunate eno…" at bounding box center [535, 266] width 806 height 45
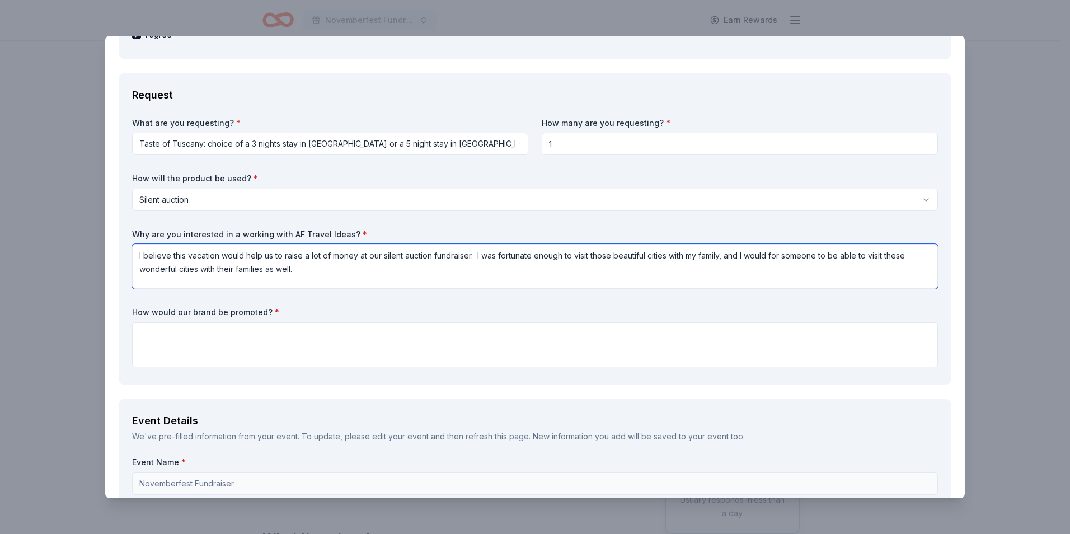
type textarea "I believe this vacation would help us to raise a lot of money at our silent auc…"
click at [312, 340] on textarea at bounding box center [535, 344] width 806 height 45
type textarea "We will have it mentioned on our sponsor board and in our social media and mark…"
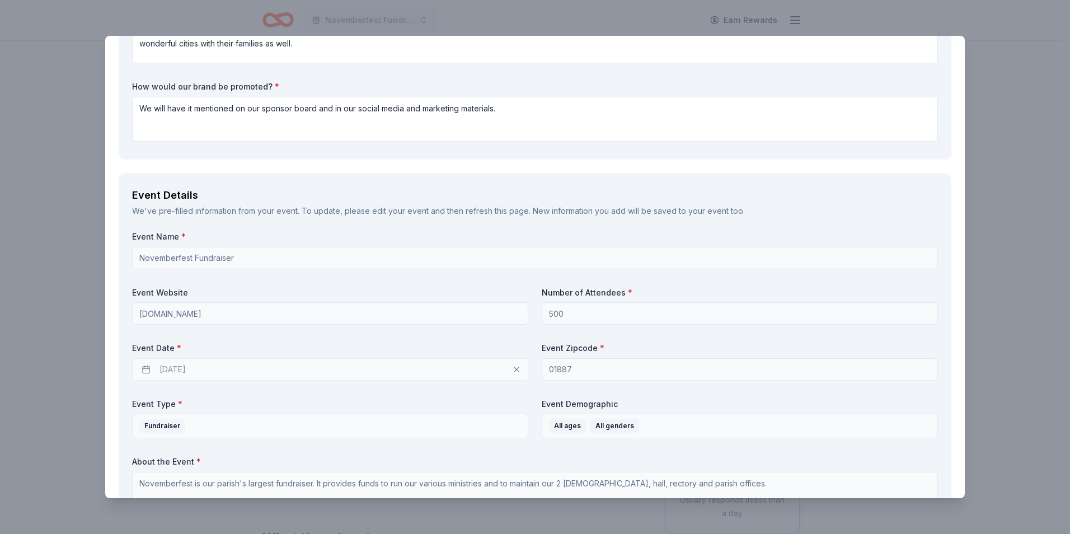
scroll to position [531, 0]
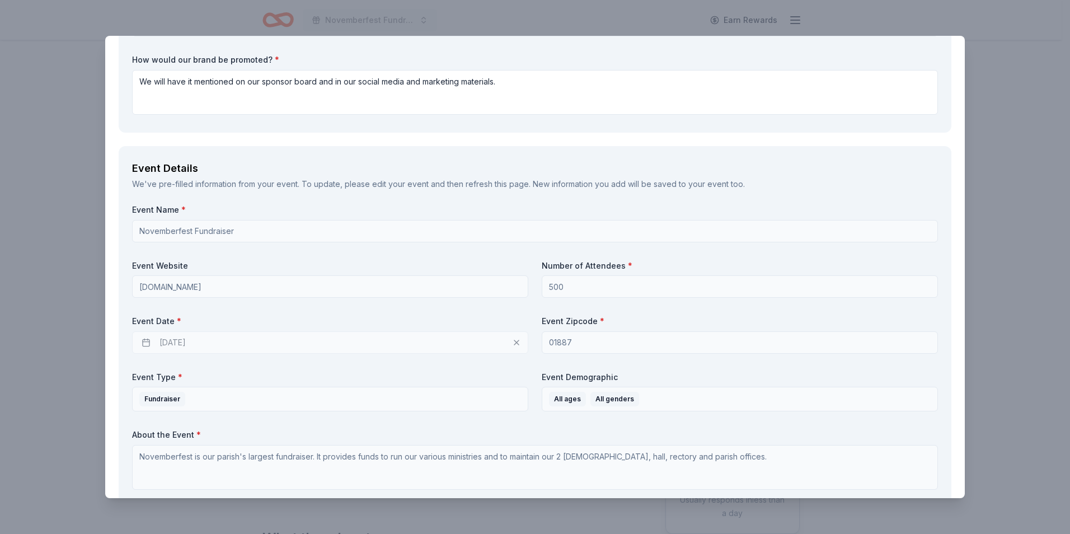
click at [421, 342] on div "11/14/2025" at bounding box center [330, 342] width 396 height 22
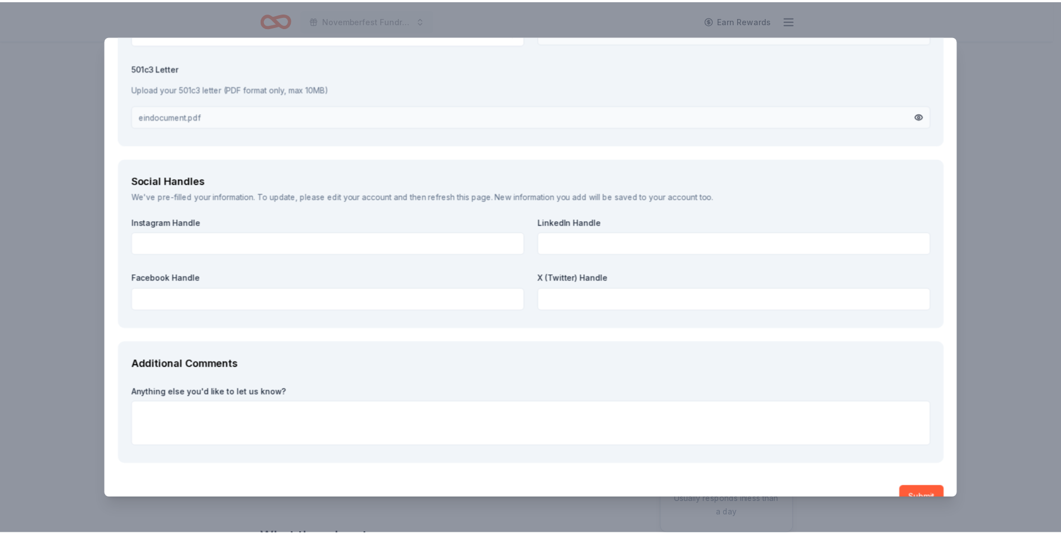
scroll to position [1450, 0]
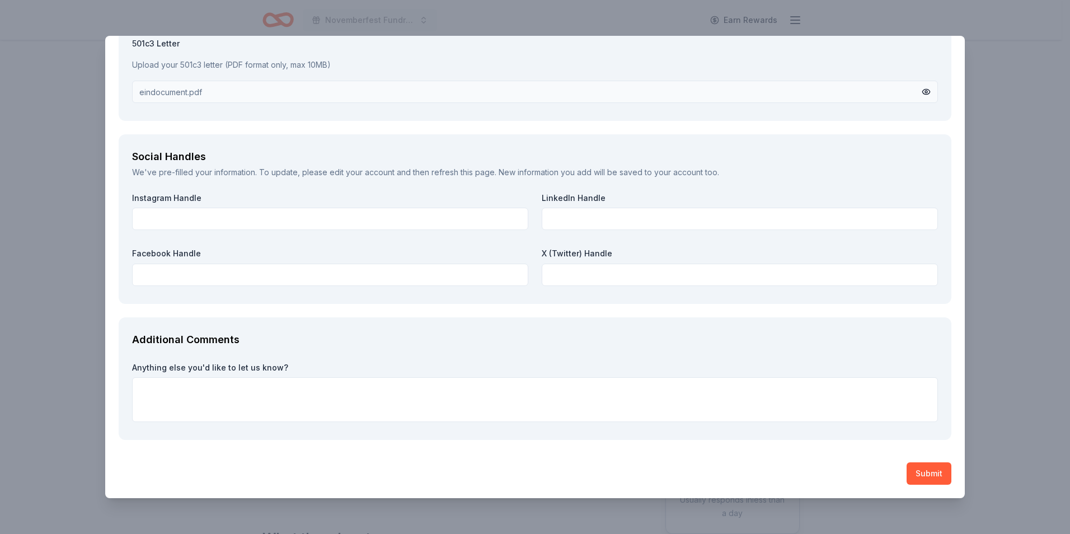
click at [919, 472] on button "Submit" at bounding box center [928, 473] width 45 height 22
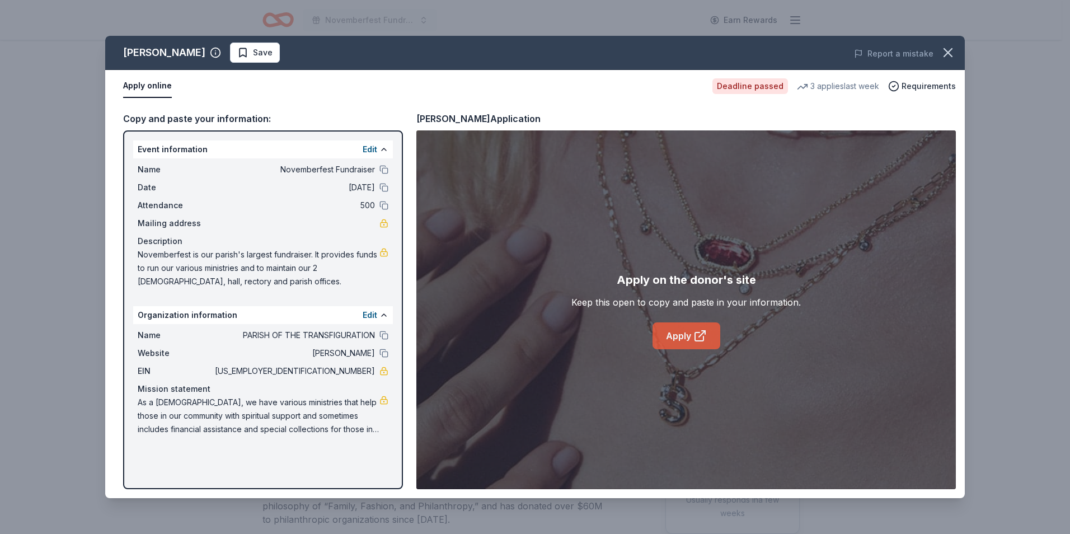
click at [674, 333] on link "Apply" at bounding box center [686, 335] width 68 height 27
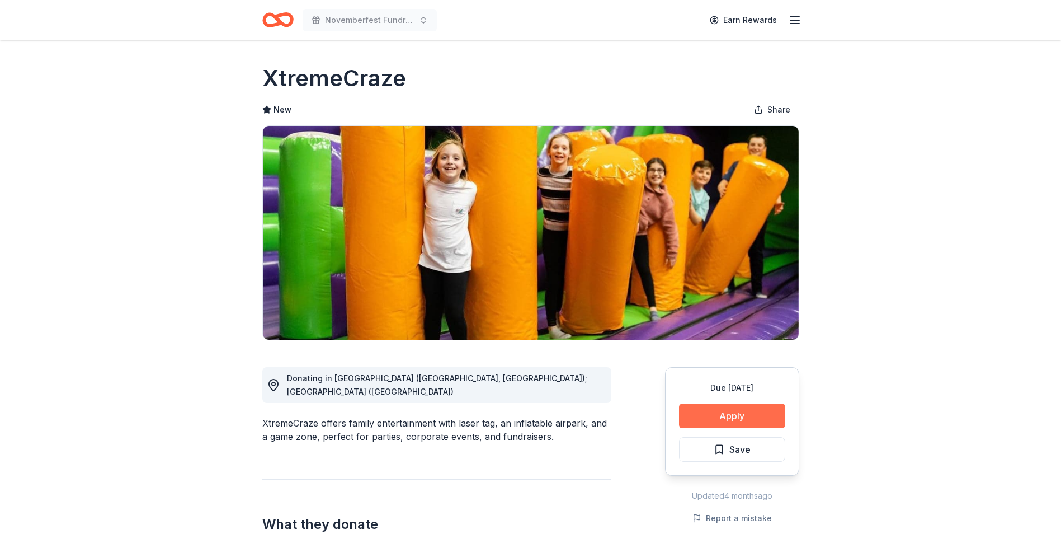
click at [741, 415] on button "Apply" at bounding box center [732, 415] width 106 height 25
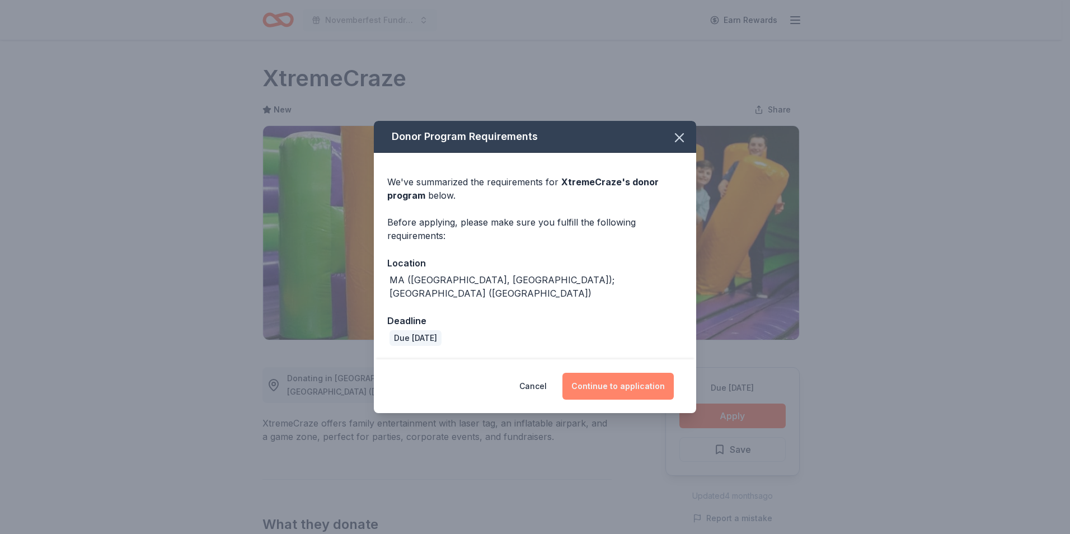
click at [642, 376] on button "Continue to application" at bounding box center [617, 386] width 111 height 27
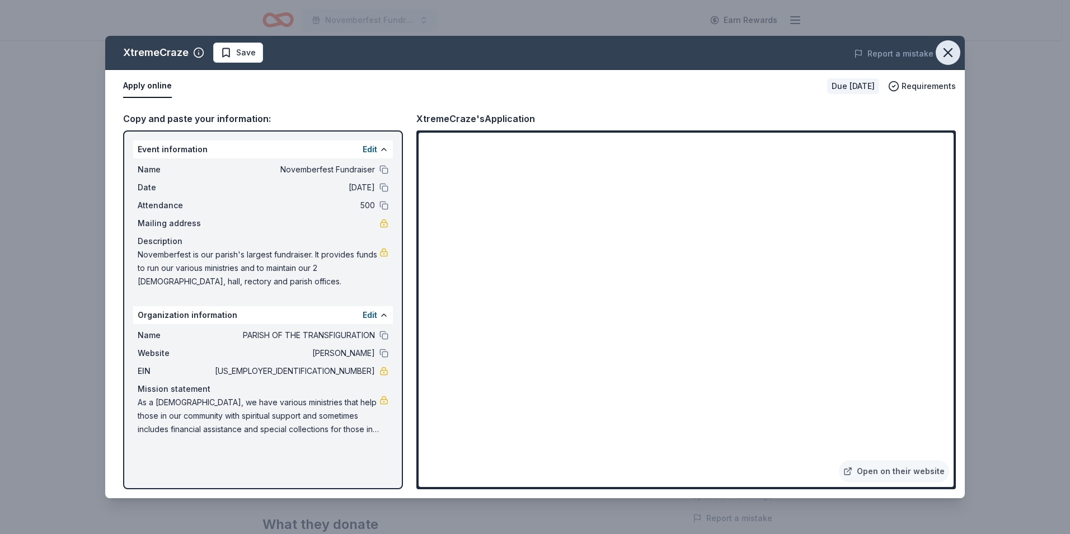
click at [946, 50] on icon "button" at bounding box center [948, 53] width 8 height 8
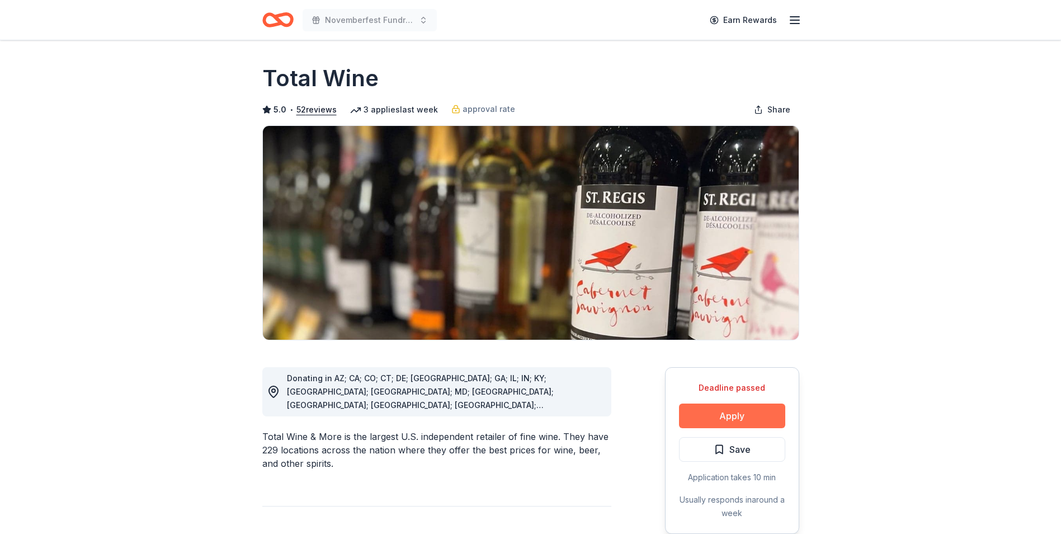
click at [750, 412] on button "Apply" at bounding box center [732, 415] width 106 height 25
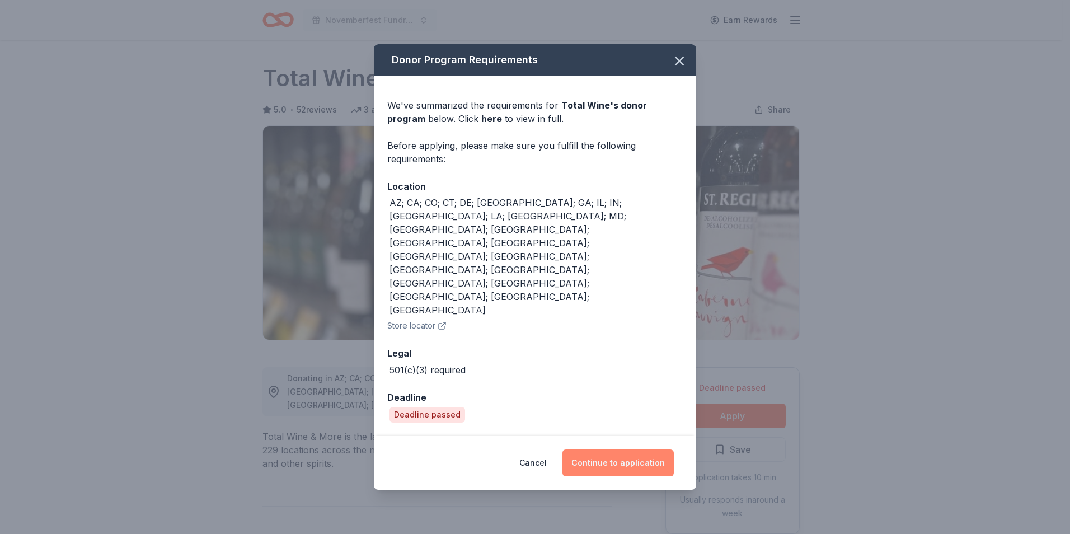
click at [628, 449] on button "Continue to application" at bounding box center [617, 462] width 111 height 27
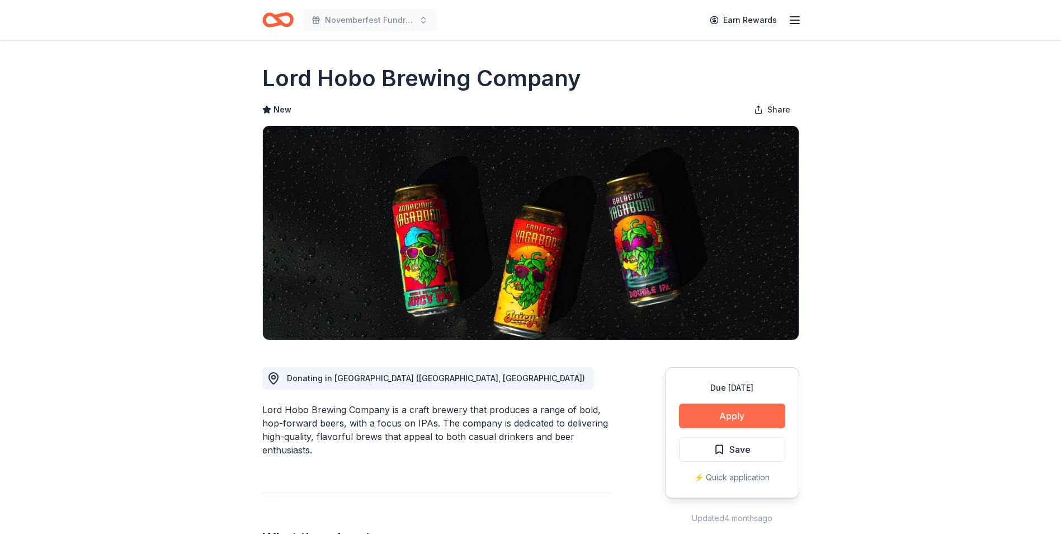
click at [722, 414] on button "Apply" at bounding box center [732, 415] width 106 height 25
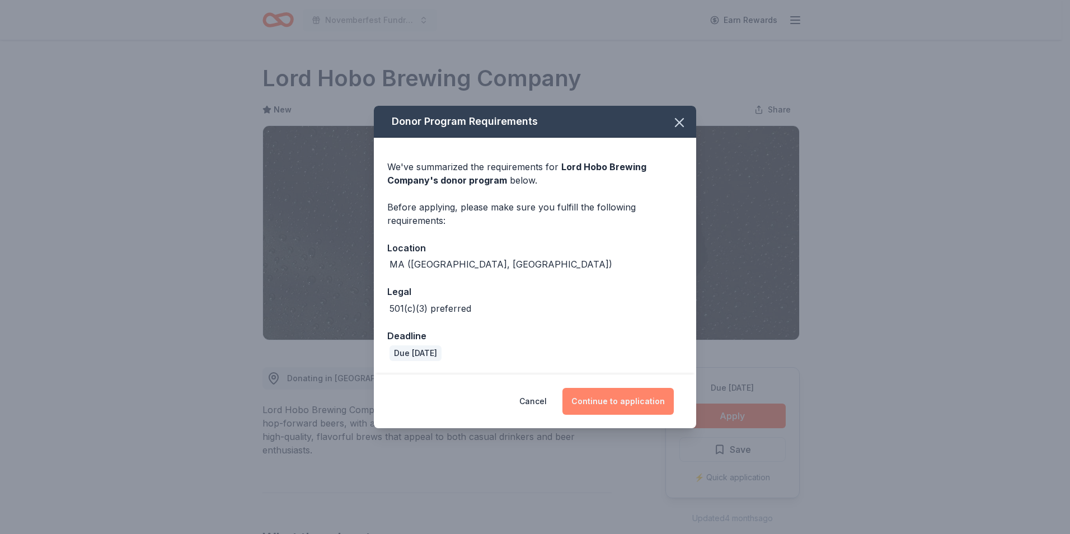
click at [604, 395] on button "Continue to application" at bounding box center [617, 401] width 111 height 27
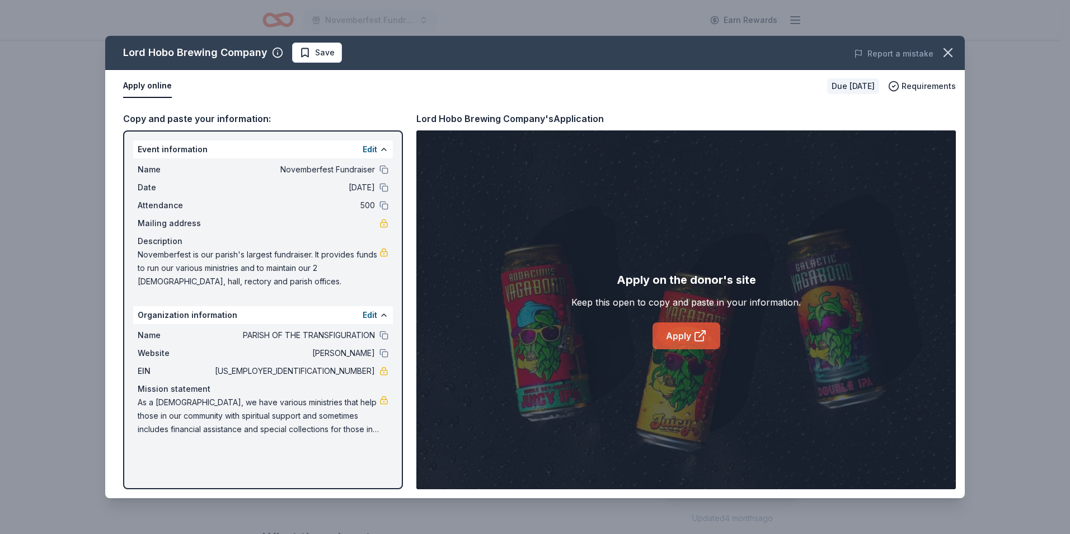
click at [676, 343] on link "Apply" at bounding box center [686, 335] width 68 height 27
click at [695, 337] on icon at bounding box center [699, 336] width 8 height 8
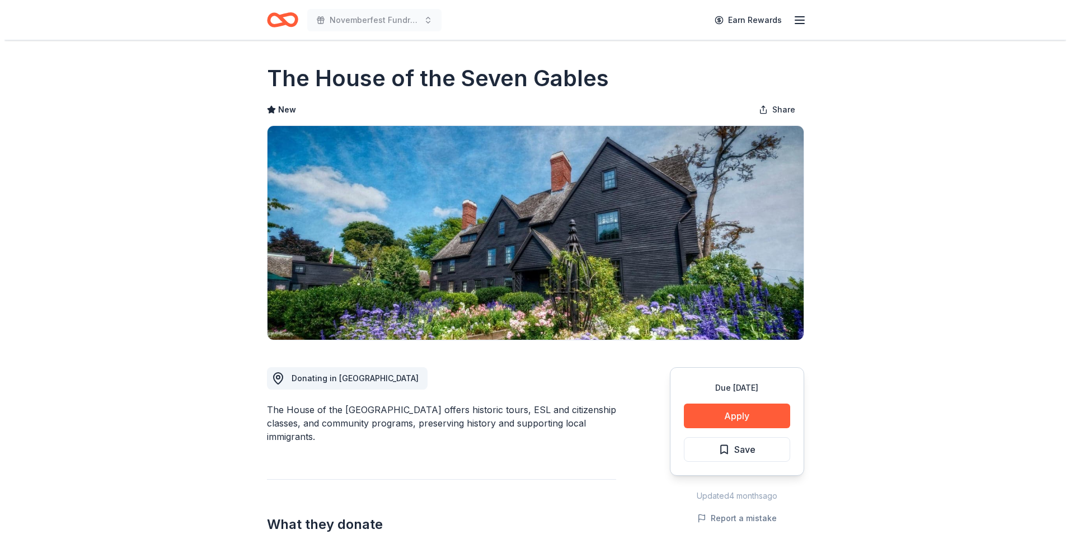
scroll to position [153, 0]
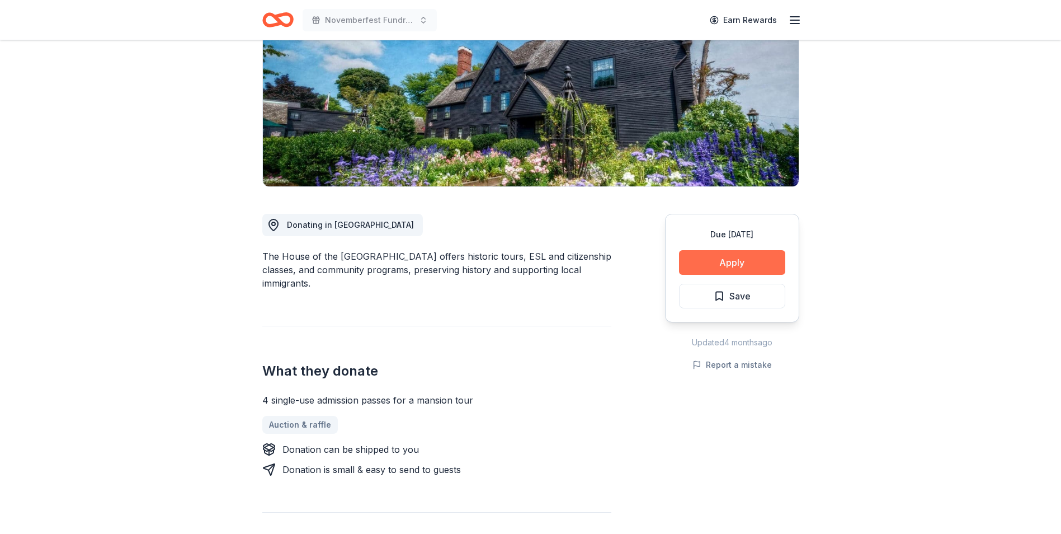
click at [742, 262] on button "Apply" at bounding box center [732, 262] width 106 height 25
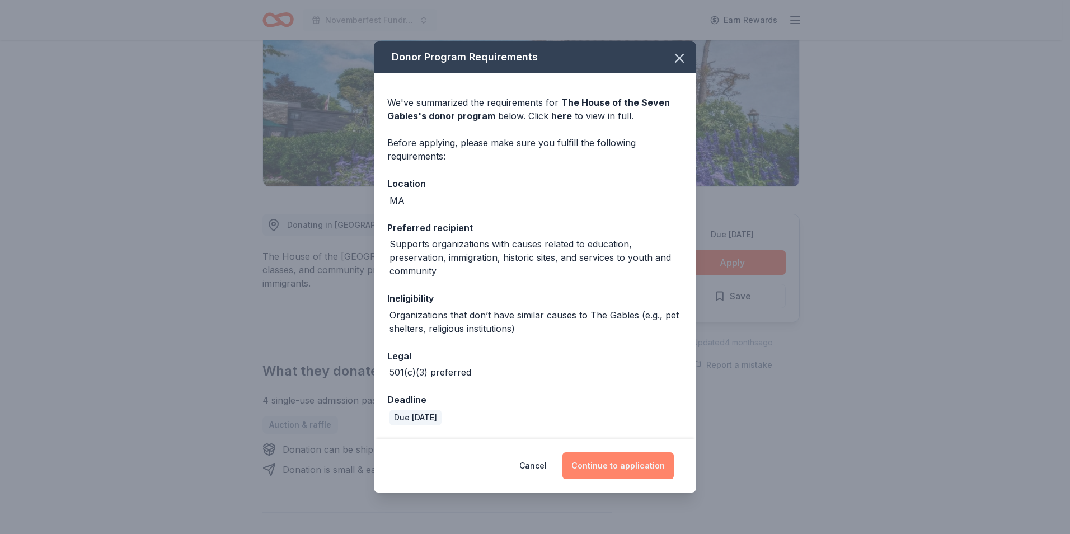
click at [618, 460] on button "Continue to application" at bounding box center [617, 465] width 111 height 27
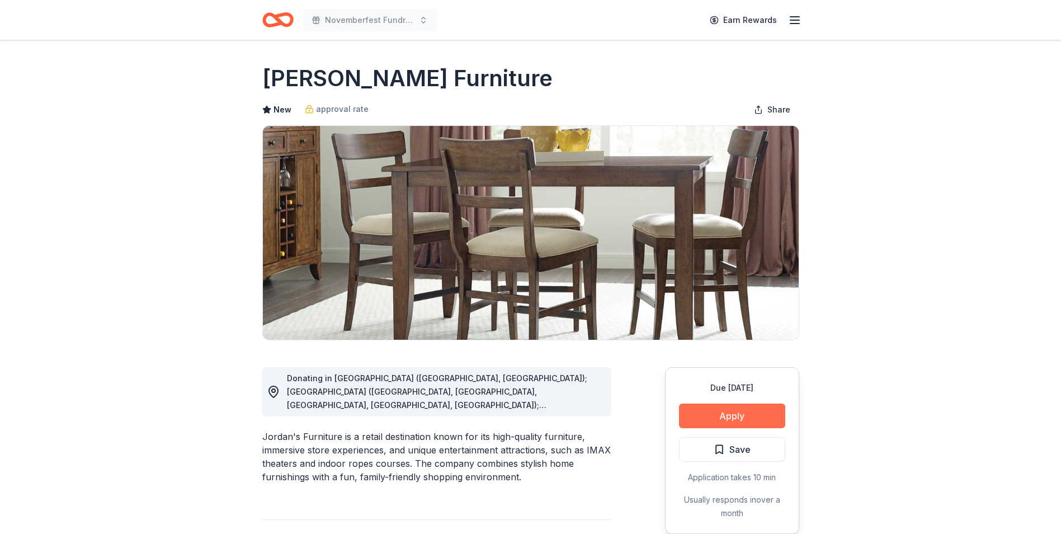
click at [728, 414] on button "Apply" at bounding box center [732, 415] width 106 height 25
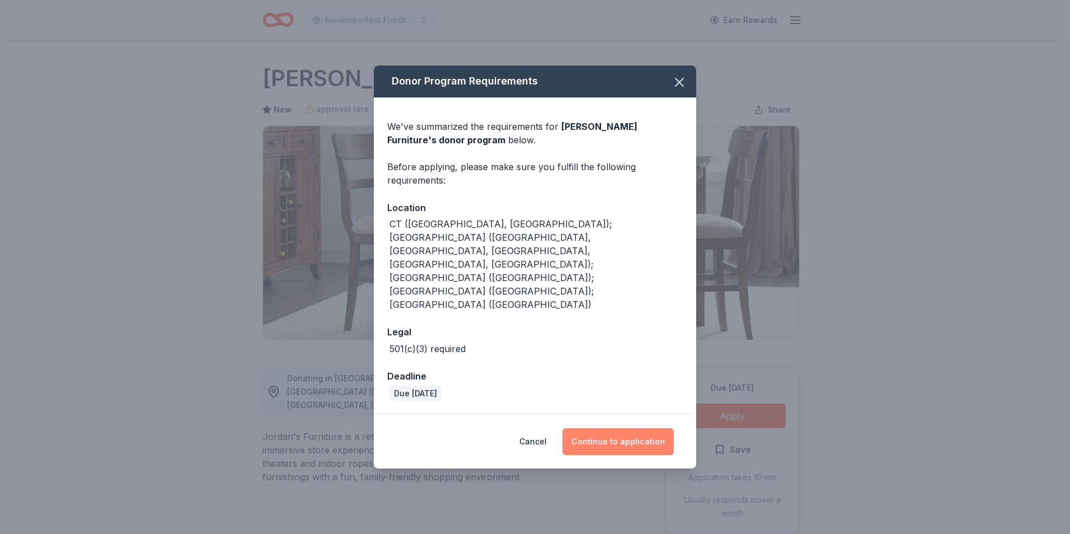
click at [600, 428] on button "Continue to application" at bounding box center [617, 441] width 111 height 27
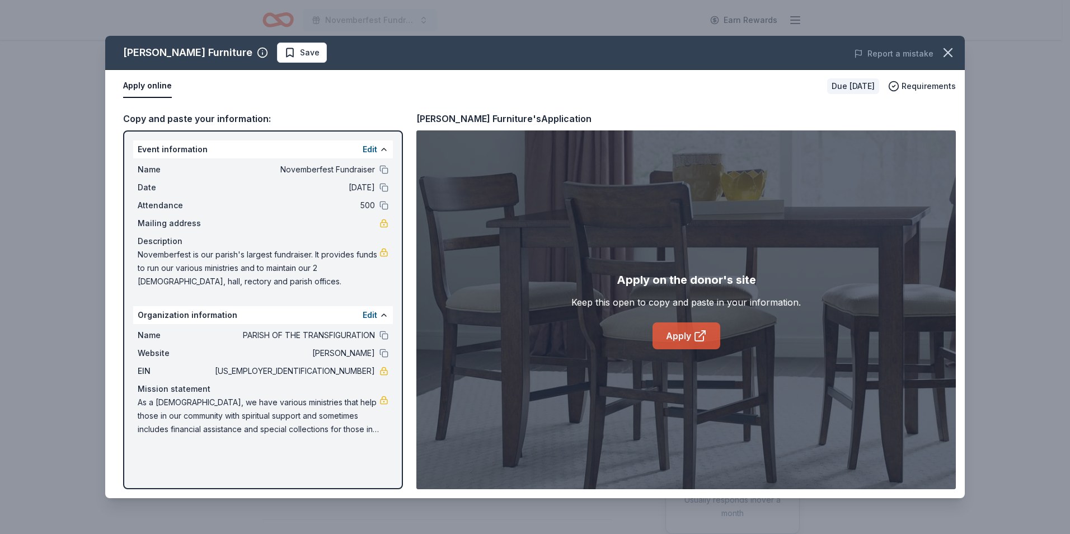
click at [676, 338] on link "Apply" at bounding box center [686, 335] width 68 height 27
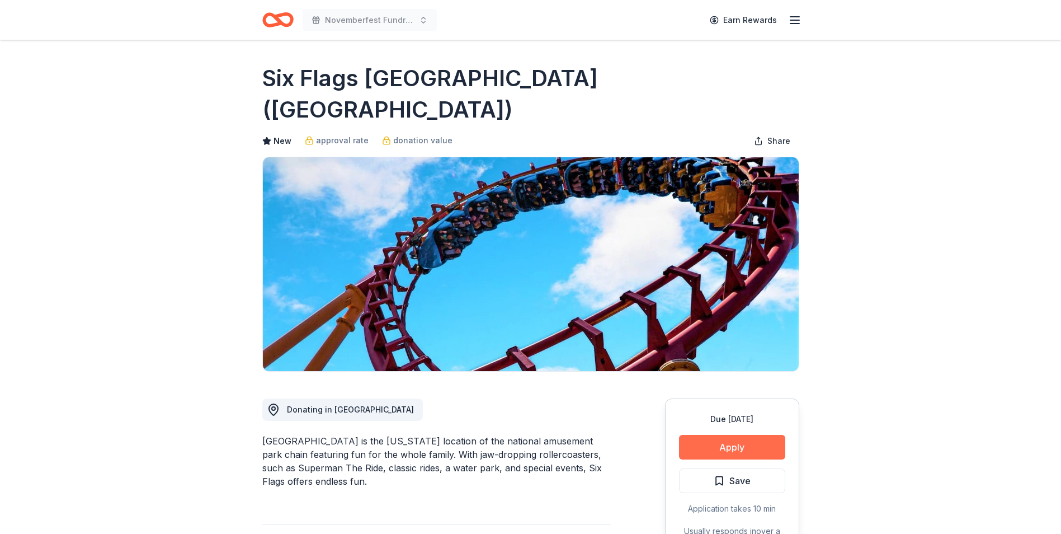
click at [733, 435] on button "Apply" at bounding box center [732, 447] width 106 height 25
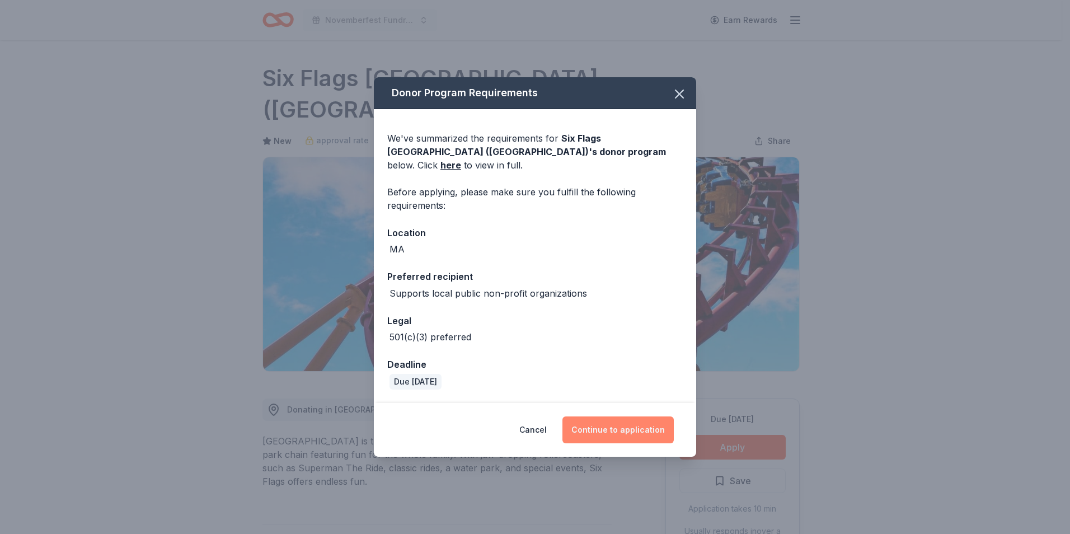
click at [643, 424] on button "Continue to application" at bounding box center [617, 429] width 111 height 27
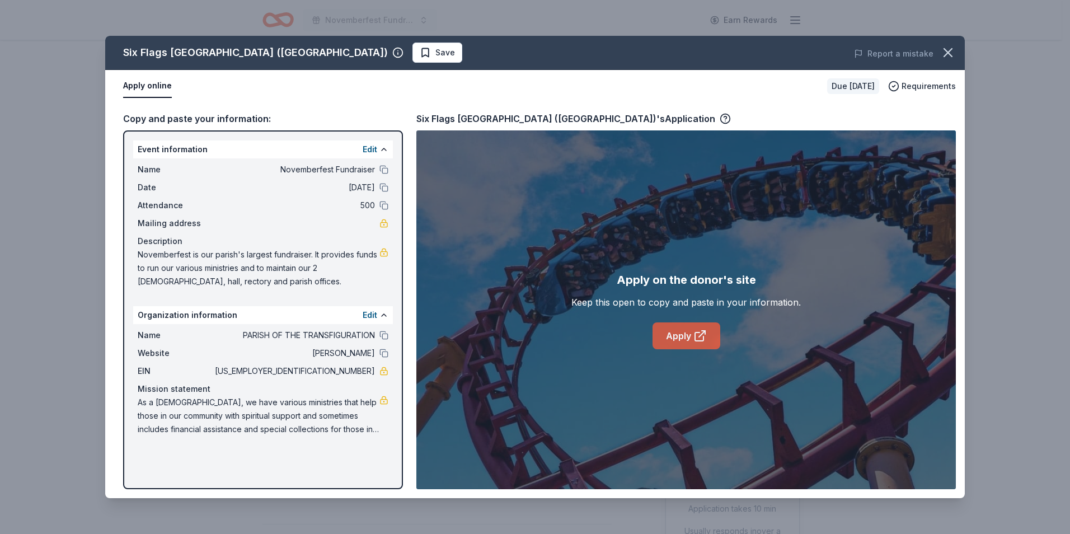
click at [685, 340] on link "Apply" at bounding box center [686, 335] width 68 height 27
click at [694, 338] on icon at bounding box center [699, 335] width 13 height 13
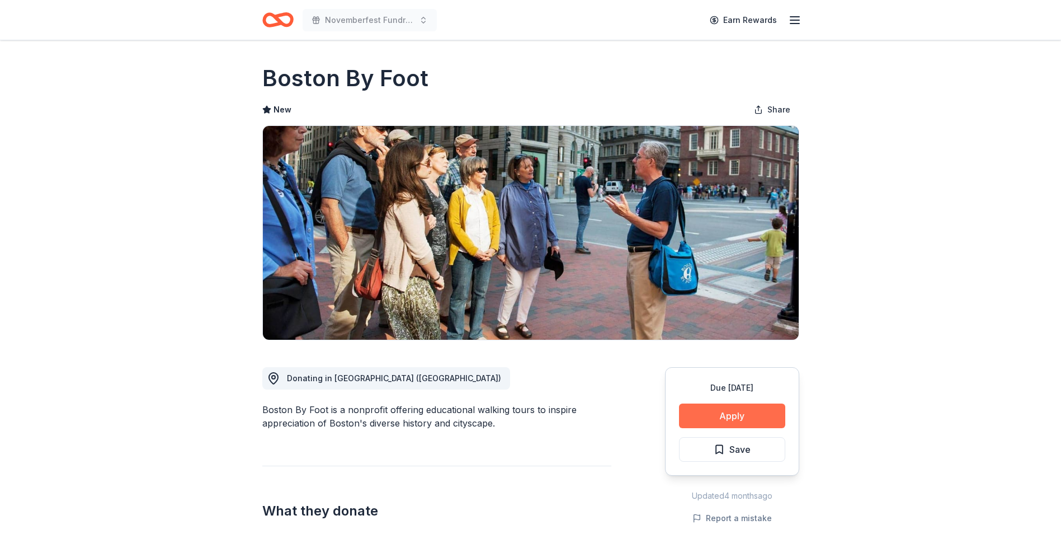
click at [737, 415] on button "Apply" at bounding box center [732, 415] width 106 height 25
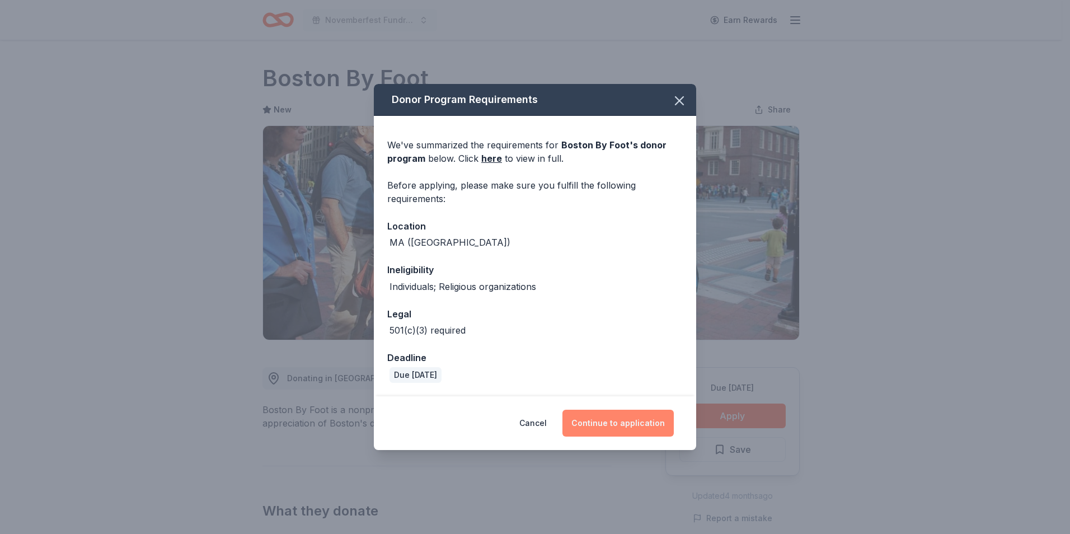
click at [648, 419] on button "Continue to application" at bounding box center [617, 422] width 111 height 27
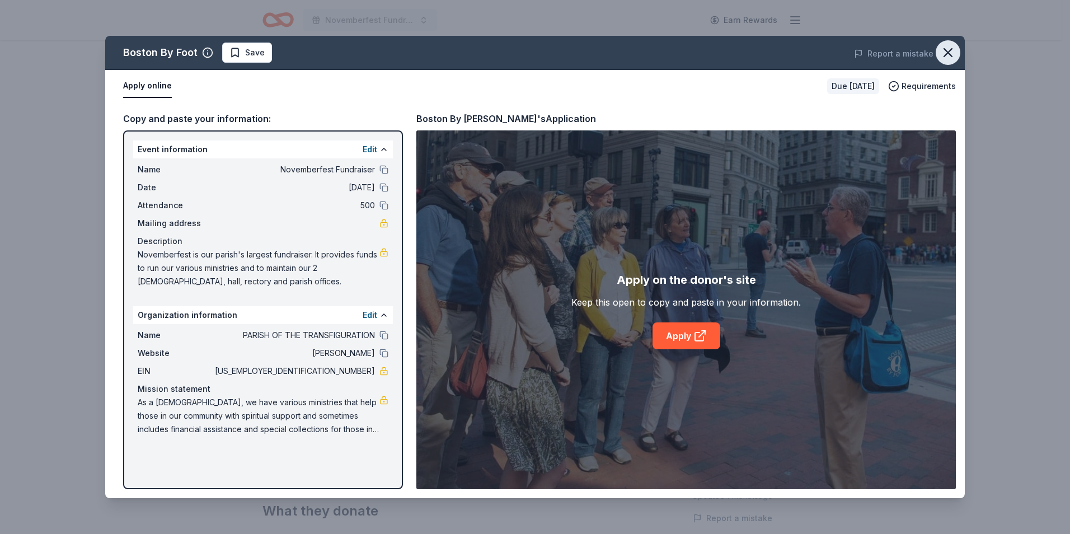
click at [948, 51] on icon "button" at bounding box center [948, 53] width 16 height 16
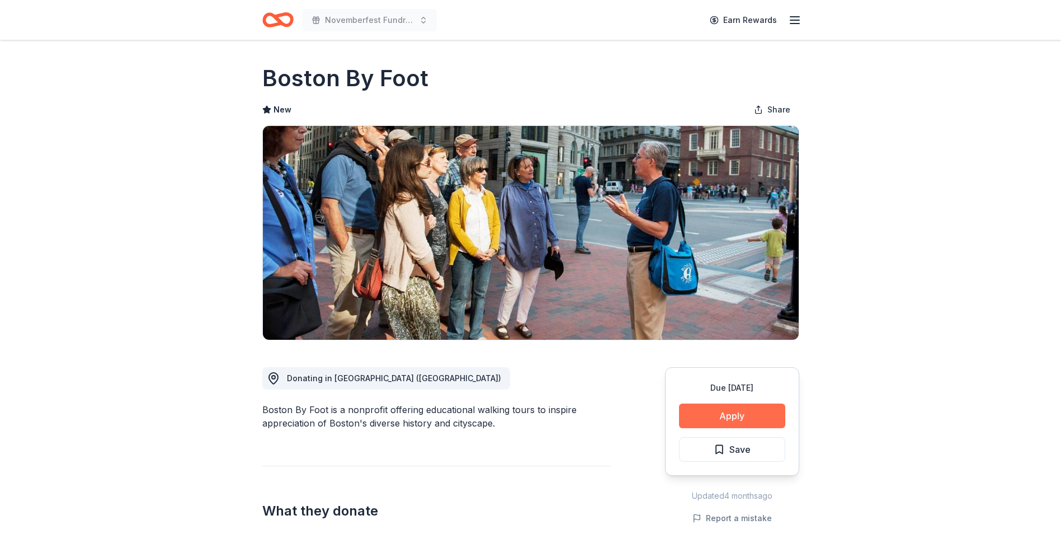
click at [722, 414] on button "Apply" at bounding box center [732, 415] width 106 height 25
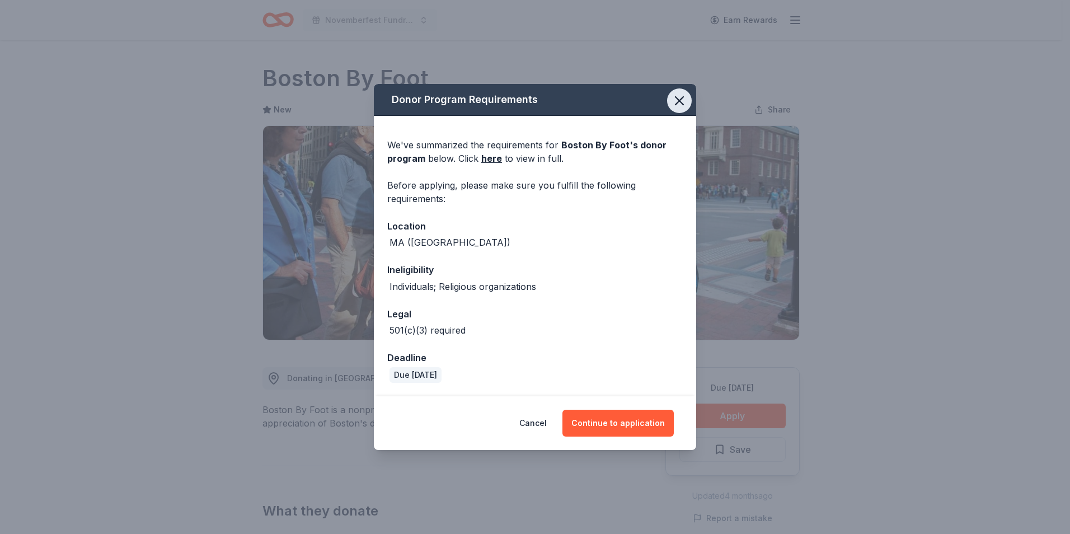
click at [681, 95] on icon "button" at bounding box center [679, 101] width 16 height 16
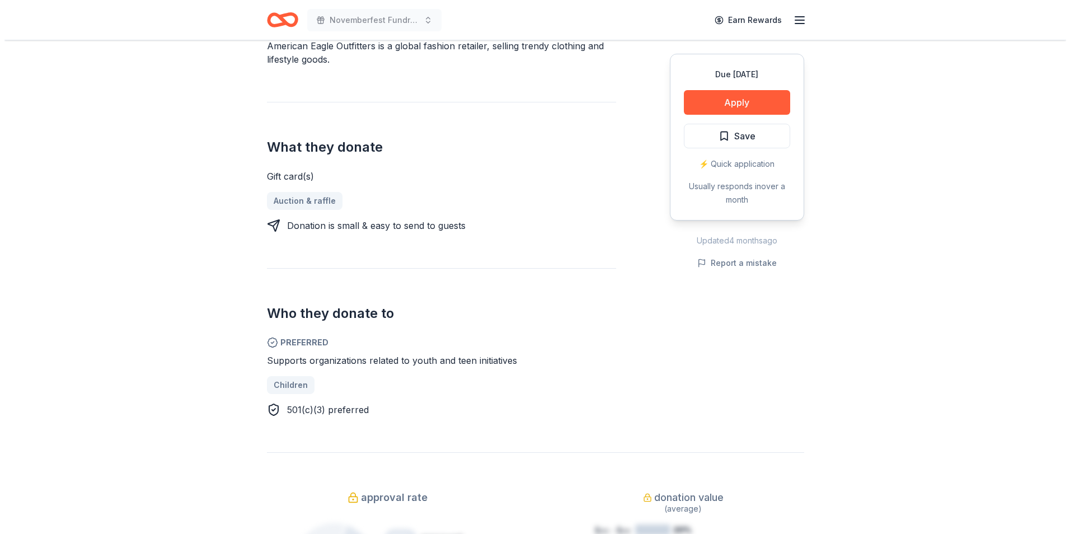
scroll to position [380, 0]
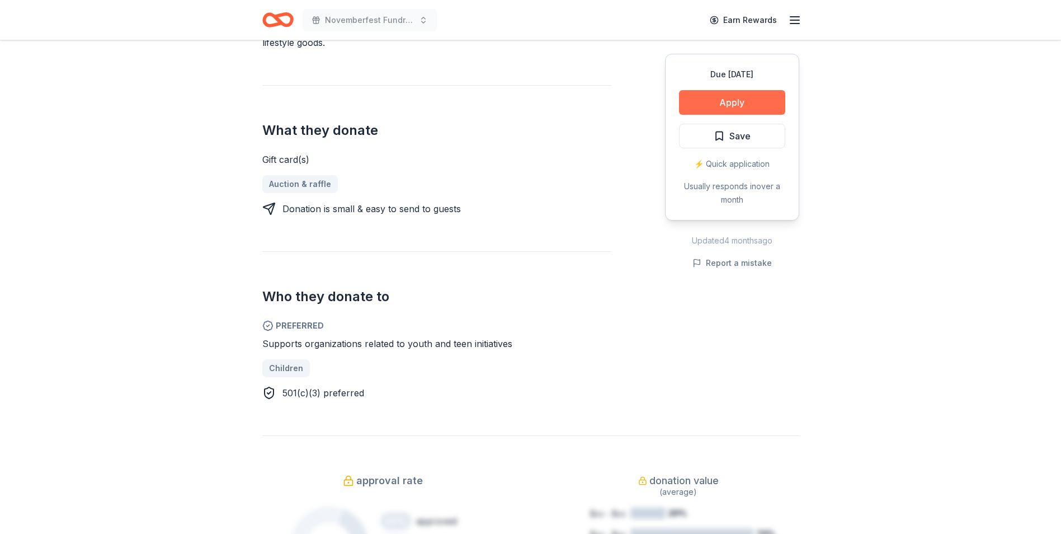
click at [761, 97] on button "Apply" at bounding box center [732, 102] width 106 height 25
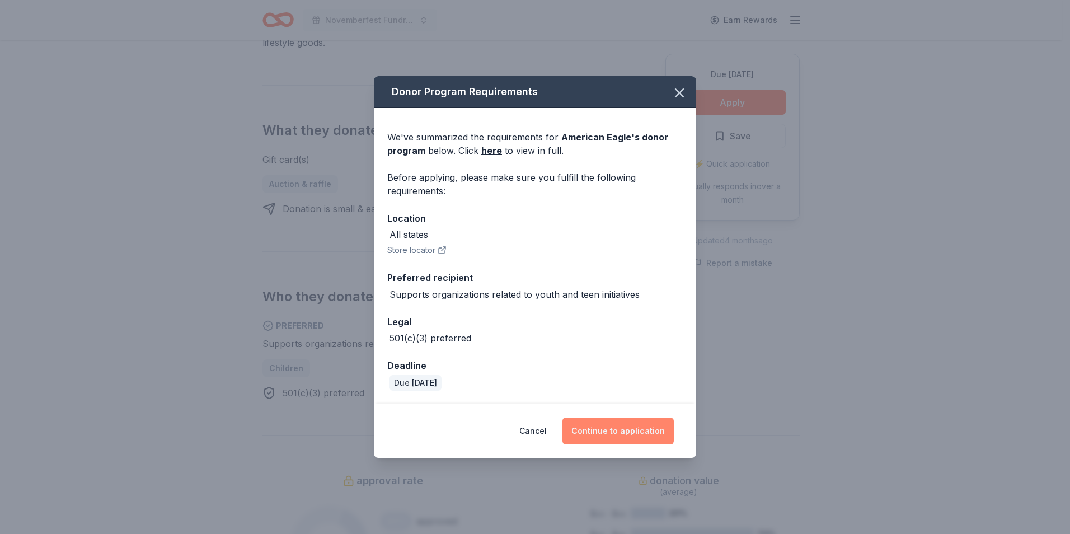
click at [646, 427] on button "Continue to application" at bounding box center [617, 430] width 111 height 27
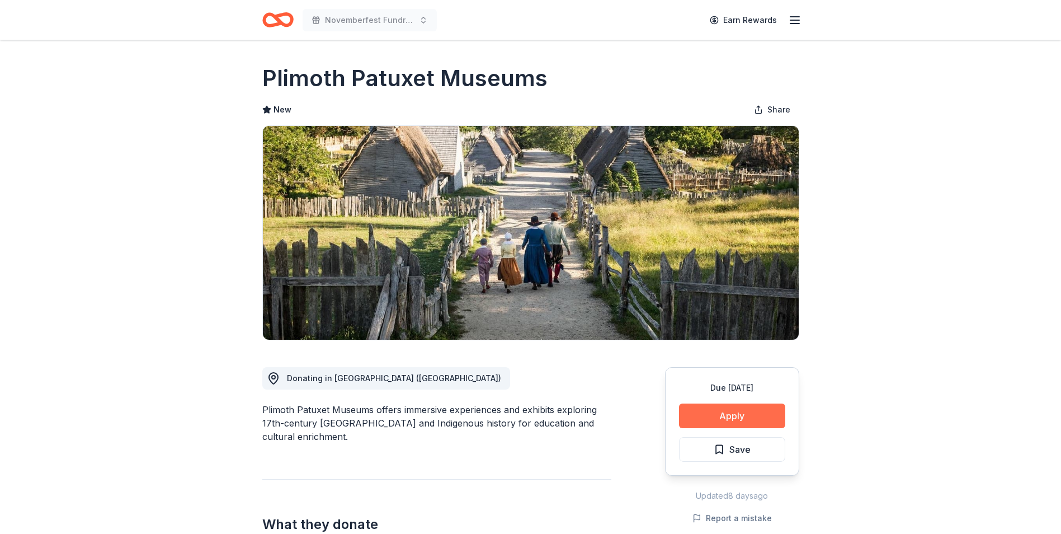
click at [718, 408] on button "Apply" at bounding box center [732, 415] width 106 height 25
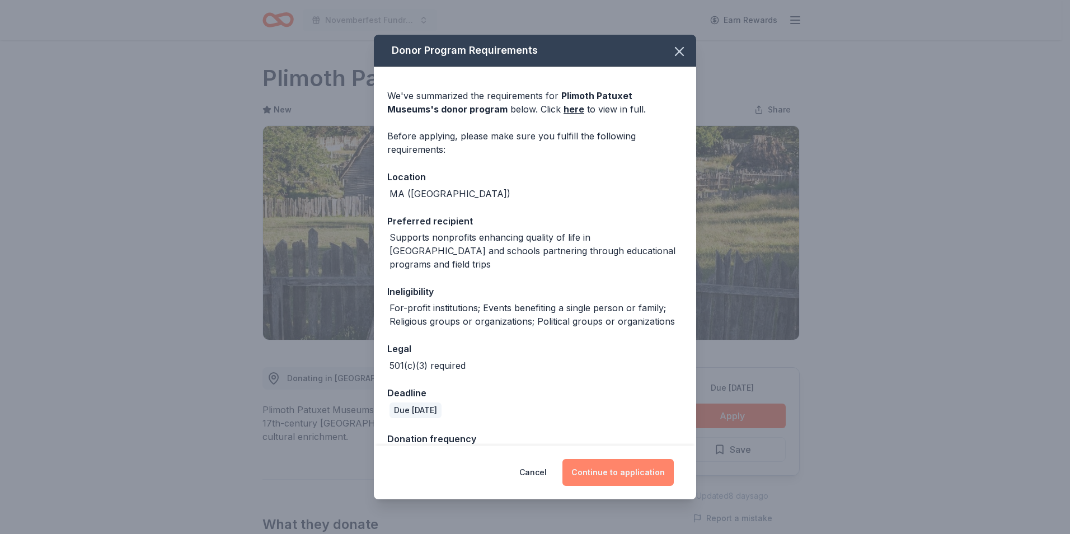
click at [633, 461] on button "Continue to application" at bounding box center [617, 472] width 111 height 27
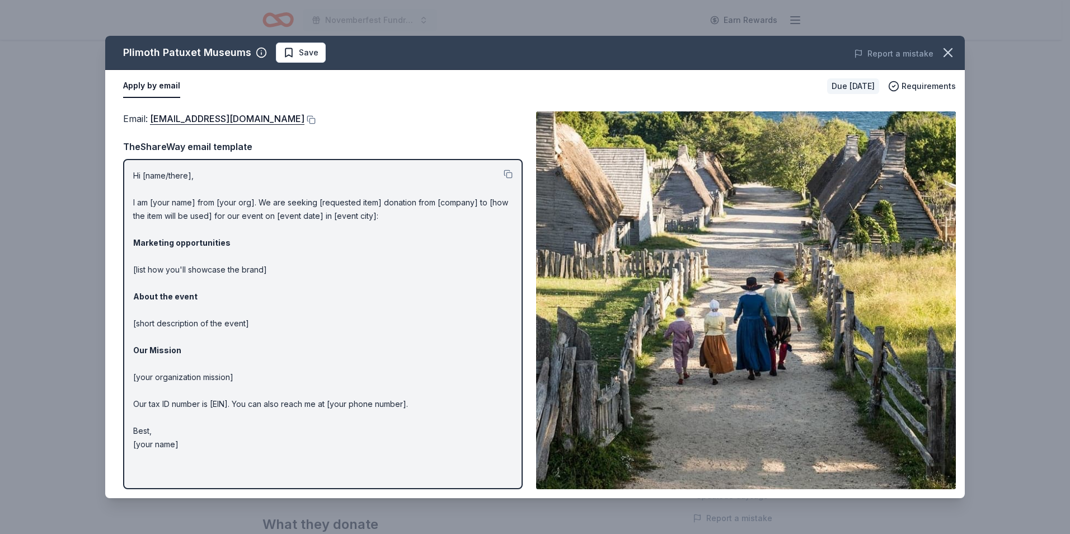
click at [242, 171] on p "Hi [name/there], I am [your name] from [your org]. We are seeking [requested it…" at bounding box center [322, 310] width 379 height 282
click at [189, 173] on p "Hi [name/there], I am [your name] from [your org]. We are seeking [requested it…" at bounding box center [322, 310] width 379 height 282
click at [191, 174] on p "Hi [name/there], I am [your name] from [your org]. We are seeking [requested it…" at bounding box center [322, 310] width 379 height 282
click at [192, 174] on p "Hi [name/there], I am [your name] from [your org]. We are seeking [requested it…" at bounding box center [322, 310] width 379 height 282
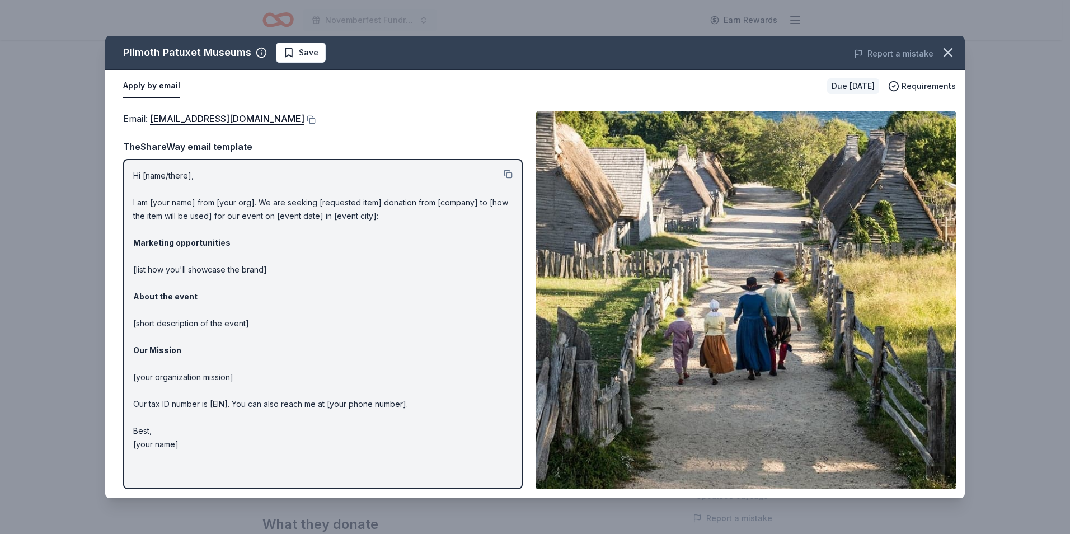
click at [153, 169] on p "Hi [name/there], I am [your name] from [your org]. We are seeking [requested it…" at bounding box center [322, 310] width 379 height 282
click at [168, 87] on button "Apply by email" at bounding box center [151, 85] width 57 height 23
click at [167, 178] on p "Hi [name/there], I am [your name] from [your org]. We are seeking [requested it…" at bounding box center [322, 310] width 379 height 282
click at [944, 49] on icon "button" at bounding box center [948, 53] width 8 height 8
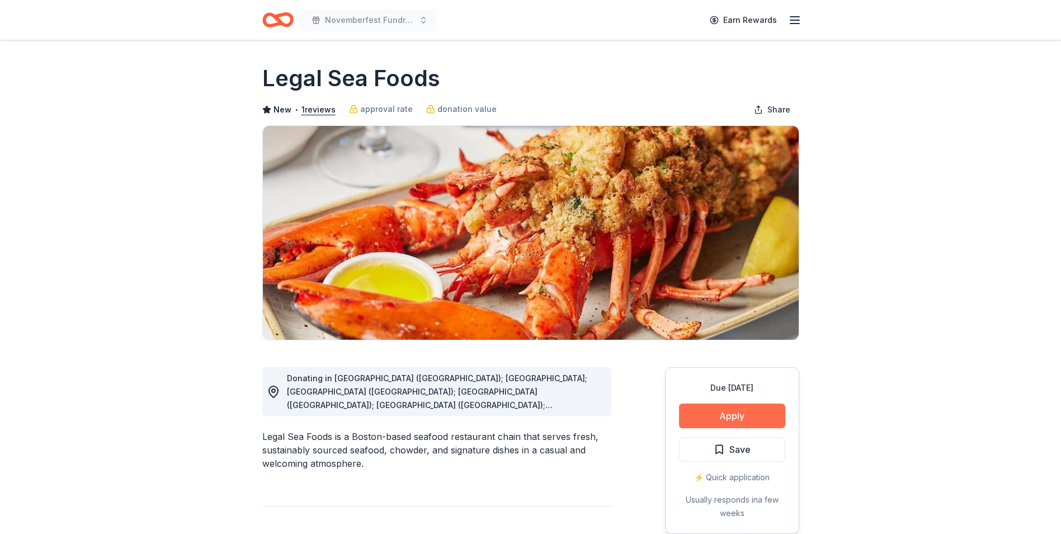
click at [729, 410] on button "Apply" at bounding box center [732, 415] width 106 height 25
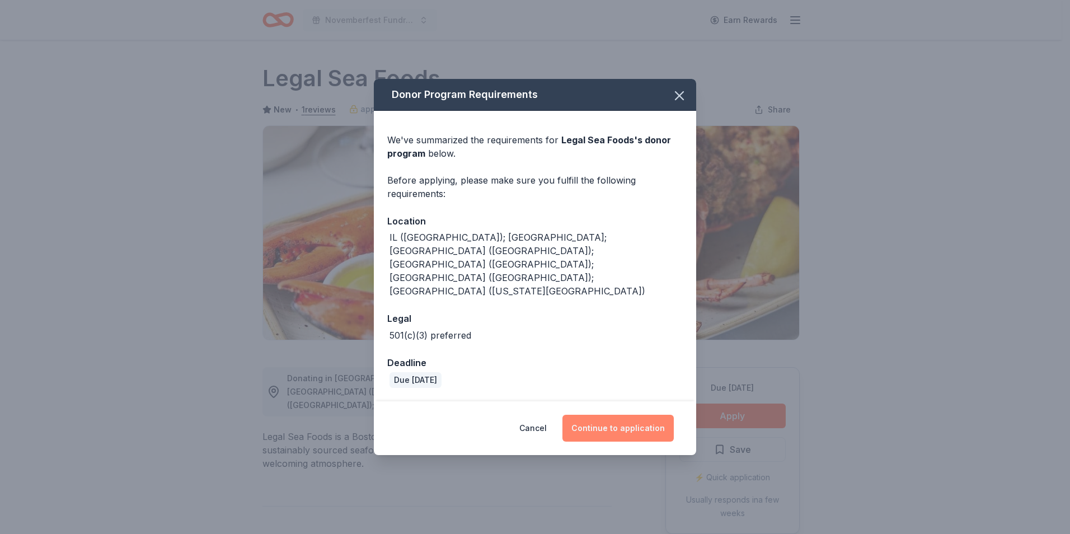
click at [644, 415] on button "Continue to application" at bounding box center [617, 428] width 111 height 27
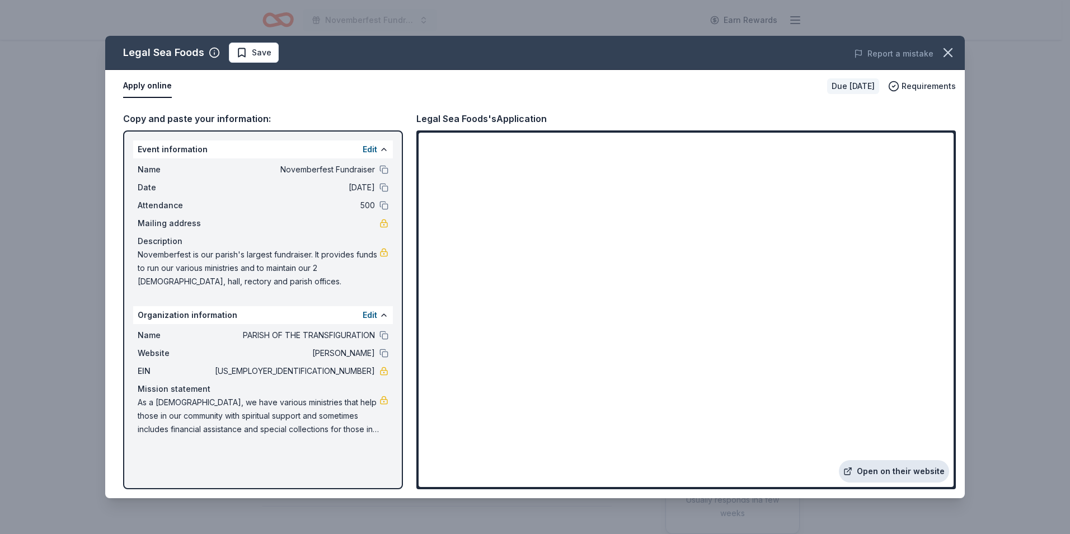
click at [877, 464] on link "Open on their website" at bounding box center [894, 471] width 110 height 22
click at [946, 54] on icon "button" at bounding box center [948, 53] width 8 height 8
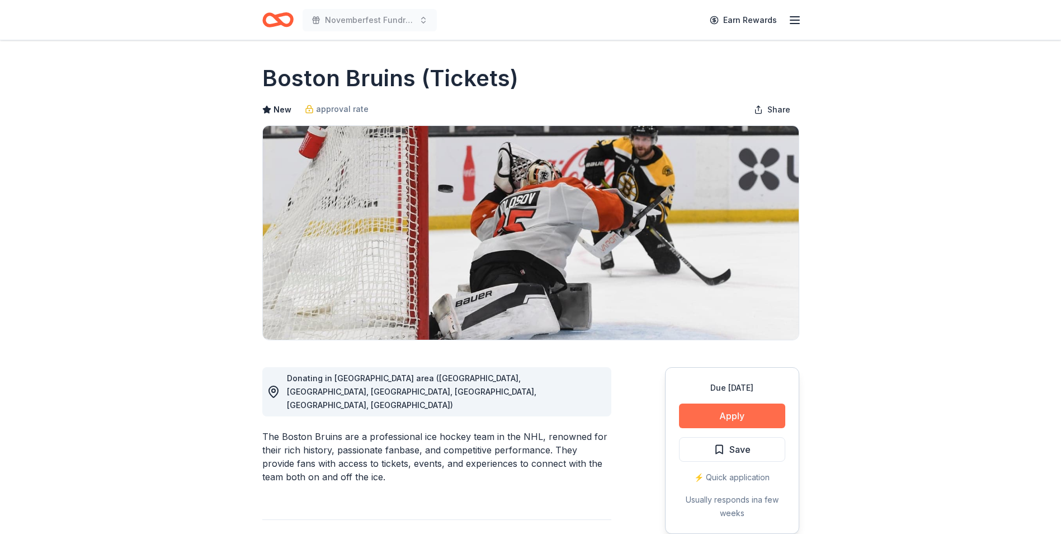
click at [727, 409] on button "Apply" at bounding box center [732, 415] width 106 height 25
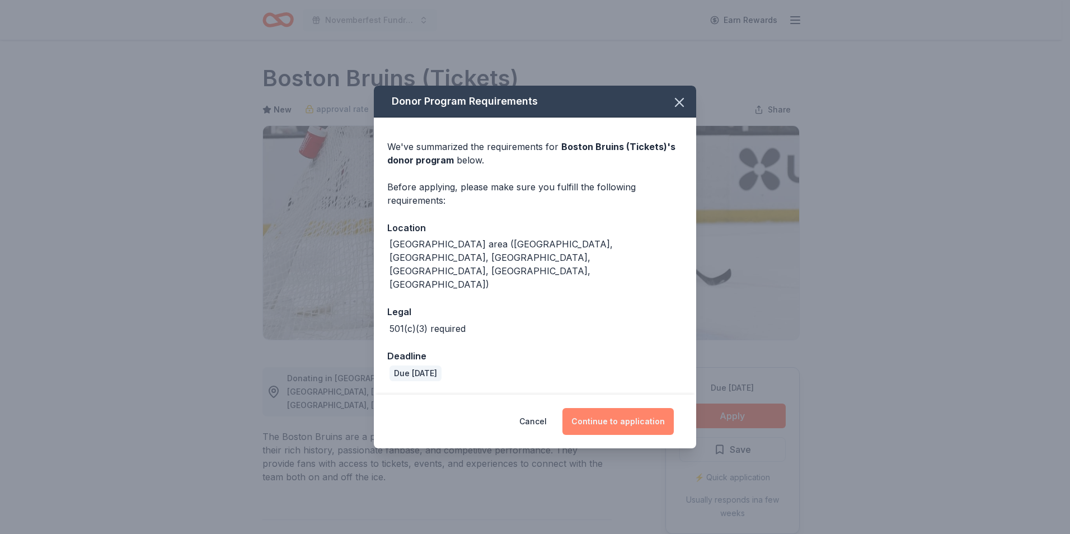
click at [632, 408] on button "Continue to application" at bounding box center [617, 421] width 111 height 27
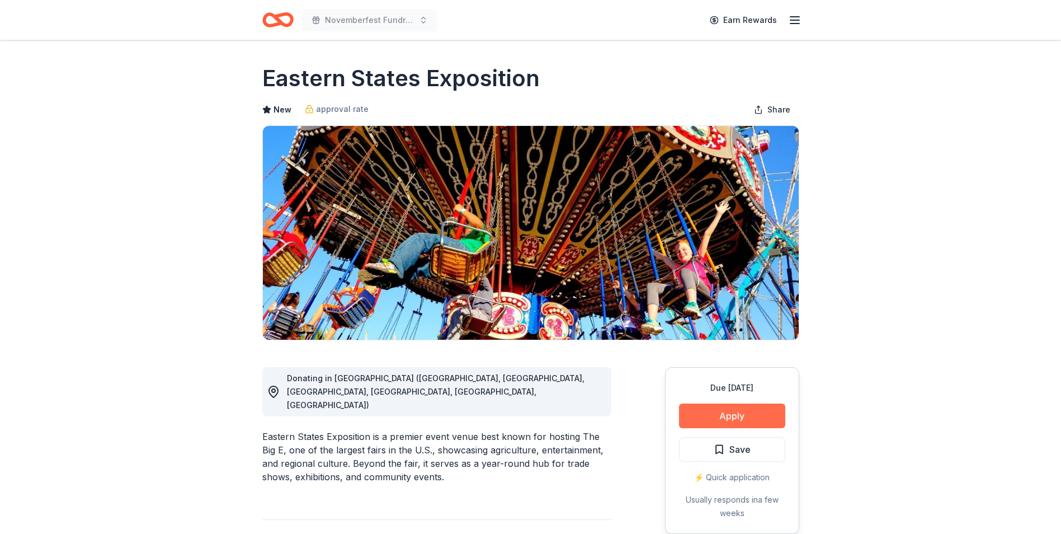
click at [754, 411] on button "Apply" at bounding box center [732, 415] width 106 height 25
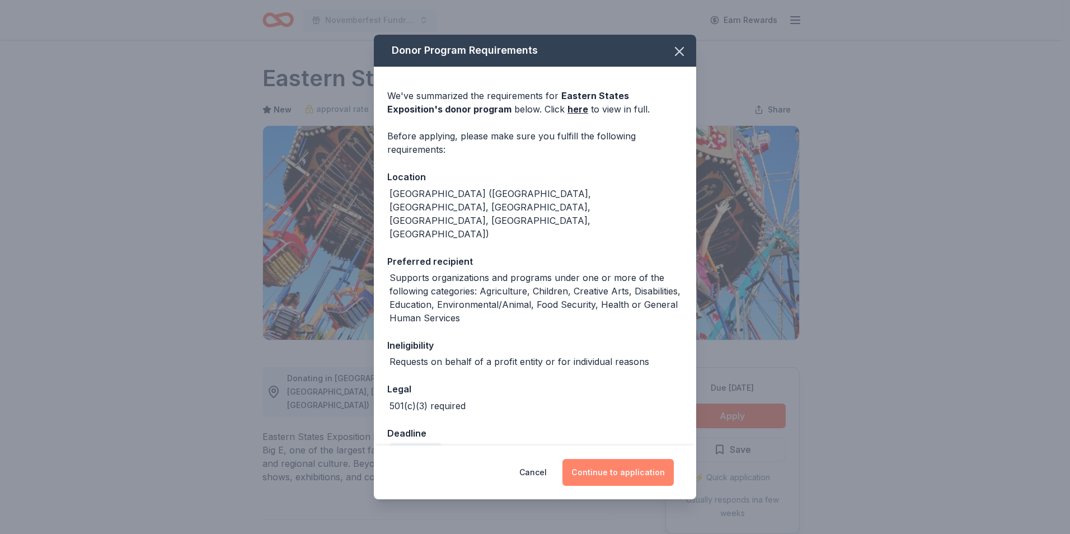
click at [633, 461] on button "Continue to application" at bounding box center [617, 472] width 111 height 27
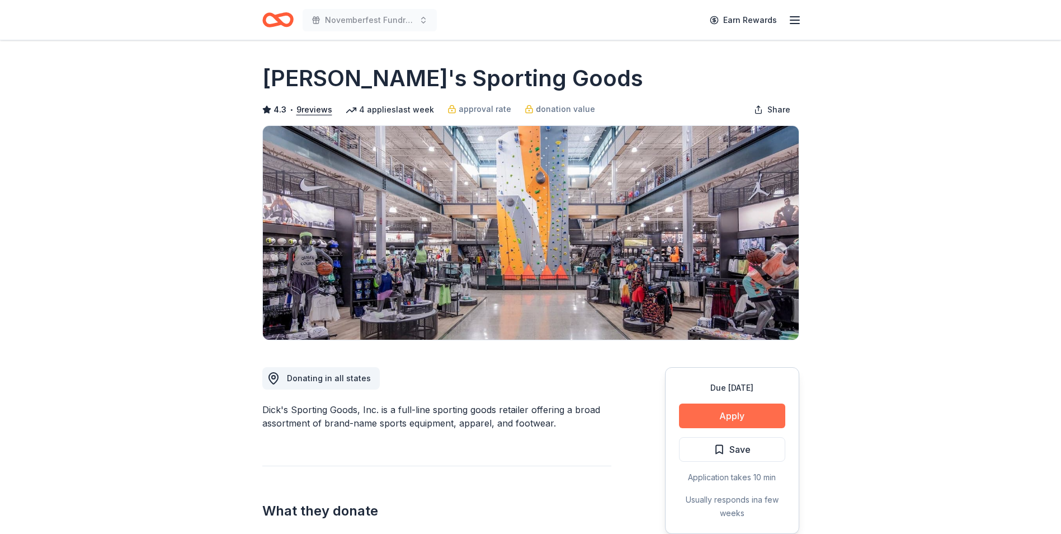
click at [729, 413] on button "Apply" at bounding box center [732, 415] width 106 height 25
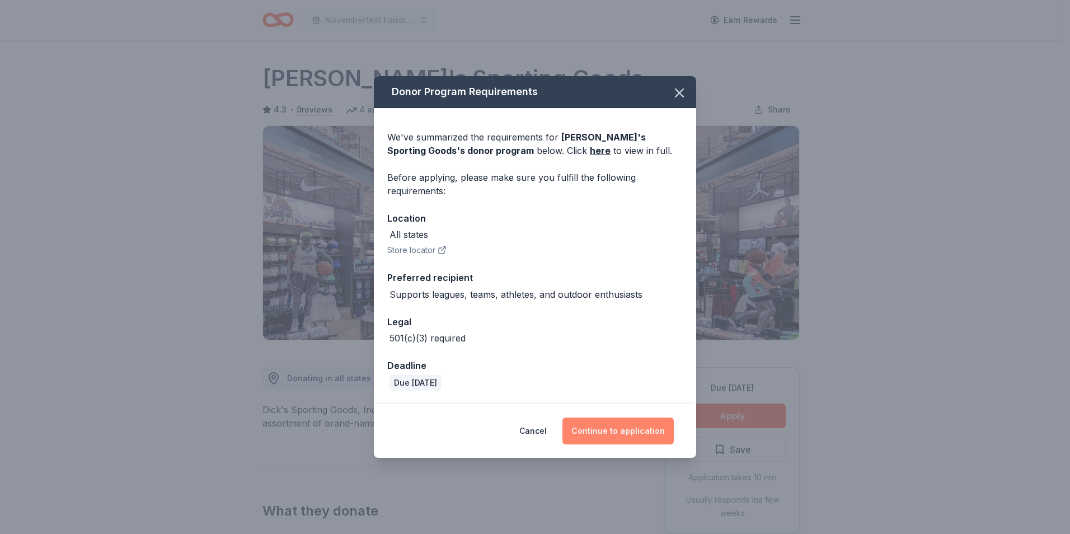
click at [632, 421] on button "Continue to application" at bounding box center [617, 430] width 111 height 27
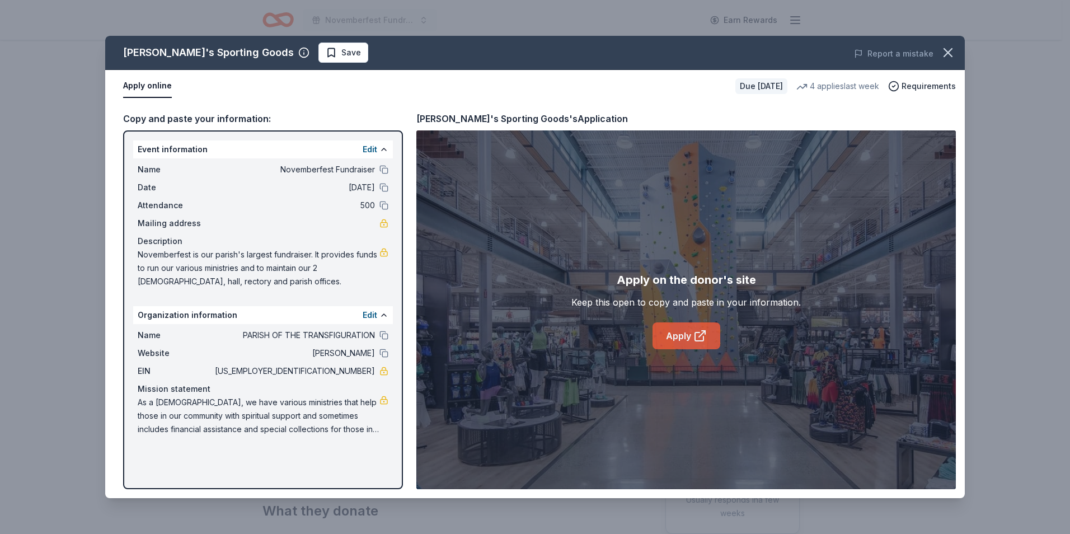
click at [682, 333] on link "Apply" at bounding box center [686, 335] width 68 height 27
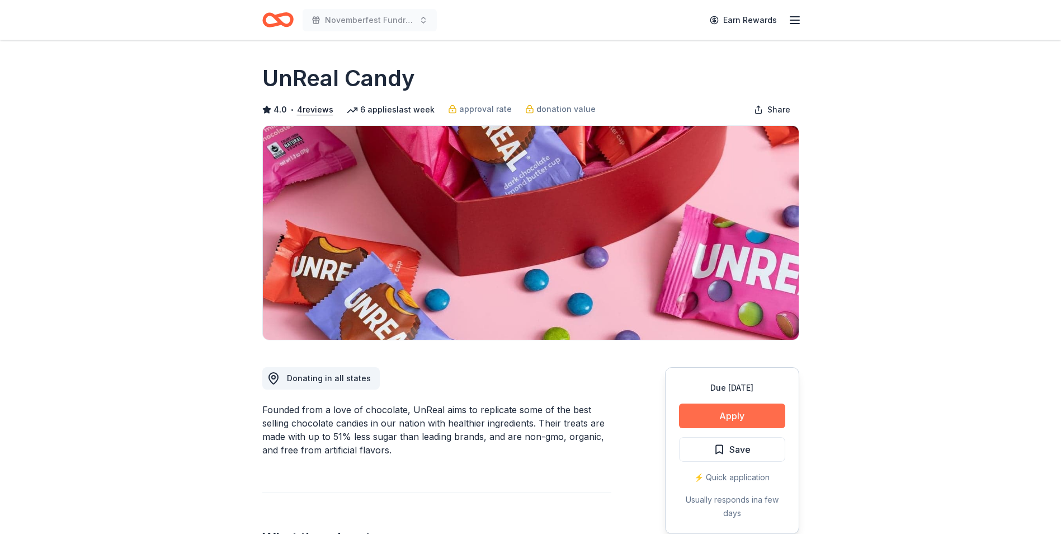
click at [748, 416] on button "Apply" at bounding box center [732, 415] width 106 height 25
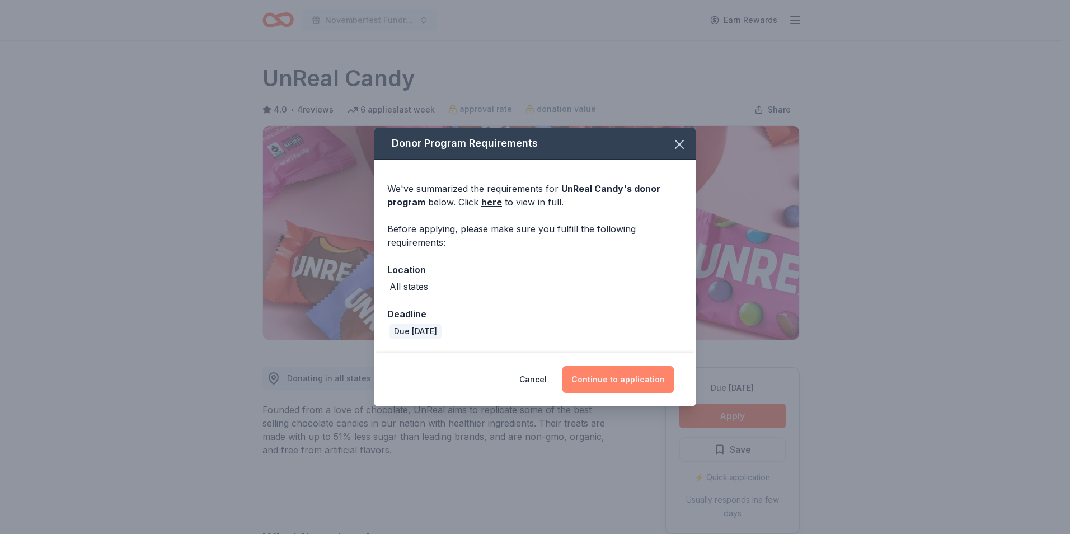
click at [643, 373] on button "Continue to application" at bounding box center [617, 379] width 111 height 27
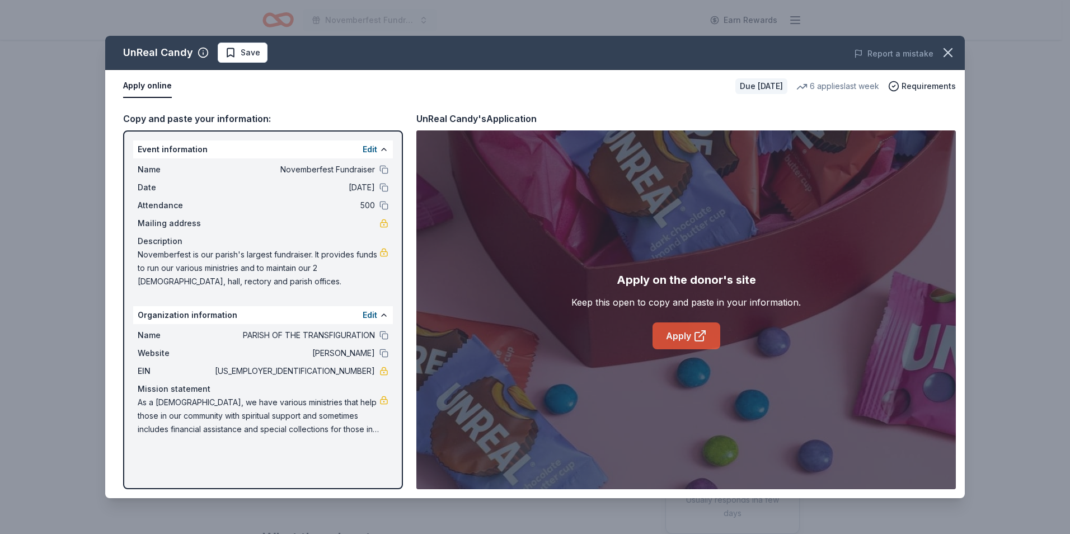
click at [678, 339] on link "Apply" at bounding box center [686, 335] width 68 height 27
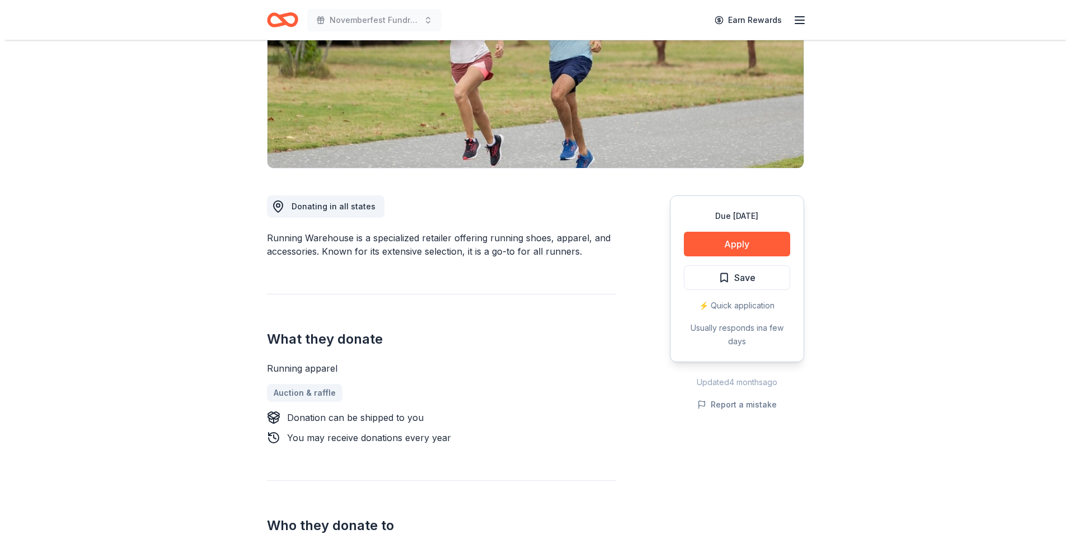
scroll to position [176, 0]
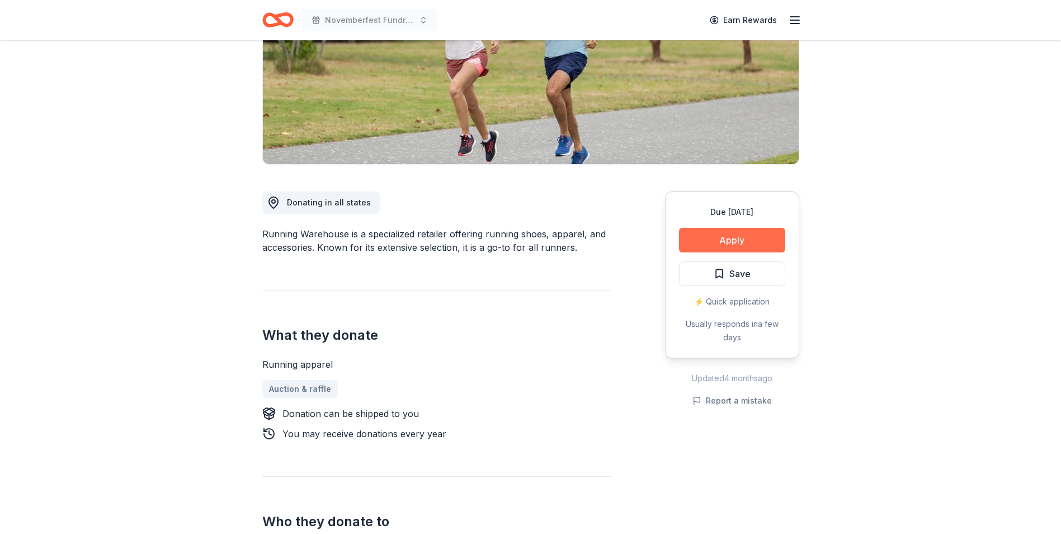
click at [722, 239] on button "Apply" at bounding box center [732, 240] width 106 height 25
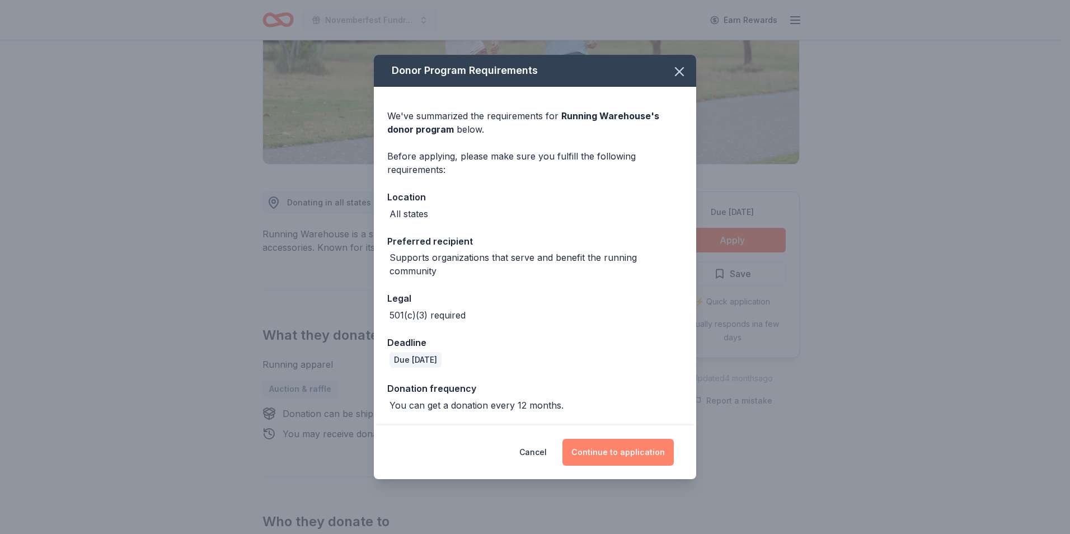
click at [633, 449] on button "Continue to application" at bounding box center [617, 452] width 111 height 27
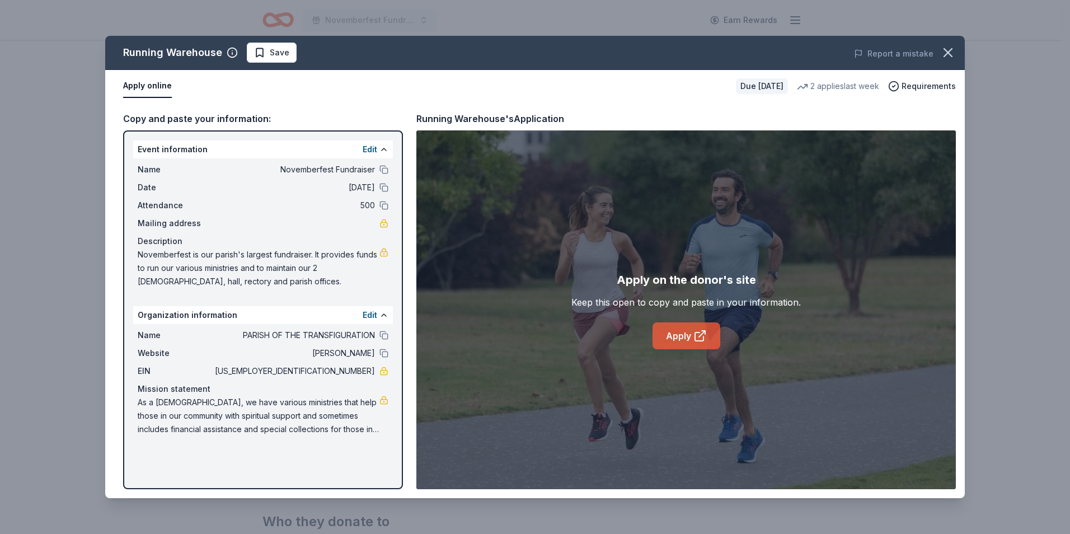
click at [684, 337] on link "Apply" at bounding box center [686, 335] width 68 height 27
